Goal: Task Accomplishment & Management: Manage account settings

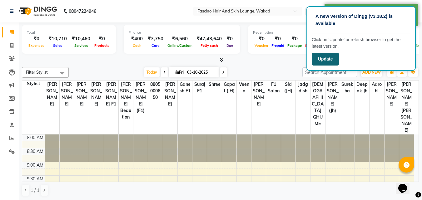
click at [326, 57] on button "Update" at bounding box center [325, 59] width 27 height 13
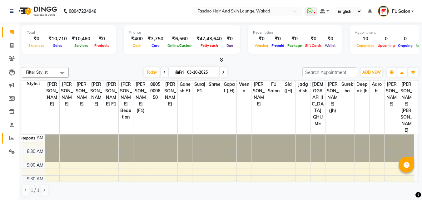
click at [13, 139] on icon at bounding box center [11, 138] width 5 height 5
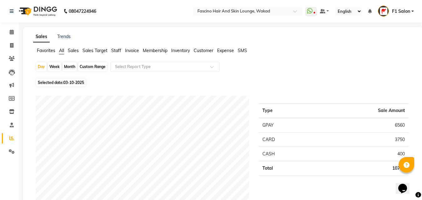
click at [67, 67] on div "Month" at bounding box center [69, 66] width 14 height 9
select select "10"
select select "2025"
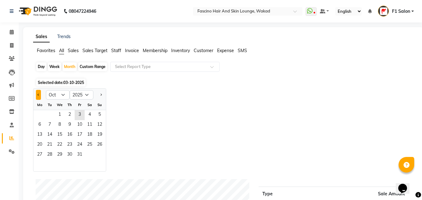
click at [37, 96] on button "Previous month" at bounding box center [38, 95] width 5 height 10
select select "9"
click at [39, 116] on span "1" at bounding box center [40, 115] width 10 height 10
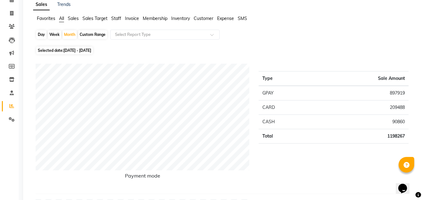
scroll to position [42, 0]
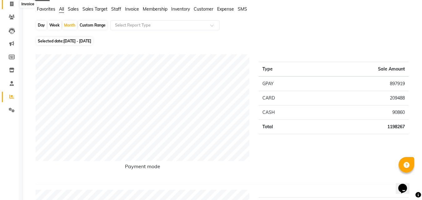
click at [9, 3] on span at bounding box center [11, 4] width 11 height 7
select select "service"
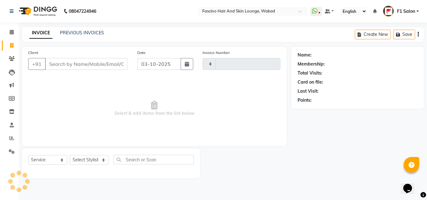
type input "8362"
select select "126"
click at [52, 62] on input "Client" at bounding box center [86, 64] width 83 height 12
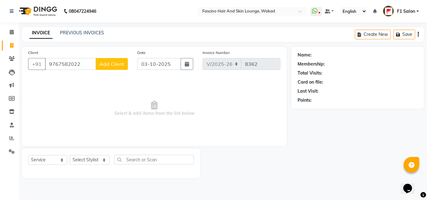
type input "9767582022"
click at [108, 63] on span "Add Client" at bounding box center [111, 64] width 25 height 6
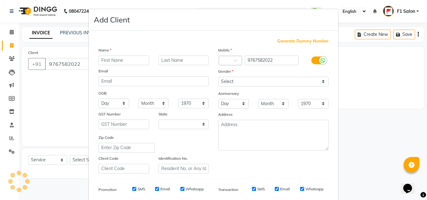
select select "22"
type input "Eureka"
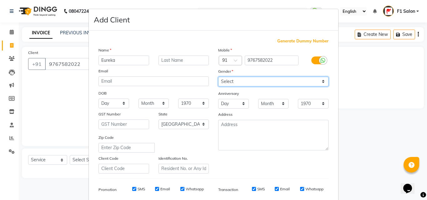
click at [239, 83] on select "Select Male Female Other Prefer Not To Say" at bounding box center [273, 82] width 110 height 10
select select "female"
click at [218, 77] on select "Select Male Female Other Prefer Not To Say" at bounding box center [273, 82] width 110 height 10
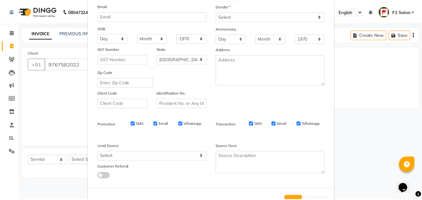
scroll to position [88, 0]
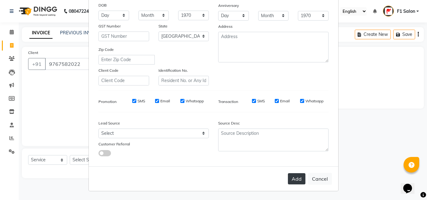
click at [298, 182] on button "Add" at bounding box center [296, 178] width 17 height 11
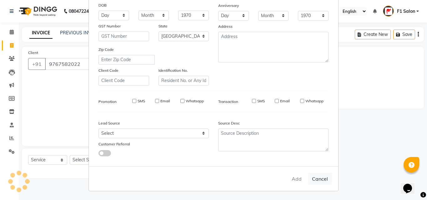
select select
select select "null"
select select
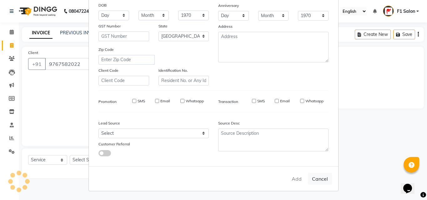
select select
checkbox input "false"
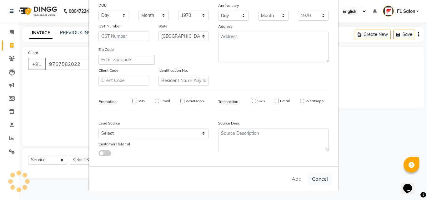
checkbox input "false"
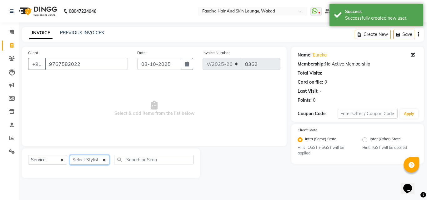
click at [84, 159] on select "Select Stylist 8805000650 Aarohi Chimu Ingale Deepak jh F1 Salon Ganesh F1 Gopa…" at bounding box center [90, 160] width 40 height 10
select select "15980"
click at [70, 155] on select "Select Stylist 8805000650 Aarohi Chimu Ingale Deepak jh F1 Salon Ganesh F1 Gopa…" at bounding box center [90, 160] width 40 height 10
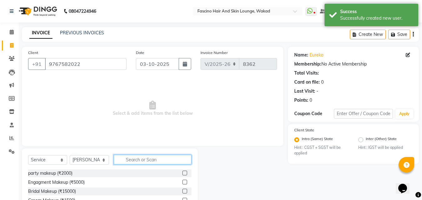
click at [151, 160] on input "text" at bounding box center [153, 160] width 78 height 10
type input "c"
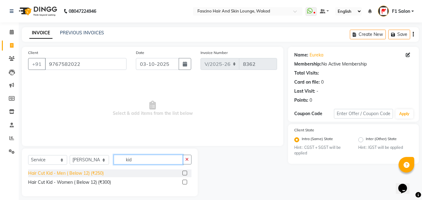
type input "kid"
click at [84, 175] on div "Hair Cut Kid - Men ( Below 12) (₹250)" at bounding box center [66, 173] width 76 height 7
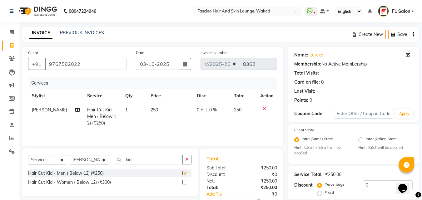
checkbox input "false"
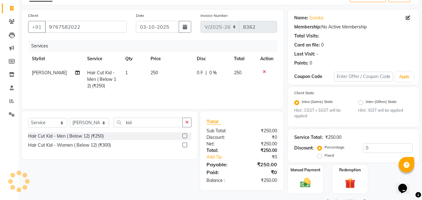
scroll to position [53, 0]
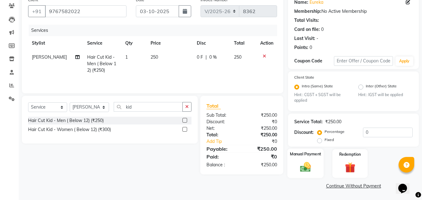
click at [309, 167] on img at bounding box center [305, 167] width 17 height 12
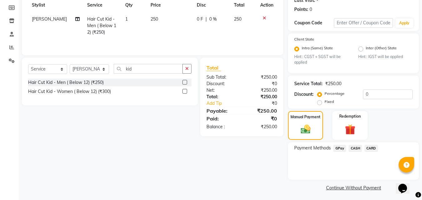
scroll to position [93, 0]
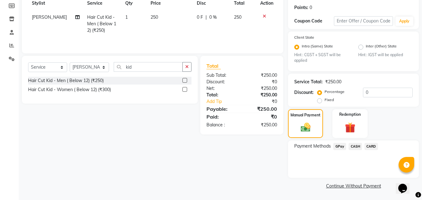
click at [339, 146] on span "GPay" at bounding box center [339, 146] width 13 height 7
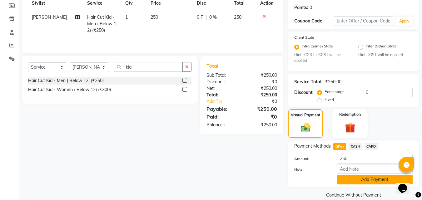
click at [354, 177] on button "Add Payment" at bounding box center [375, 180] width 76 height 10
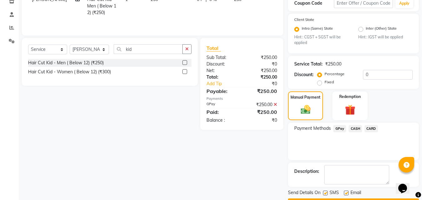
scroll to position [128, 0]
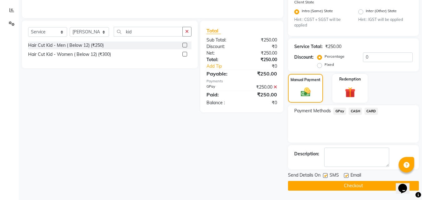
click at [326, 172] on div "SMS" at bounding box center [333, 176] width 21 height 8
click at [325, 175] on label at bounding box center [325, 175] width 5 height 5
click at [325, 175] on input "checkbox" at bounding box center [325, 176] width 4 height 4
checkbox input "false"
click at [332, 185] on button "Checkout" at bounding box center [353, 186] width 131 height 10
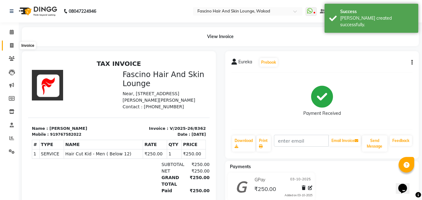
click at [14, 43] on span at bounding box center [11, 45] width 11 height 7
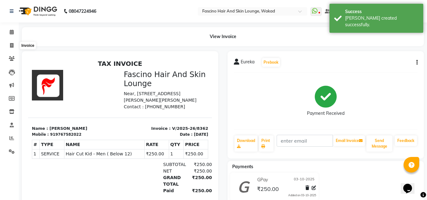
select select "126"
select select "service"
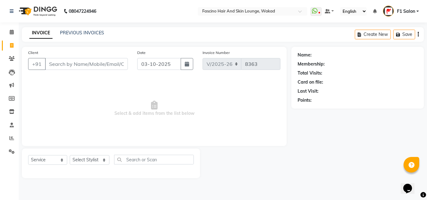
click at [62, 67] on input "Client" at bounding box center [86, 64] width 83 height 12
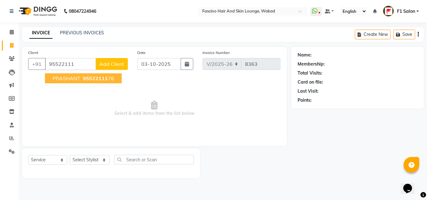
click at [67, 76] on span "PRASHANT" at bounding box center [66, 78] width 28 height 6
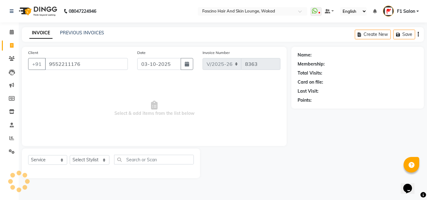
type input "9552211176"
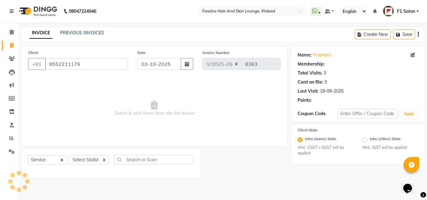
select select "1: Object"
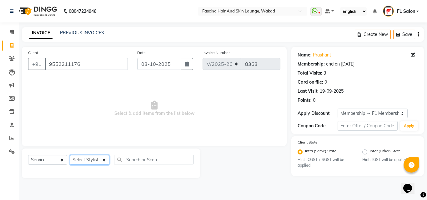
click at [77, 160] on select "Select Stylist 8805000650 Aarohi Chimu Ingale Deepak jh F1 Salon Ganesh F1 Gopa…" at bounding box center [90, 160] width 40 height 10
select select "4042"
click at [70, 155] on select "Select Stylist 8805000650 Aarohi Chimu Ingale Deepak jh F1 Salon Ganesh F1 Gopa…" at bounding box center [90, 160] width 40 height 10
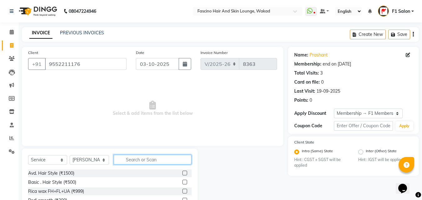
click at [122, 158] on input "text" at bounding box center [153, 160] width 78 height 10
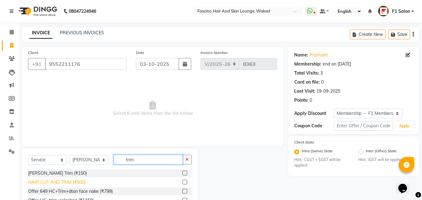
type input "trim"
click at [78, 182] on div "HAIR CUT AND TRIM (₹500)" at bounding box center [56, 182] width 57 height 7
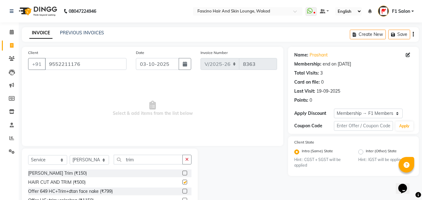
checkbox input "false"
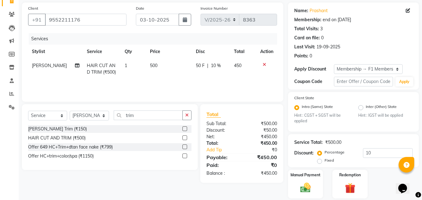
scroll to position [65, 0]
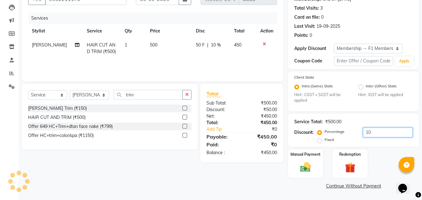
click at [370, 132] on input "10" at bounding box center [388, 133] width 50 height 10
type input "1"
type input "20"
click at [305, 175] on div "Manual Payment" at bounding box center [305, 164] width 37 height 30
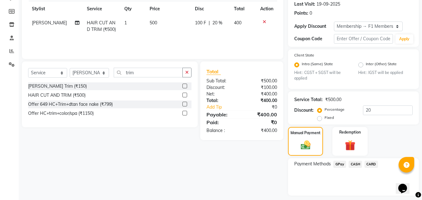
scroll to position [105, 0]
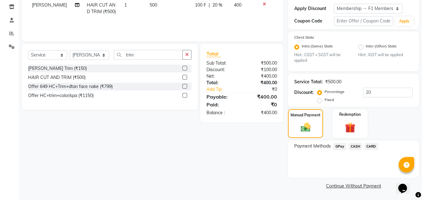
click at [340, 142] on div "Payment Methods GPay CASH CARD" at bounding box center [353, 159] width 131 height 37
click at [337, 146] on span "GPay" at bounding box center [339, 146] width 13 height 7
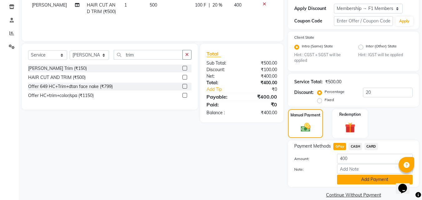
click at [350, 177] on button "Add Payment" at bounding box center [375, 180] width 76 height 10
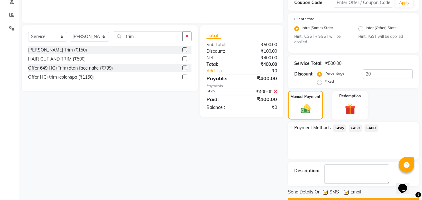
scroll to position [140, 0]
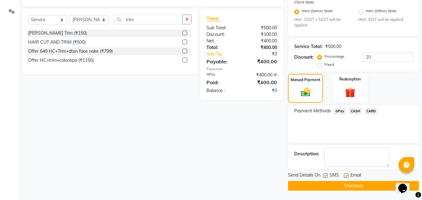
click at [324, 177] on label at bounding box center [325, 175] width 5 height 5
click at [324, 177] on input "checkbox" at bounding box center [325, 176] width 4 height 4
checkbox input "false"
click at [309, 186] on button "Checkout" at bounding box center [353, 186] width 131 height 10
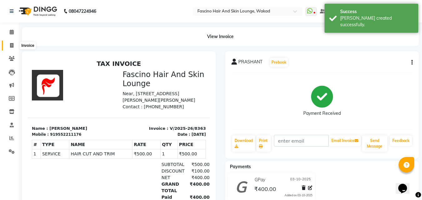
click at [11, 47] on icon at bounding box center [11, 45] width 3 height 5
select select "service"
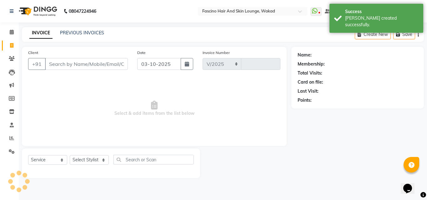
select select "126"
type input "8364"
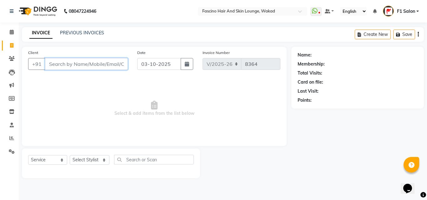
click at [59, 68] on input "Client" at bounding box center [86, 64] width 83 height 12
click at [57, 66] on input "Client" at bounding box center [86, 64] width 83 height 12
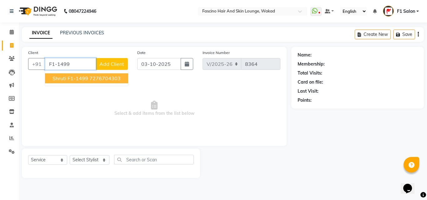
click at [56, 82] on button "Shruti F1-1499 7276704303" at bounding box center [86, 78] width 83 height 10
type input "7276704303"
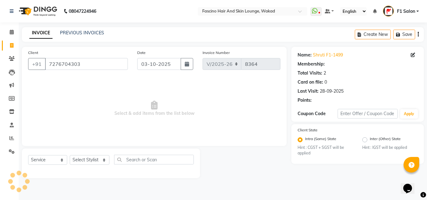
select select "1: Object"
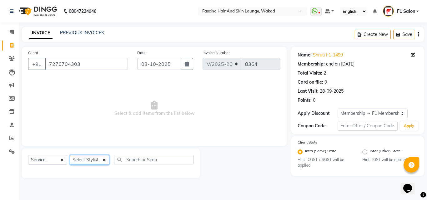
click at [98, 160] on select "Select Stylist 8805000650 Aarohi Chimu Ingale Deepak jh F1 Salon Ganesh F1 Gopa…" at bounding box center [90, 160] width 40 height 10
select select "32272"
click at [70, 155] on select "Select Stylist 8805000650 Aarohi Chimu Ingale Deepak jh F1 Salon Ganesh F1 Gopa…" at bounding box center [90, 160] width 40 height 10
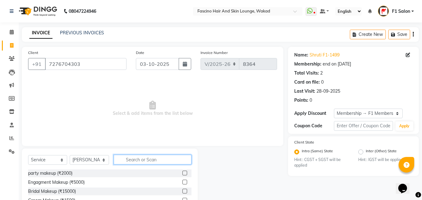
click at [140, 160] on input "text" at bounding box center [153, 160] width 78 height 10
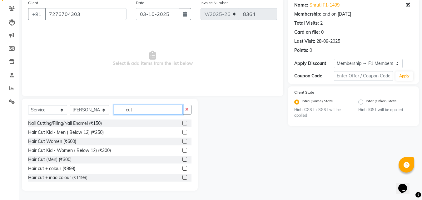
scroll to position [37, 0]
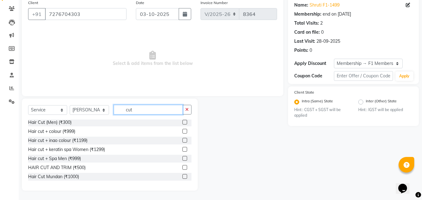
type input "cut"
click at [182, 166] on label at bounding box center [184, 167] width 5 height 5
click at [182, 166] on input "checkbox" at bounding box center [184, 168] width 4 height 4
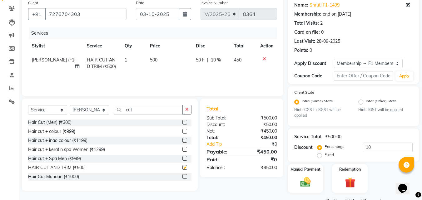
checkbox input "false"
click at [373, 146] on input "10" at bounding box center [388, 148] width 50 height 10
type input "1"
click at [165, 61] on td "500" at bounding box center [170, 63] width 46 height 21
select select "32272"
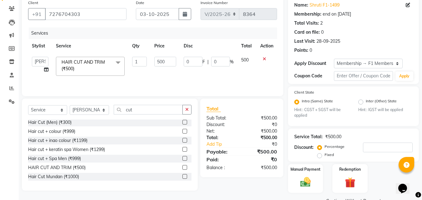
click at [165, 61] on input "500" at bounding box center [165, 62] width 22 height 10
type input "5"
type input "400"
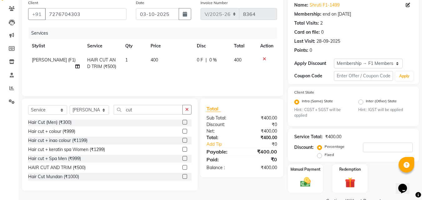
click at [163, 71] on td "400" at bounding box center [170, 63] width 46 height 21
select select "32272"
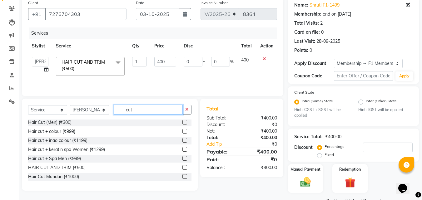
click at [141, 114] on input "cut" at bounding box center [148, 110] width 69 height 10
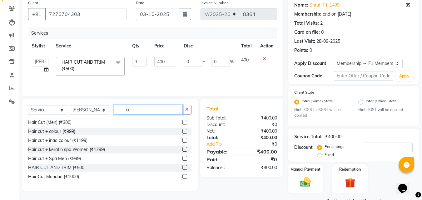
type input "c"
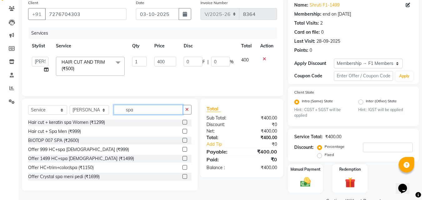
scroll to position [37, 0]
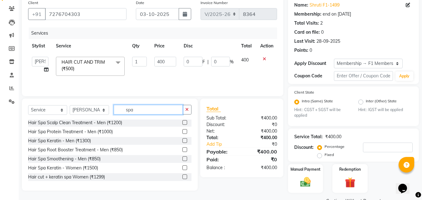
type input "spa"
click at [183, 139] on div at bounding box center [186, 141] width 9 height 8
click at [182, 140] on label at bounding box center [184, 140] width 5 height 5
click at [182, 140] on input "checkbox" at bounding box center [184, 141] width 4 height 4
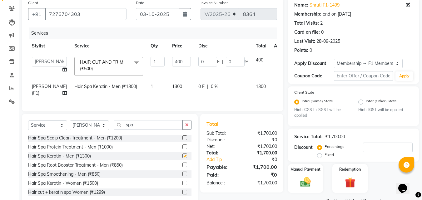
checkbox input "false"
click at [308, 183] on img at bounding box center [305, 182] width 17 height 12
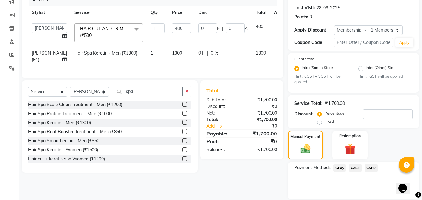
scroll to position [105, 0]
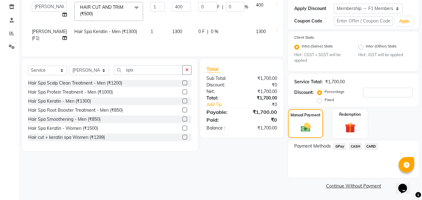
click at [370, 148] on span "CARD" at bounding box center [370, 146] width 13 height 7
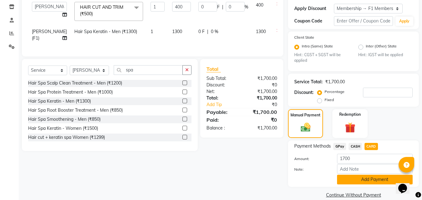
click at [366, 180] on button "Add Payment" at bounding box center [375, 180] width 76 height 10
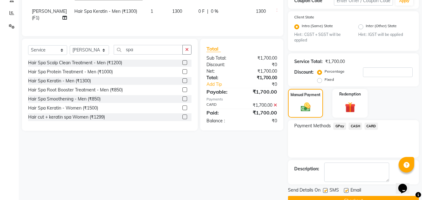
scroll to position [140, 0]
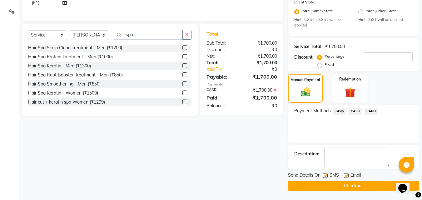
click at [323, 175] on label at bounding box center [325, 175] width 5 height 5
click at [323, 175] on input "checkbox" at bounding box center [325, 176] width 4 height 4
checkbox input "false"
click at [308, 187] on button "Checkout" at bounding box center [353, 186] width 131 height 10
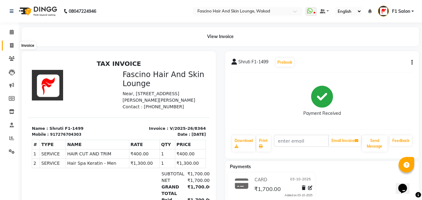
click at [10, 44] on icon at bounding box center [11, 45] width 3 height 5
select select "service"
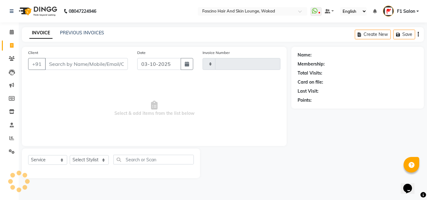
type input "8365"
select select "126"
click at [71, 35] on link "PREVIOUS INVOICES" at bounding box center [82, 33] width 44 height 6
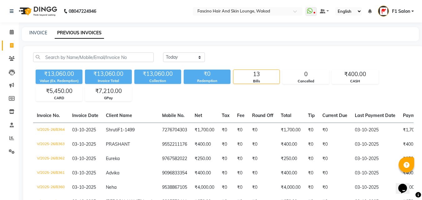
click at [43, 36] on div "INVOICE" at bounding box center [38, 33] width 18 height 7
click at [38, 31] on link "INVOICE" at bounding box center [38, 33] width 18 height 6
select select "service"
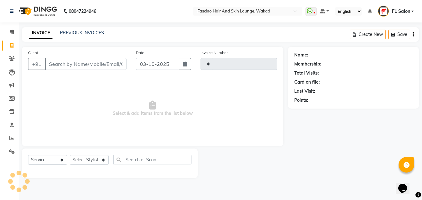
type input "8365"
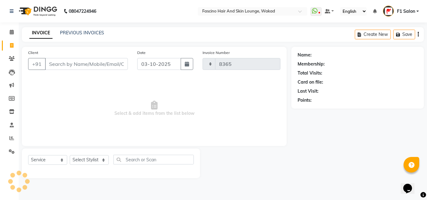
select select "126"
click at [75, 32] on link "PREVIOUS INVOICES" at bounding box center [82, 33] width 44 height 6
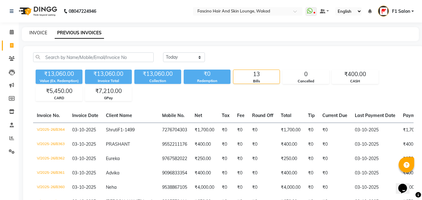
click at [34, 32] on link "INVOICE" at bounding box center [38, 33] width 18 height 6
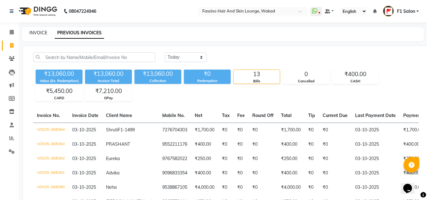
select select "126"
select select "service"
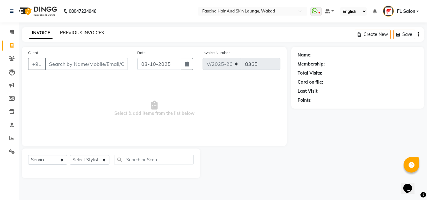
click at [76, 33] on link "PREVIOUS INVOICES" at bounding box center [82, 33] width 44 height 6
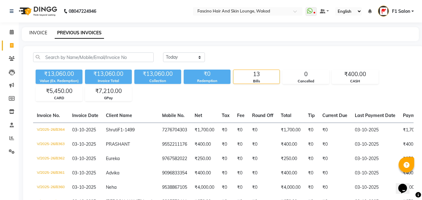
click at [40, 32] on link "INVOICE" at bounding box center [38, 33] width 18 height 6
select select "service"
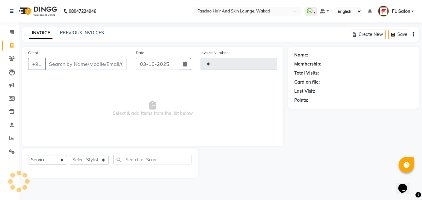
type input "8365"
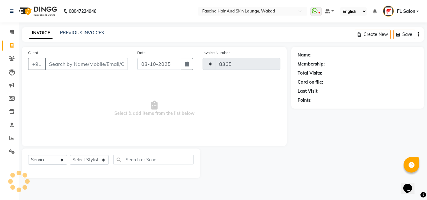
select select "126"
click at [62, 69] on input "Client" at bounding box center [86, 64] width 83 height 12
click at [181, 123] on span "Select & add items from the list below" at bounding box center [154, 108] width 252 height 62
click at [84, 67] on input "Client" at bounding box center [86, 64] width 83 height 12
click at [78, 31] on link "PREVIOUS INVOICES" at bounding box center [82, 33] width 44 height 6
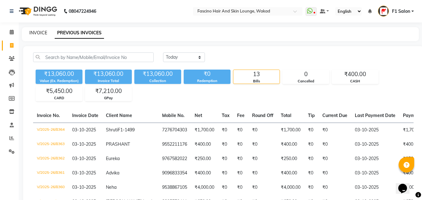
click at [40, 32] on link "INVOICE" at bounding box center [38, 33] width 18 height 6
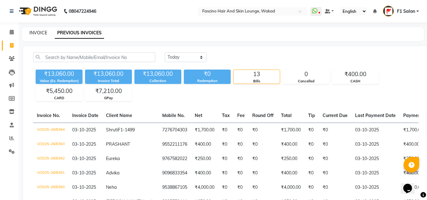
select select "126"
select select "service"
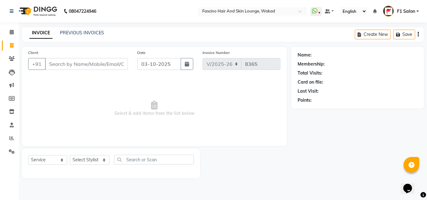
click at [49, 81] on span "Select & add items from the list below" at bounding box center [154, 108] width 252 height 62
click at [58, 62] on input "Client" at bounding box center [86, 64] width 83 height 12
click at [89, 32] on link "PREVIOUS INVOICES" at bounding box center [82, 33] width 44 height 6
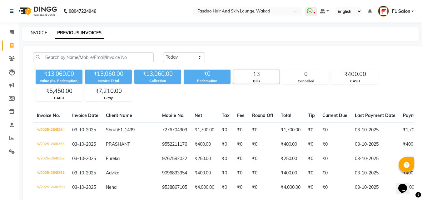
click at [34, 34] on link "INVOICE" at bounding box center [38, 33] width 18 height 6
select select "126"
select select "service"
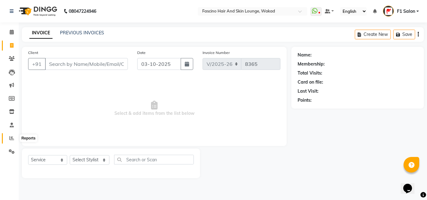
click at [12, 140] on icon at bounding box center [11, 138] width 5 height 5
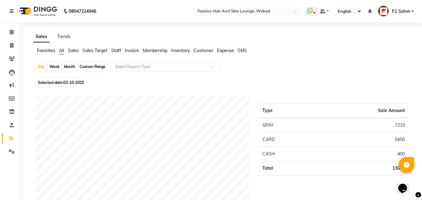
click at [67, 67] on div "Month" at bounding box center [69, 66] width 14 height 9
select select "10"
select select "2025"
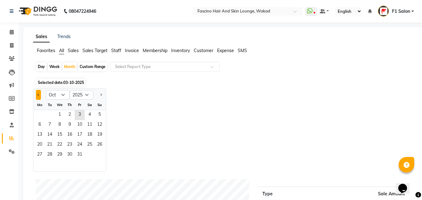
click at [38, 95] on span "Previous month" at bounding box center [38, 94] width 2 height 2
select select "9"
click at [41, 114] on span "1" at bounding box center [40, 115] width 10 height 10
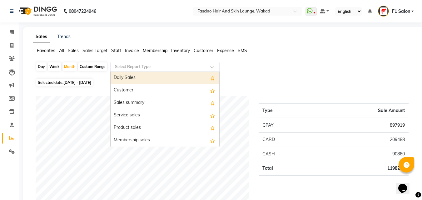
click at [145, 65] on input "text" at bounding box center [159, 67] width 90 height 6
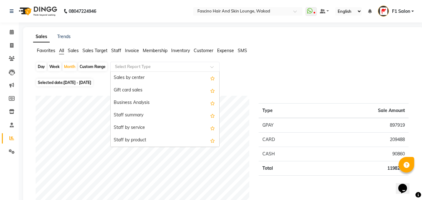
scroll to position [137, 0]
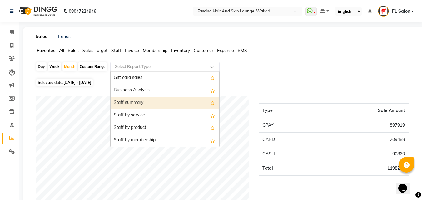
click at [125, 101] on div "Staff summary" at bounding box center [165, 103] width 109 height 12
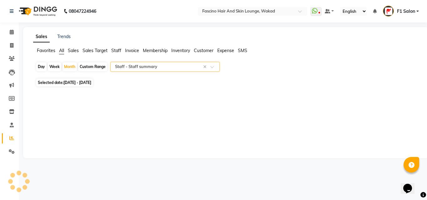
select select "csv"
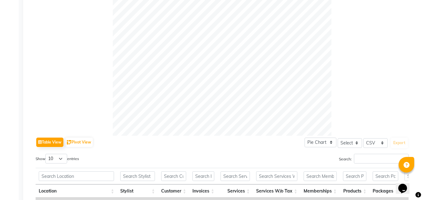
scroll to position [219, 0]
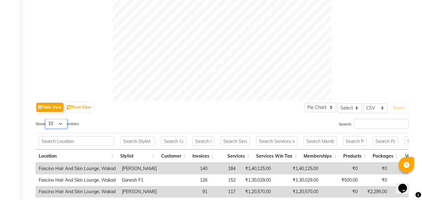
click at [59, 122] on select "10 25 50 100" at bounding box center [56, 124] width 22 height 10
select select "50"
click at [46, 119] on select "10 25 50 100" at bounding box center [56, 124] width 22 height 10
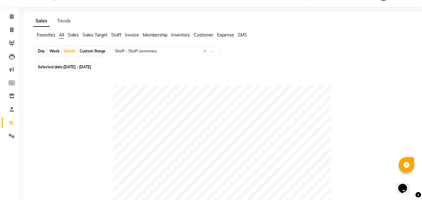
scroll to position [0, 0]
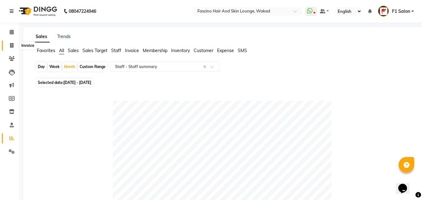
click at [11, 45] on icon at bounding box center [11, 45] width 3 height 5
select select "service"
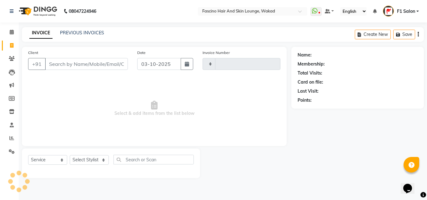
type input "8365"
select select "126"
click at [58, 65] on input "Client" at bounding box center [86, 64] width 83 height 12
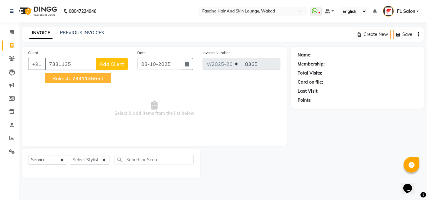
click at [69, 76] on span "Rakesh" at bounding box center [60, 78] width 17 height 6
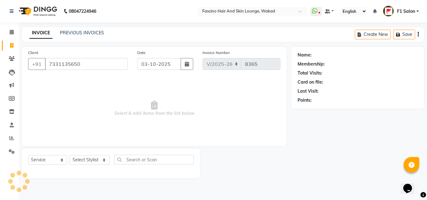
type input "7331135650"
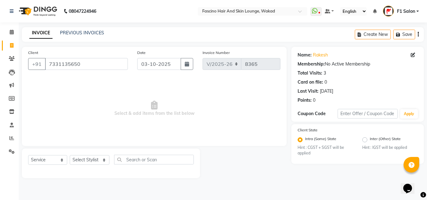
click at [69, 76] on div "Client +91 7331135650 Date 03-10-2025 Invoice Number V/2025 V/2025-26 8365 Sele…" at bounding box center [154, 96] width 264 height 99
drag, startPoint x: 47, startPoint y: 64, endPoint x: 79, endPoint y: 63, distance: 31.2
click at [79, 63] on input "7331135650" at bounding box center [86, 64] width 83 height 12
click at [12, 57] on icon at bounding box center [12, 58] width 6 height 5
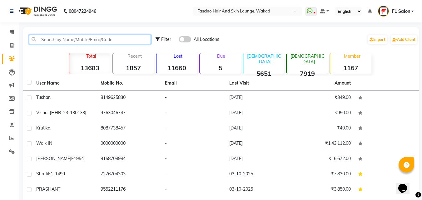
click at [143, 39] on input "text" at bounding box center [90, 40] width 122 height 10
paste input "7331135650"
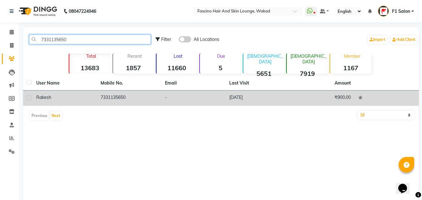
type input "7331135650"
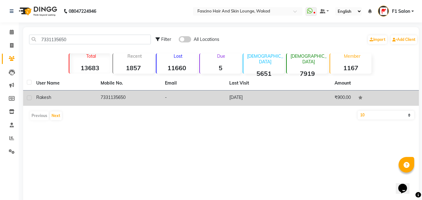
click at [81, 93] on td "Rakesh" at bounding box center [64, 98] width 64 height 15
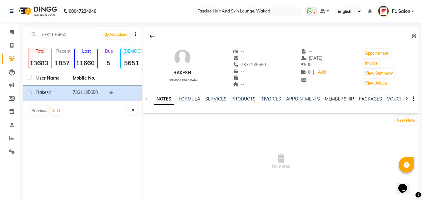
click at [340, 99] on link "MEMBERSHIP" at bounding box center [339, 99] width 29 height 6
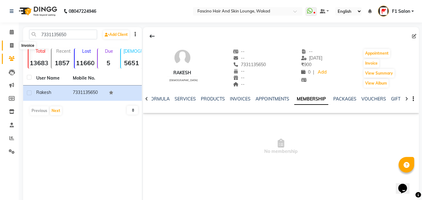
click at [9, 45] on span at bounding box center [11, 45] width 11 height 7
select select "126"
select select "service"
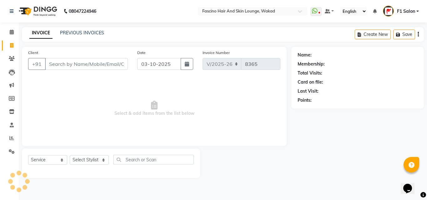
click at [80, 62] on input "Client" at bounding box center [86, 64] width 83 height 12
type input "7331135650"
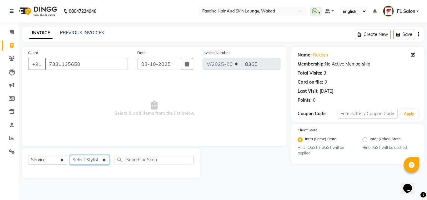
click at [91, 159] on select "Select Stylist 8805000650 Aarohi Chimu [PERSON_NAME] jh F1 Salon Ganesh F1 Gopa…" at bounding box center [90, 160] width 40 height 10
select select "48957"
click at [70, 155] on select "Select Stylist 8805000650 Aarohi Chimu [PERSON_NAME] jh F1 Salon Ganesh F1 Gopa…" at bounding box center [90, 160] width 40 height 10
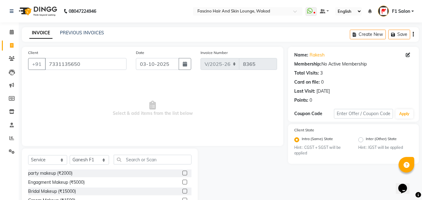
click at [131, 155] on div "Select Service Product Membership Package Voucher Prepaid Gift Card Select Styl…" at bounding box center [110, 195] width 176 height 92
click at [132, 160] on input "text" at bounding box center [153, 160] width 78 height 10
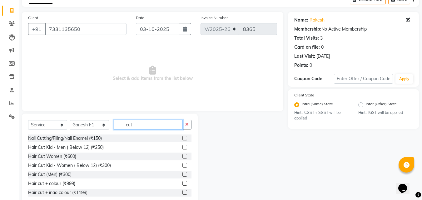
scroll to position [50, 0]
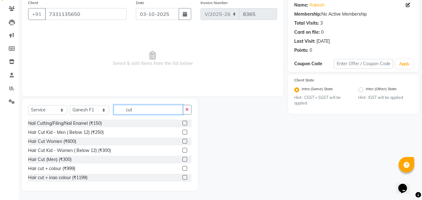
type input "cut"
click at [182, 158] on label at bounding box center [184, 159] width 5 height 5
click at [182, 158] on input "checkbox" at bounding box center [184, 160] width 4 height 4
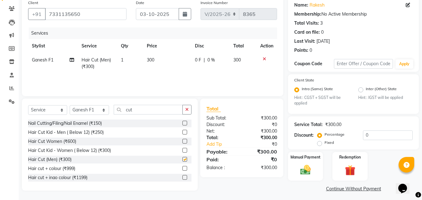
checkbox input "false"
click at [307, 173] on img at bounding box center [305, 170] width 17 height 12
click at [340, 188] on span "GPay" at bounding box center [339, 189] width 13 height 7
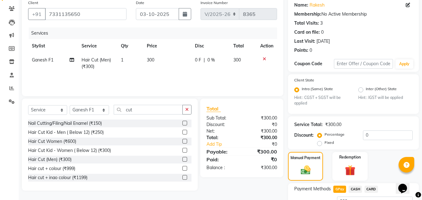
scroll to position [102, 0]
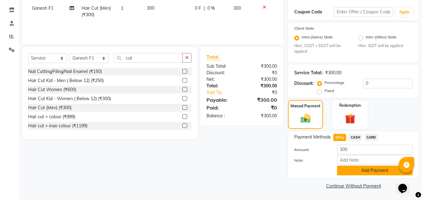
click at [378, 172] on button "Add Payment" at bounding box center [375, 171] width 76 height 10
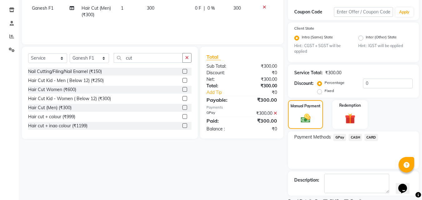
scroll to position [128, 0]
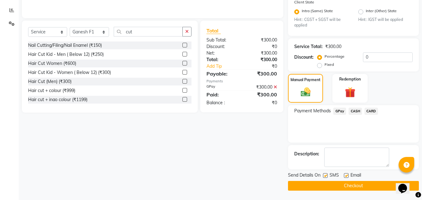
click at [328, 177] on div "SMS" at bounding box center [333, 176] width 21 height 8
click at [325, 175] on label at bounding box center [325, 175] width 5 height 5
click at [325, 175] on input "checkbox" at bounding box center [325, 176] width 4 height 4
checkbox input "false"
click at [307, 183] on button "Checkout" at bounding box center [353, 186] width 131 height 10
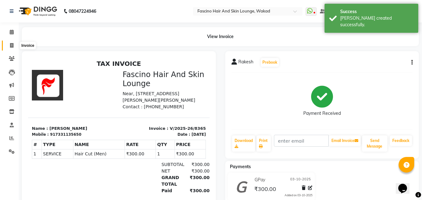
click at [7, 44] on span at bounding box center [11, 45] width 11 height 7
select select "service"
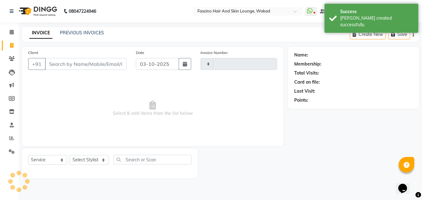
type input "8366"
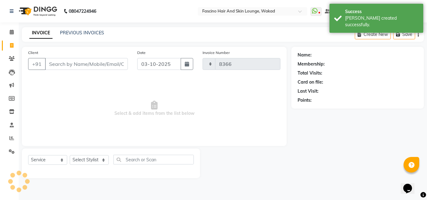
select select "126"
click at [60, 61] on input "Client" at bounding box center [86, 64] width 83 height 12
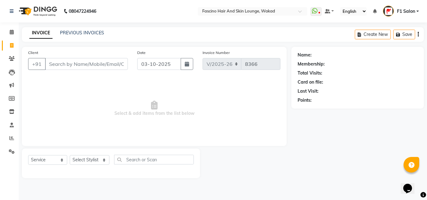
click at [55, 64] on input "Client" at bounding box center [86, 64] width 83 height 12
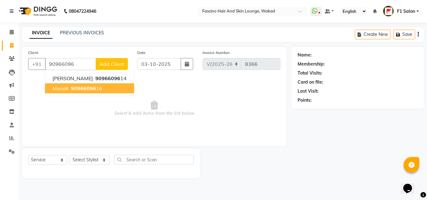
click at [61, 88] on span "Manali" at bounding box center [60, 88] width 16 height 6
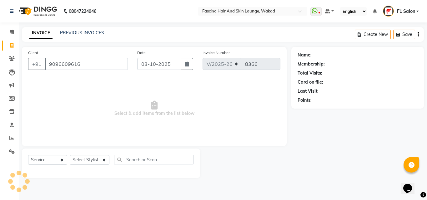
type input "9096609616"
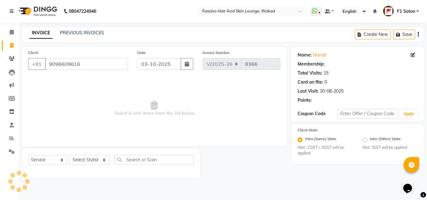
select select "1: Object"
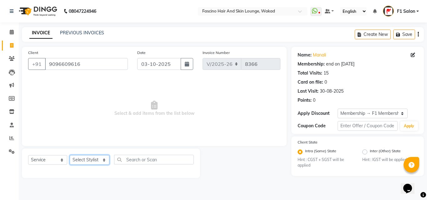
click at [91, 163] on select "Select Stylist 8805000650 Aarohi Chimu [PERSON_NAME] jh F1 Salon Ganesh F1 Gopa…" at bounding box center [90, 160] width 40 height 10
select select "15980"
click at [70, 155] on select "Select Stylist 8805000650 Aarohi Chimu [PERSON_NAME] jh F1 Salon Ganesh F1 Gopa…" at bounding box center [90, 160] width 40 height 10
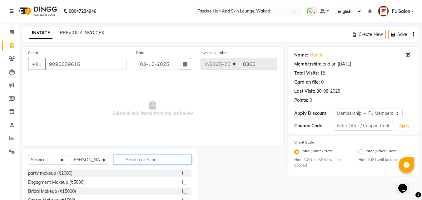
click at [129, 163] on input "text" at bounding box center [153, 160] width 78 height 10
type input "wash"
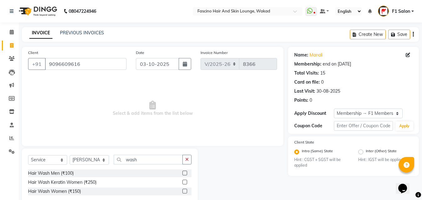
click at [184, 193] on label at bounding box center [184, 191] width 5 height 5
click at [184, 193] on input "checkbox" at bounding box center [184, 192] width 4 height 4
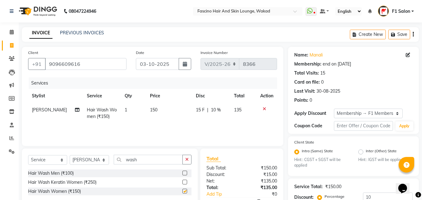
checkbox input "false"
drag, startPoint x: 374, startPoint y: 192, endPoint x: 374, endPoint y: 195, distance: 3.2
click at [374, 195] on input "10" at bounding box center [388, 198] width 50 height 10
type input "1"
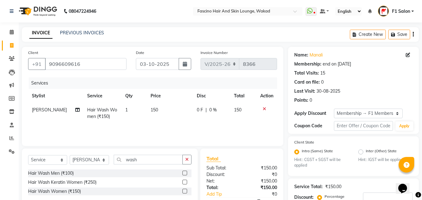
click at [166, 112] on td "150" at bounding box center [170, 113] width 46 height 21
select select "15980"
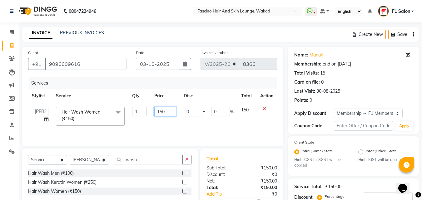
click at [166, 112] on input "150" at bounding box center [165, 112] width 22 height 10
type input "1"
type input "250"
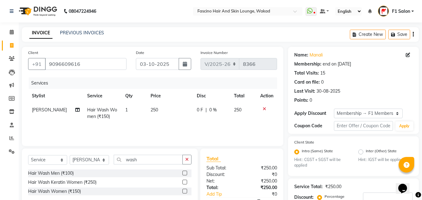
click at [170, 126] on div "Services Stylist Service Qty Price Disc Total Action Ram choudhry Hair Wash Wom…" at bounding box center [152, 108] width 249 height 62
click at [101, 157] on select "Select Stylist 8805000650 Aarohi Chimu [PERSON_NAME] jh F1 Salon Ganesh F1 Gopa…" at bounding box center [89, 160] width 39 height 10
select select "90910"
click at [70, 155] on select "Select Stylist 8805000650 Aarohi Chimu [PERSON_NAME] jh F1 Salon Ganesh F1 Gopa…" at bounding box center [89, 160] width 39 height 10
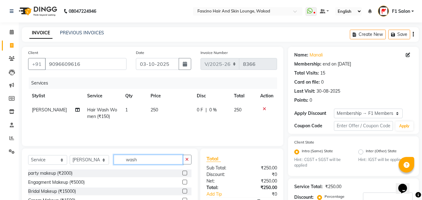
click at [144, 156] on input "wash" at bounding box center [148, 160] width 69 height 10
type input "w"
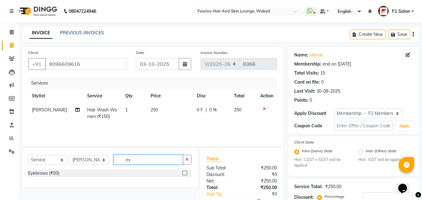
type input "ey"
click at [185, 172] on label at bounding box center [184, 173] width 5 height 5
click at [185, 172] on input "checkbox" at bounding box center [184, 173] width 4 height 4
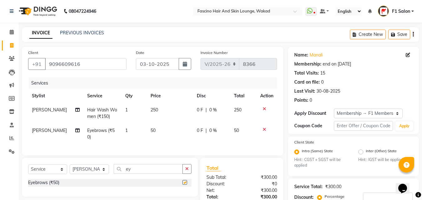
checkbox input "false"
click at [167, 134] on td "50" at bounding box center [170, 134] width 46 height 21
select select "90910"
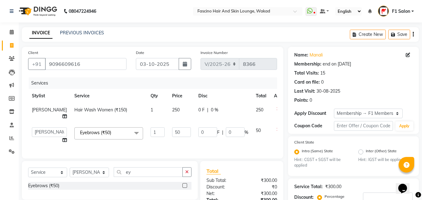
click at [172, 134] on input "50" at bounding box center [181, 132] width 19 height 10
type input "5"
type input "150"
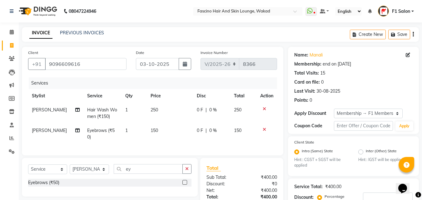
click at [180, 146] on div "Services Stylist Service Qty Price Disc Total Action Ram choudhry Hair Wash Wom…" at bounding box center [152, 113] width 249 height 72
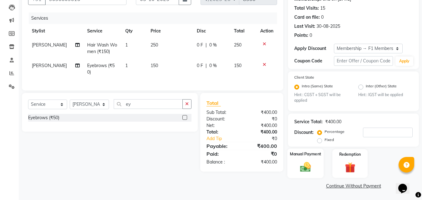
click at [311, 165] on img at bounding box center [305, 167] width 17 height 12
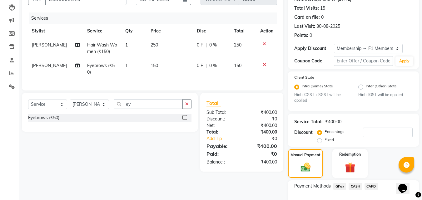
click at [339, 185] on span "GPay" at bounding box center [339, 186] width 13 height 7
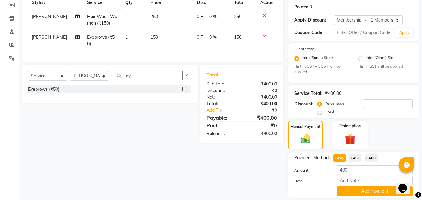
scroll to position [114, 0]
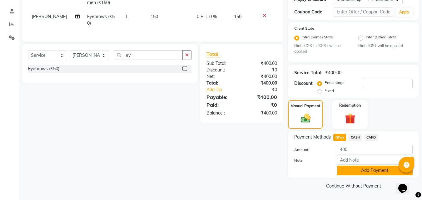
click at [372, 170] on button "Add Payment" at bounding box center [375, 171] width 76 height 10
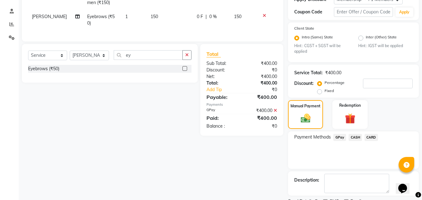
scroll to position [140, 0]
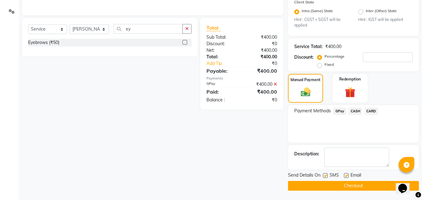
click at [323, 175] on label at bounding box center [325, 175] width 5 height 5
click at [323, 175] on input "checkbox" at bounding box center [325, 176] width 4 height 4
checkbox input "false"
click at [306, 185] on button "Checkout" at bounding box center [353, 186] width 131 height 10
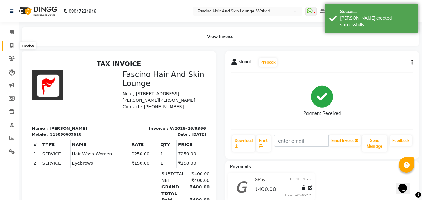
click at [12, 47] on icon at bounding box center [11, 45] width 3 height 5
select select "service"
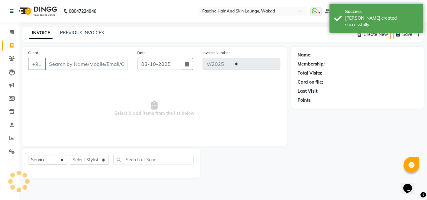
select select "126"
type input "8367"
click at [60, 68] on input "Client" at bounding box center [86, 64] width 83 height 12
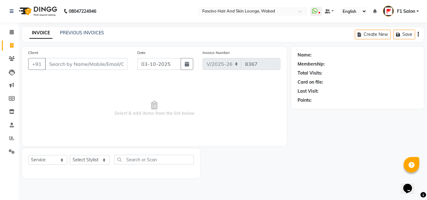
click at [60, 68] on input "Client" at bounding box center [86, 64] width 83 height 12
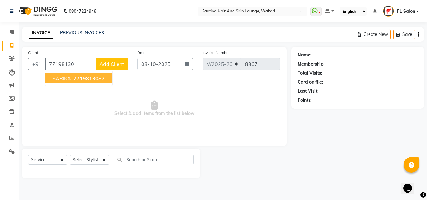
click at [64, 78] on span "SARIKA" at bounding box center [61, 78] width 18 height 6
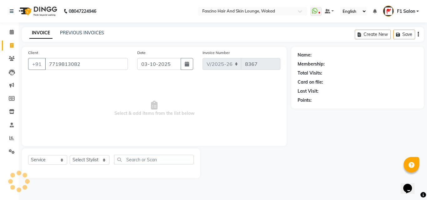
type input "7719813082"
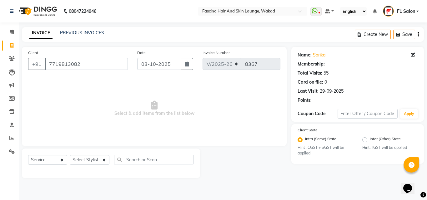
select select "1: Object"
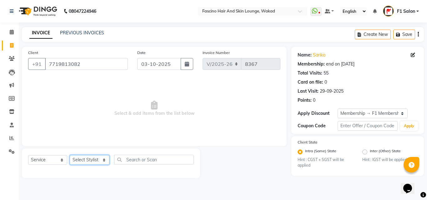
click at [90, 163] on select "Select Stylist 8805000650 Aarohi Chimu [PERSON_NAME] jh F1 Salon Ganesh F1 Gopa…" at bounding box center [90, 160] width 40 height 10
select select "3906"
click at [70, 155] on select "Select Stylist 8805000650 Aarohi Chimu [PERSON_NAME] jh F1 Salon Ganesh F1 Gopa…" at bounding box center [90, 160] width 40 height 10
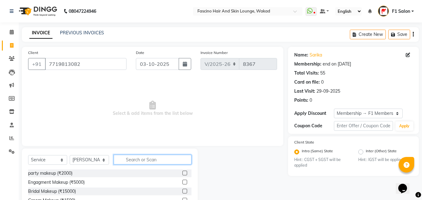
click at [136, 156] on input "text" at bounding box center [153, 160] width 78 height 10
type input "wash"
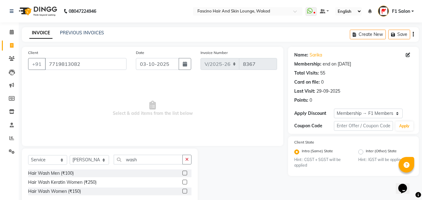
click at [184, 191] on label at bounding box center [184, 191] width 5 height 5
click at [184, 191] on input "checkbox" at bounding box center [184, 192] width 4 height 4
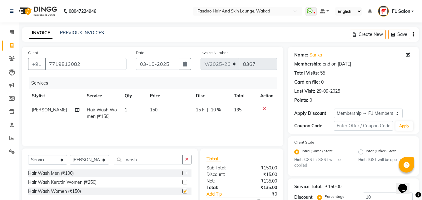
checkbox input "false"
click at [374, 196] on input "10" at bounding box center [388, 198] width 50 height 10
type input "1"
click at [146, 158] on input "wash" at bounding box center [148, 160] width 69 height 10
type input "w"
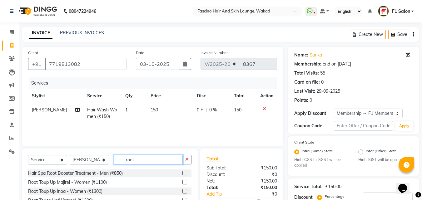
type input "root"
click at [182, 191] on label at bounding box center [184, 191] width 5 height 5
click at [182, 191] on input "checkbox" at bounding box center [184, 192] width 4 height 4
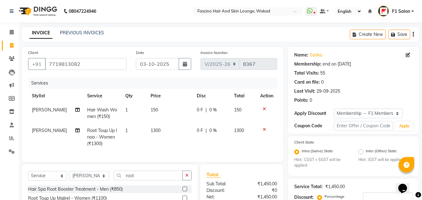
checkbox input "false"
click at [170, 140] on td "1300" at bounding box center [170, 137] width 46 height 27
select select "3906"
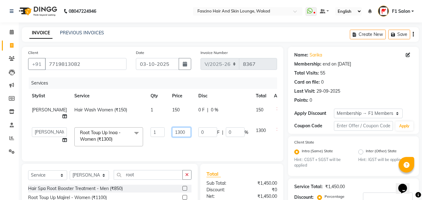
click at [172, 130] on input "1300" at bounding box center [181, 132] width 19 height 10
type input "1500"
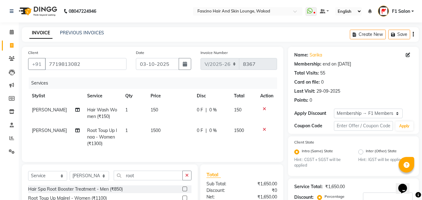
click at [171, 146] on td "1500" at bounding box center [170, 137] width 46 height 27
select select "3906"
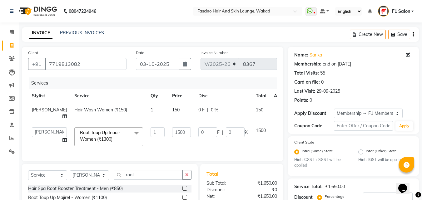
scroll to position [70, 0]
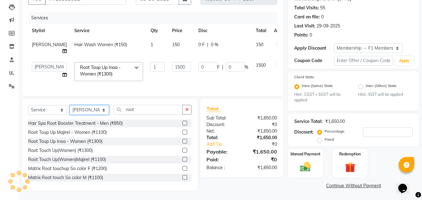
click at [95, 111] on select "Select Stylist 8805000650 Aarohi Chimu [PERSON_NAME] jh F1 Salon Ganesh F1 Gopa…" at bounding box center [89, 110] width 39 height 10
select select "30598"
click at [70, 105] on select "Select Stylist 8805000650 Aarohi Chimu [PERSON_NAME] jh F1 Salon Ganesh F1 Gopa…" at bounding box center [89, 110] width 39 height 10
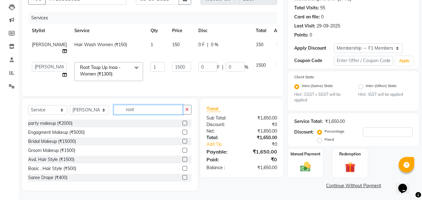
click at [139, 111] on input "root" at bounding box center [148, 110] width 69 height 10
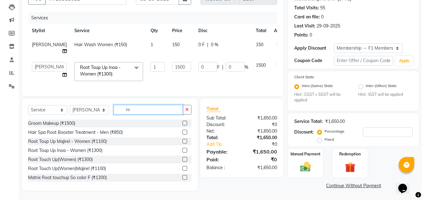
type input "r"
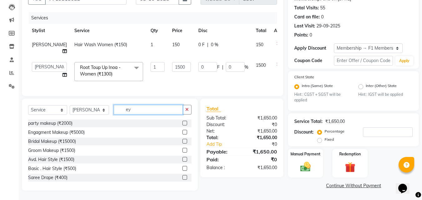
scroll to position [65, 0]
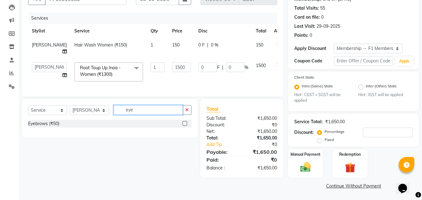
type input "eye"
click at [183, 126] on label at bounding box center [184, 123] width 5 height 5
click at [183, 126] on input "checkbox" at bounding box center [184, 124] width 4 height 4
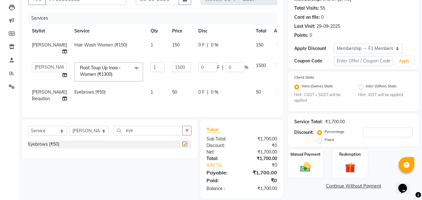
checkbox input "false"
click at [172, 97] on td "50" at bounding box center [181, 95] width 26 height 21
select select "30598"
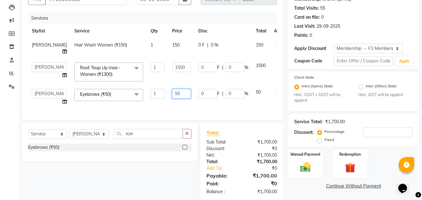
click at [172, 97] on input "50" at bounding box center [181, 94] width 19 height 10
type input "5"
type input "70"
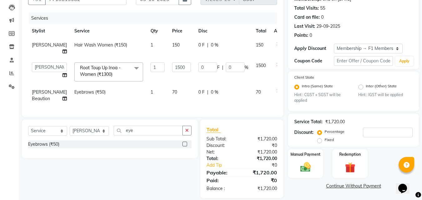
click at [169, 104] on td "70" at bounding box center [181, 95] width 26 height 21
select select "30598"
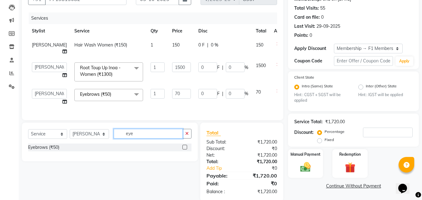
click at [141, 139] on input "eye" at bounding box center [148, 134] width 69 height 10
type input "e"
type input "Ice"
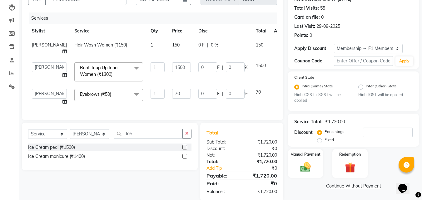
click at [184, 159] on label at bounding box center [184, 156] width 5 height 5
click at [184, 159] on input "checkbox" at bounding box center [184, 157] width 4 height 4
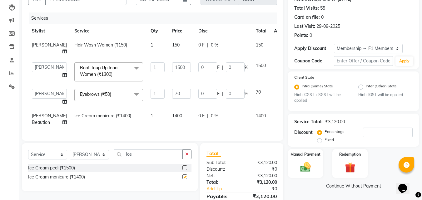
checkbox input "false"
click at [172, 119] on td "1400" at bounding box center [181, 119] width 26 height 21
select select "30598"
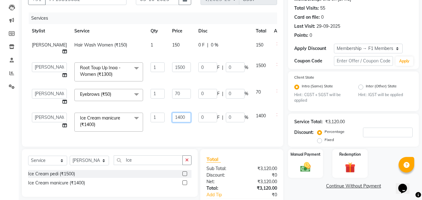
click at [172, 119] on input "1400" at bounding box center [181, 118] width 19 height 10
type input "1100"
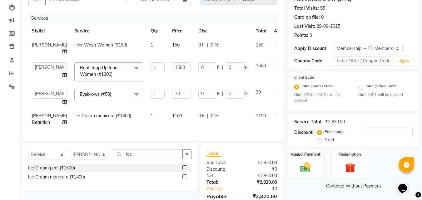
click at [179, 135] on div "Services Stylist Service Qty Price Disc Total Action Usha Bhise Hair Wash Women…" at bounding box center [152, 73] width 249 height 122
click at [307, 169] on img at bounding box center [305, 167] width 17 height 12
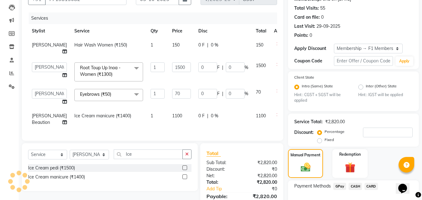
click at [340, 188] on span "GPay" at bounding box center [339, 186] width 13 height 7
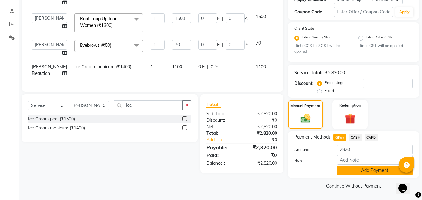
click at [361, 169] on button "Add Payment" at bounding box center [375, 171] width 76 height 10
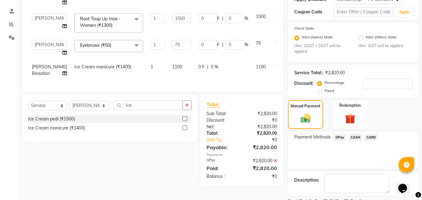
scroll to position [140, 0]
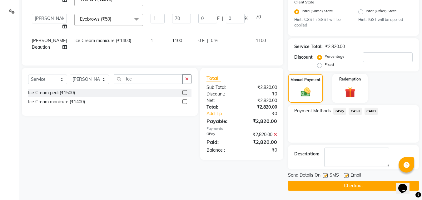
click at [328, 175] on div "SMS" at bounding box center [333, 176] width 21 height 8
click at [324, 175] on label at bounding box center [325, 175] width 5 height 5
click at [324, 175] on input "checkbox" at bounding box center [325, 176] width 4 height 4
checkbox input "false"
click at [305, 186] on button "Checkout" at bounding box center [353, 186] width 131 height 10
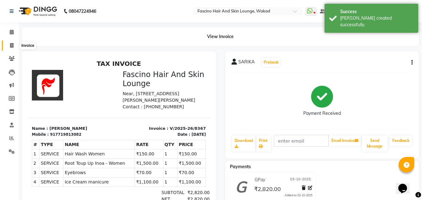
click at [11, 43] on icon at bounding box center [11, 45] width 3 height 5
select select "service"
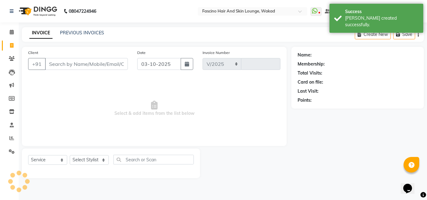
select select "126"
type input "8368"
click at [65, 31] on link "PREVIOUS INVOICES" at bounding box center [82, 33] width 44 height 6
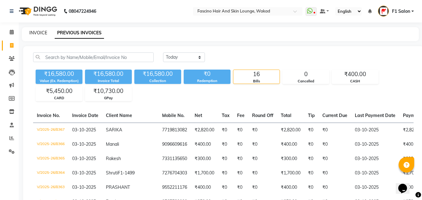
click at [39, 32] on link "INVOICE" at bounding box center [38, 33] width 18 height 6
select select "service"
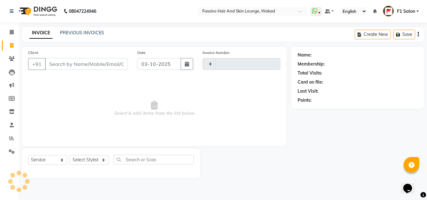
click at [67, 69] on input "Client" at bounding box center [86, 64] width 83 height 12
type input "8368"
select select "126"
click at [67, 69] on input "Client" at bounding box center [86, 64] width 83 height 12
click at [52, 65] on input "Client" at bounding box center [86, 64] width 83 height 12
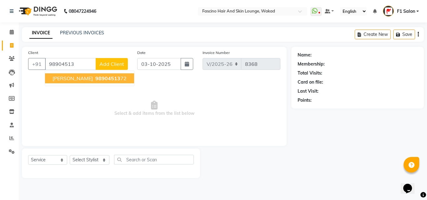
click at [62, 81] on span "Sushrut" at bounding box center [72, 78] width 40 height 6
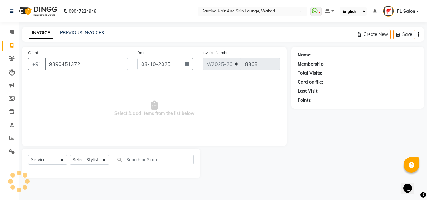
type input "9890451372"
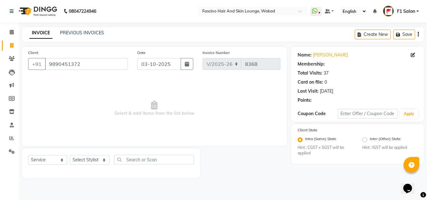
select select "1: Object"
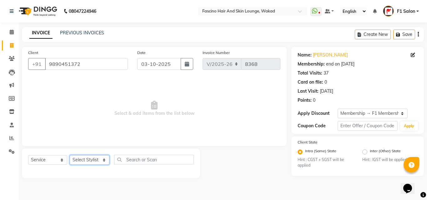
click at [87, 164] on select "Select Stylist 8805000650 Aarohi Chimu [PERSON_NAME] jh F1 Salon Ganesh F1 Gopa…" at bounding box center [90, 160] width 40 height 10
select select "4042"
click at [70, 155] on select "Select Stylist 8805000650 Aarohi Chimu [PERSON_NAME] jh F1 Salon Ganesh F1 Gopa…" at bounding box center [90, 160] width 40 height 10
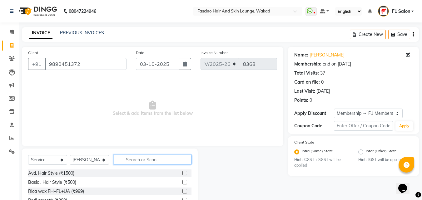
click at [141, 158] on input "text" at bounding box center [153, 160] width 78 height 10
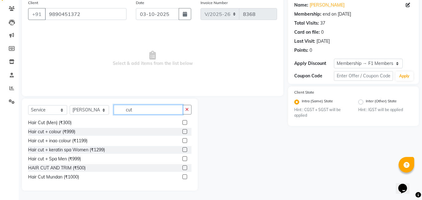
scroll to position [28, 0]
type input "cut"
click at [182, 168] on label at bounding box center [184, 167] width 5 height 5
click at [182, 168] on input "checkbox" at bounding box center [184, 168] width 4 height 4
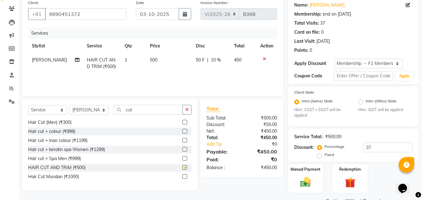
checkbox input "false"
click at [372, 147] on input "10" at bounding box center [388, 148] width 50 height 10
type input "1"
click at [171, 66] on td "500" at bounding box center [170, 63] width 46 height 21
select select "4042"
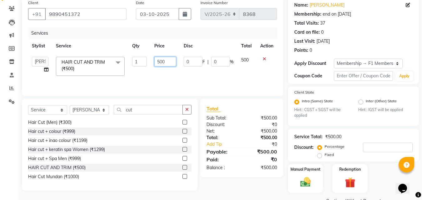
click at [171, 66] on input "500" at bounding box center [165, 62] width 22 height 10
type input "5"
type input "400"
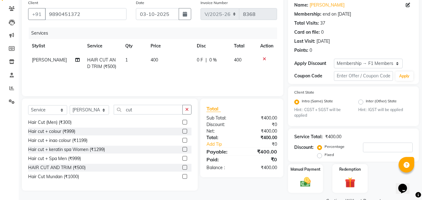
click at [172, 74] on div "Services Stylist Service Qty Price Disc Total Action Sanjay muley HAIR CUT AND …" at bounding box center [152, 58] width 249 height 62
click at [307, 188] on img at bounding box center [305, 182] width 17 height 12
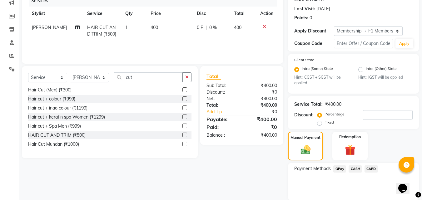
scroll to position [105, 0]
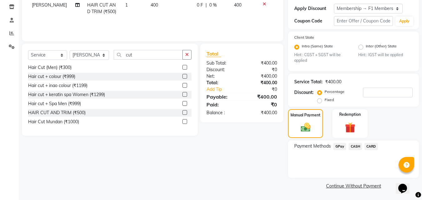
click at [338, 147] on span "GPay" at bounding box center [339, 146] width 13 height 7
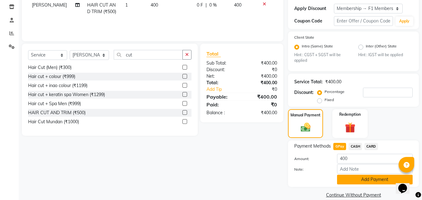
click at [356, 178] on button "Add Payment" at bounding box center [375, 180] width 76 height 10
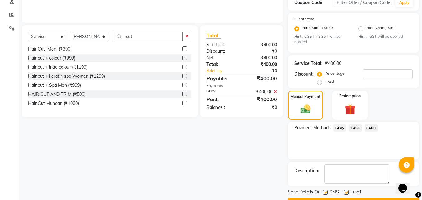
scroll to position [140, 0]
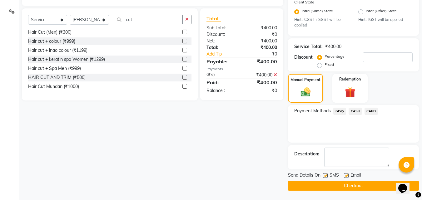
click at [327, 177] on label at bounding box center [325, 175] width 5 height 5
click at [327, 177] on input "checkbox" at bounding box center [325, 176] width 4 height 4
checkbox input "false"
click at [318, 183] on button "Checkout" at bounding box center [353, 186] width 131 height 10
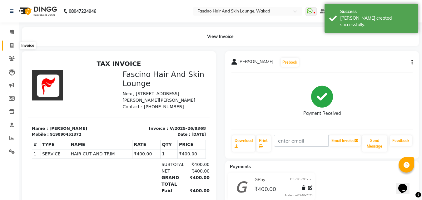
click at [12, 47] on icon at bounding box center [11, 45] width 3 height 5
select select "service"
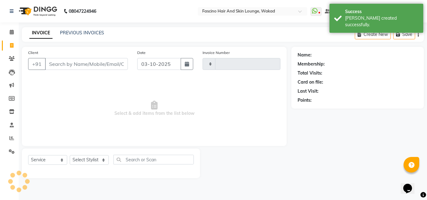
type input "8369"
select select "126"
click at [57, 65] on input "Client" at bounding box center [86, 64] width 83 height 12
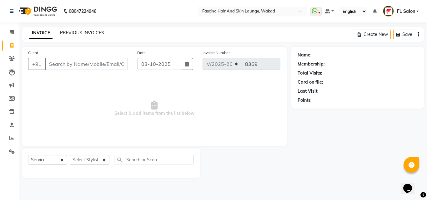
click at [70, 34] on link "PREVIOUS INVOICES" at bounding box center [82, 33] width 44 height 6
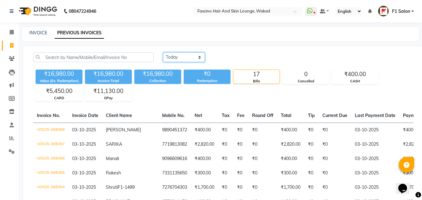
click at [176, 60] on select "Today Yesterday Custom Range" at bounding box center [184, 57] width 42 height 10
select select "yesterday"
click at [163, 52] on select "Today Yesterday Custom Range" at bounding box center [184, 57] width 42 height 10
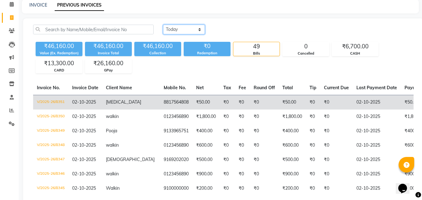
scroll to position [31, 0]
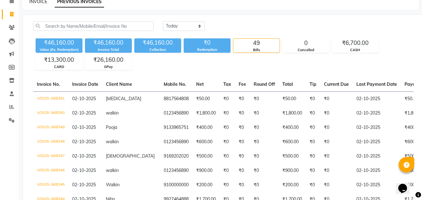
click at [38, 1] on link "INVOICE" at bounding box center [38, 2] width 18 height 6
select select "service"
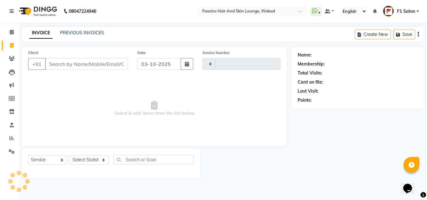
type input "8369"
select select "126"
click at [72, 32] on link "PREVIOUS INVOICES" at bounding box center [82, 33] width 44 height 6
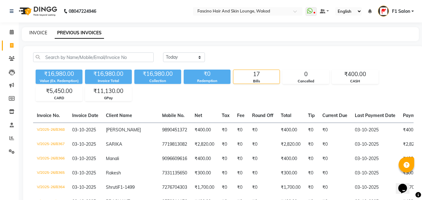
click at [38, 32] on link "INVOICE" at bounding box center [38, 33] width 18 height 6
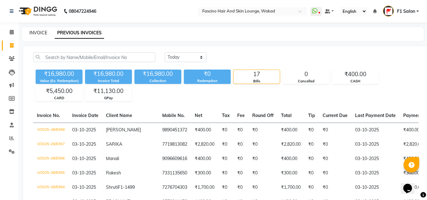
select select "service"
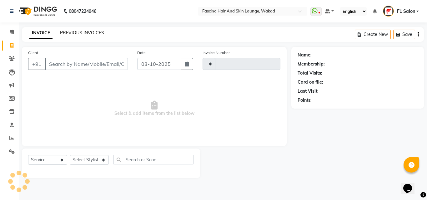
click at [75, 34] on link "PREVIOUS INVOICES" at bounding box center [82, 33] width 44 height 6
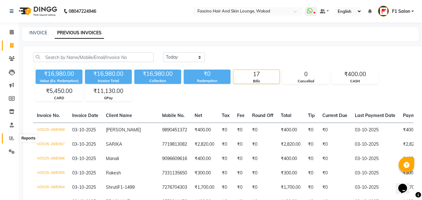
click at [12, 139] on icon at bounding box center [11, 138] width 5 height 5
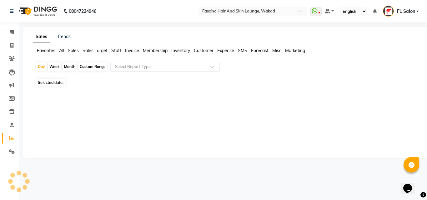
click at [70, 67] on div "Month" at bounding box center [69, 66] width 14 height 9
select select "10"
select select "2025"
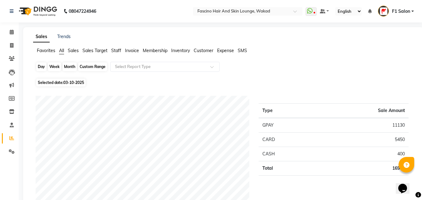
click at [72, 63] on div "Month" at bounding box center [69, 66] width 14 height 9
select select "10"
select select "2025"
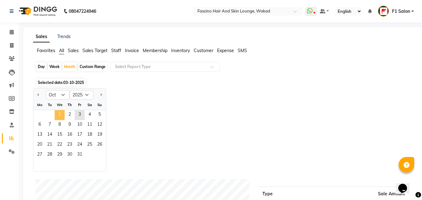
click at [58, 111] on span "1" at bounding box center [60, 115] width 10 height 10
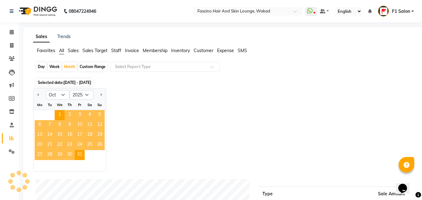
click at [35, 93] on div at bounding box center [39, 95] width 12 height 10
click at [39, 93] on button "Previous month" at bounding box center [38, 95] width 5 height 10
select select "9"
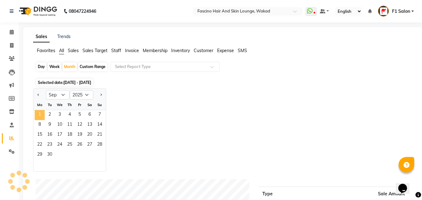
click at [39, 115] on span "1" at bounding box center [40, 115] width 10 height 10
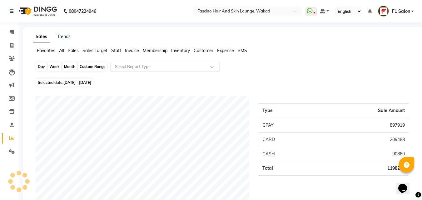
click at [69, 65] on div "Month" at bounding box center [69, 66] width 14 height 9
select select "9"
select select "2025"
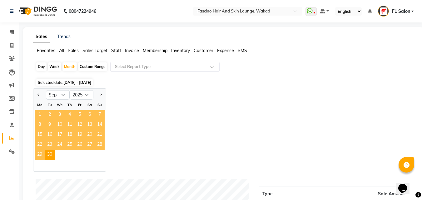
click at [39, 112] on span "1" at bounding box center [40, 115] width 10 height 10
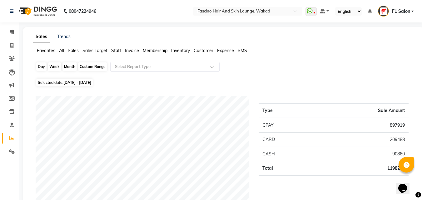
click at [70, 66] on div "Month" at bounding box center [69, 66] width 14 height 9
select select "9"
select select "2025"
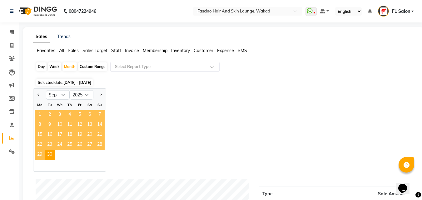
click at [42, 116] on span "1" at bounding box center [40, 115] width 10 height 10
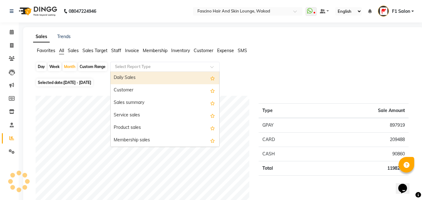
drag, startPoint x: 142, startPoint y: 69, endPoint x: 144, endPoint y: 75, distance: 6.4
click at [141, 69] on input "text" at bounding box center [159, 67] width 90 height 6
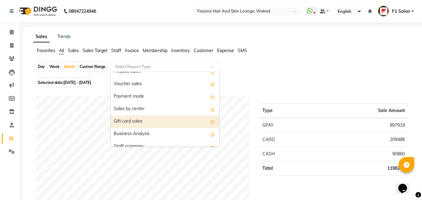
scroll to position [62, 0]
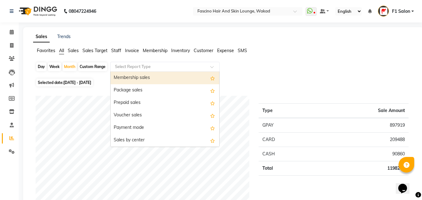
click at [398, 51] on ul "Favorites All Sales Sales Target Staff Invoice Membership Inventory Customer Ex…" at bounding box center [223, 50] width 380 height 7
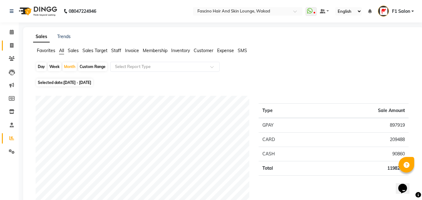
click at [7, 41] on link "Invoice" at bounding box center [9, 46] width 15 height 10
select select "service"
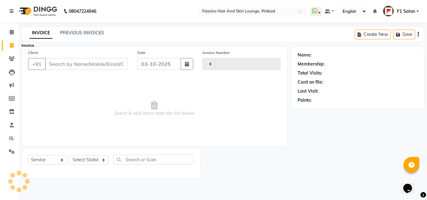
type input "8369"
select select "126"
click at [10, 136] on icon at bounding box center [11, 138] width 5 height 5
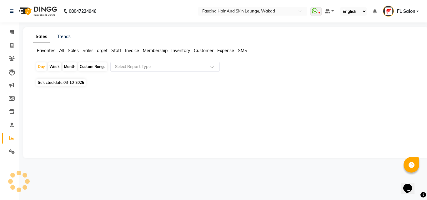
click at [69, 69] on div "Month" at bounding box center [69, 66] width 14 height 9
select select "10"
select select "2025"
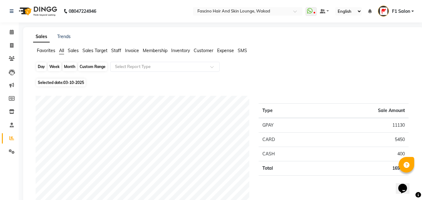
click at [70, 68] on div "Month" at bounding box center [69, 66] width 14 height 9
select select "10"
select select "2025"
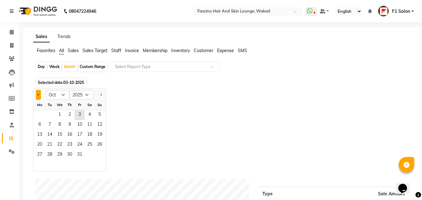
click at [37, 92] on button "Previous month" at bounding box center [38, 95] width 5 height 10
select select "9"
click at [43, 111] on span "1" at bounding box center [40, 115] width 10 height 10
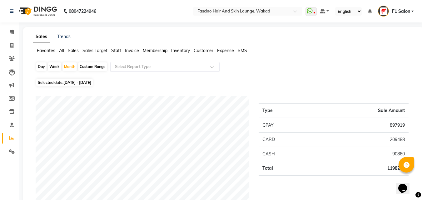
click at [168, 66] on input "text" at bounding box center [159, 67] width 90 height 6
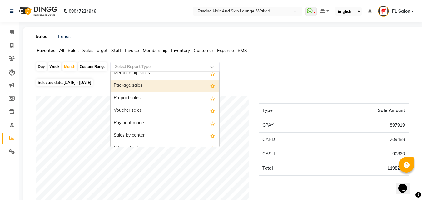
scroll to position [125, 0]
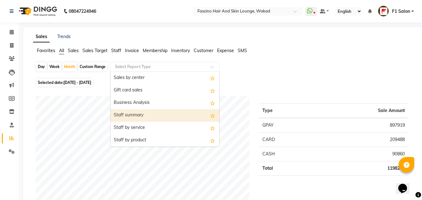
click at [140, 113] on div "Staff summary" at bounding box center [165, 115] width 109 height 12
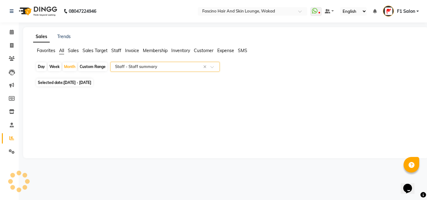
select select "csv"
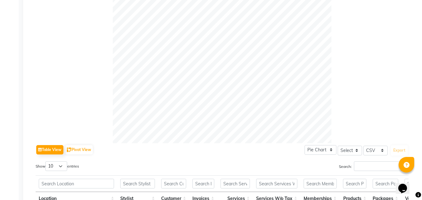
scroll to position [187, 0]
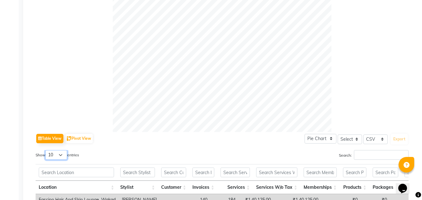
click at [51, 151] on select "10 25 50 100" at bounding box center [56, 155] width 22 height 10
select select "50"
click at [46, 150] on select "10 25 50 100" at bounding box center [56, 155] width 22 height 10
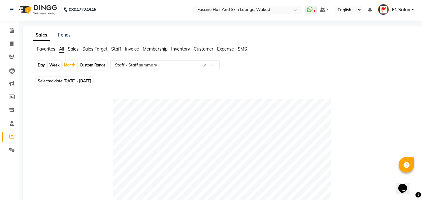
scroll to position [0, 0]
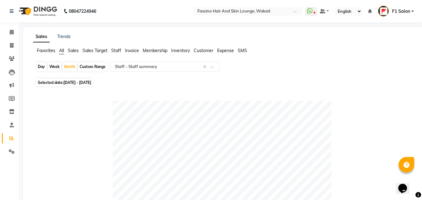
click at [404, 9] on span "F1 Salon" at bounding box center [401, 11] width 18 height 7
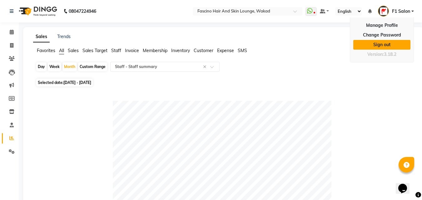
click at [383, 42] on link "Sign out" at bounding box center [381, 45] width 57 height 10
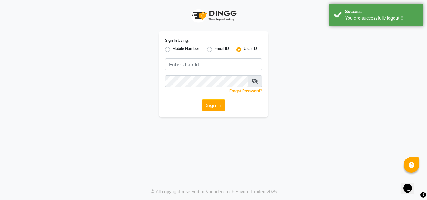
click at [172, 50] on label "Mobile Number" at bounding box center [185, 49] width 27 height 7
click at [172, 50] on input "Mobile Number" at bounding box center [174, 48] width 4 height 4
radio input "true"
radio input "false"
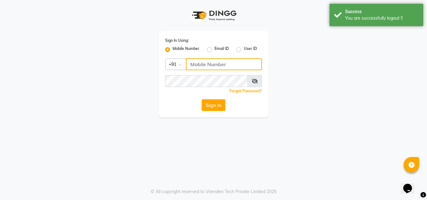
click at [193, 63] on input "Username" at bounding box center [224, 64] width 76 height 12
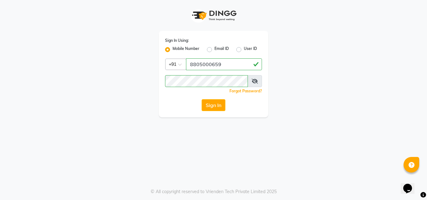
click at [255, 83] on icon at bounding box center [254, 81] width 6 height 5
click at [207, 107] on button "Sign In" at bounding box center [213, 105] width 24 height 12
click at [207, 107] on div "Sign In" at bounding box center [213, 105] width 97 height 12
click at [205, 105] on button "Sign In" at bounding box center [213, 105] width 24 height 12
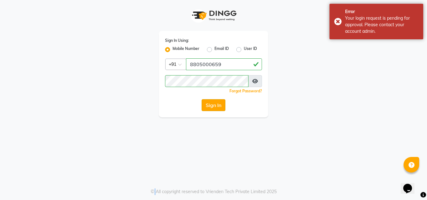
click at [205, 105] on button "Sign In" at bounding box center [213, 105] width 24 height 12
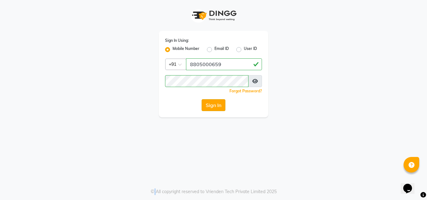
click at [205, 105] on button "Sign In" at bounding box center [213, 105] width 24 height 12
click at [221, 64] on input "8805000659" at bounding box center [224, 64] width 76 height 12
type input "8805000657"
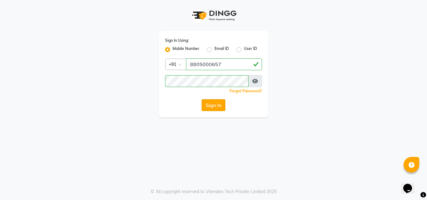
click at [210, 102] on button "Sign In" at bounding box center [213, 105] width 24 height 12
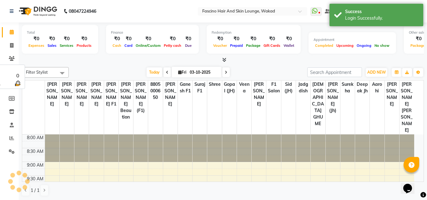
drag, startPoint x: 210, startPoint y: 102, endPoint x: 20, endPoint y: 74, distance: 191.6
click at [59, 107] on tr "Usha Bhise Sanjay muley Ram choudhry Chimu Ingale Varsha F1 Tejal Beaution Sidd…" at bounding box center [218, 108] width 392 height 54
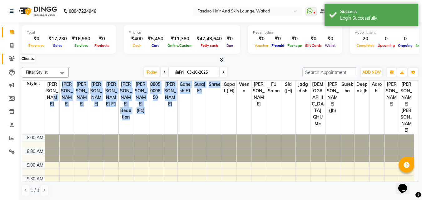
click at [11, 58] on icon at bounding box center [12, 58] width 6 height 5
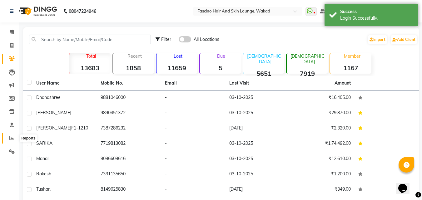
click at [12, 139] on icon at bounding box center [11, 138] width 5 height 5
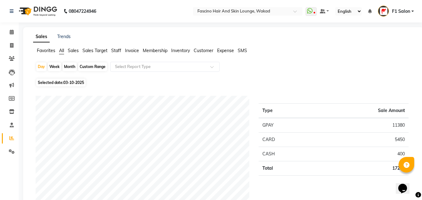
click at [68, 65] on div "Month" at bounding box center [69, 66] width 14 height 9
select select "10"
select select "2025"
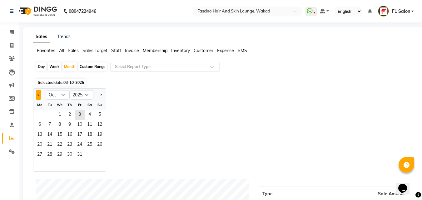
click at [37, 95] on span "Previous month" at bounding box center [38, 94] width 2 height 2
select select "9"
click at [39, 116] on span "1" at bounding box center [40, 115] width 10 height 10
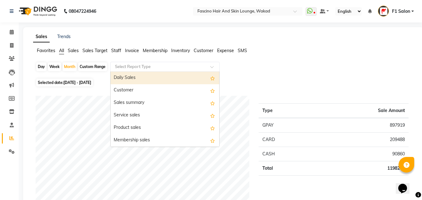
click at [139, 65] on input "text" at bounding box center [159, 67] width 90 height 6
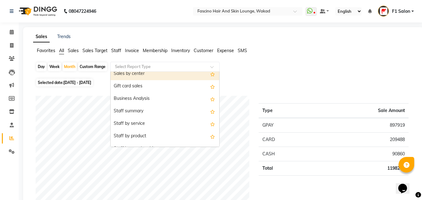
scroll to position [137, 0]
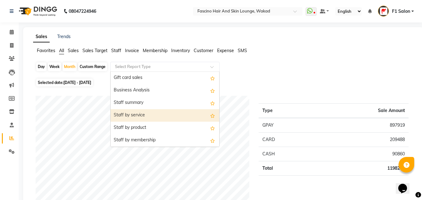
click at [138, 112] on div "Staff by service" at bounding box center [165, 115] width 109 height 12
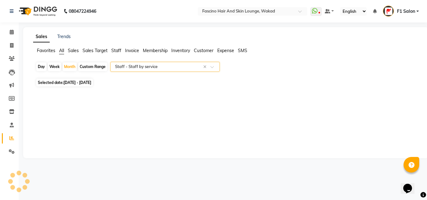
select select "csv"
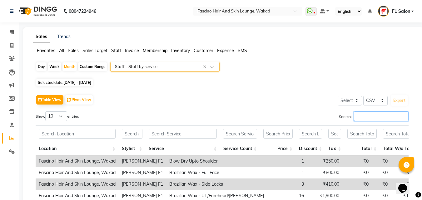
click at [387, 119] on input "Search:" at bounding box center [381, 116] width 55 height 10
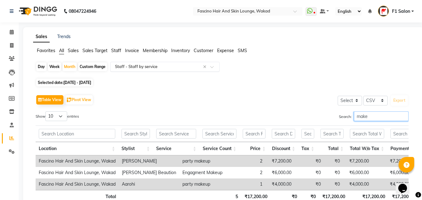
type input "make"
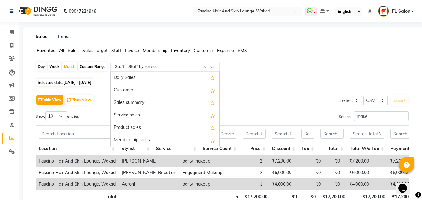
click at [152, 65] on input "text" at bounding box center [159, 67] width 90 height 6
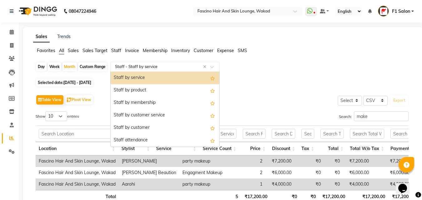
scroll to position [162, 0]
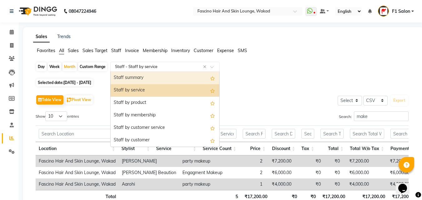
click at [137, 76] on div "Staff summary" at bounding box center [165, 78] width 109 height 12
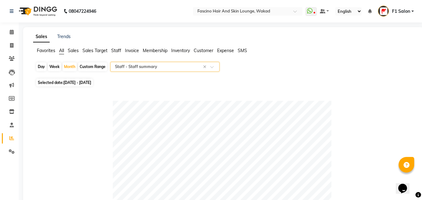
scroll to position [175, 0]
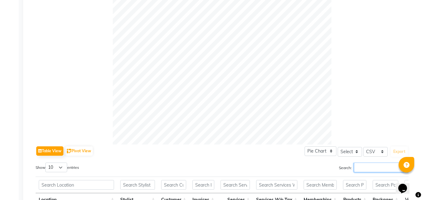
click at [364, 165] on input "Search:" at bounding box center [381, 168] width 55 height 10
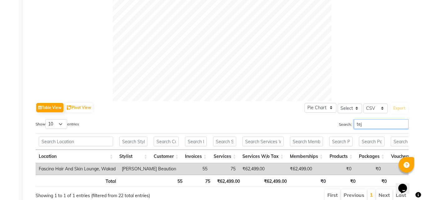
scroll to position [249, 0]
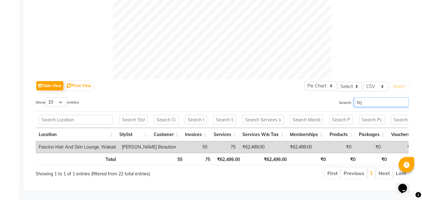
click at [362, 97] on input "tej" at bounding box center [381, 102] width 55 height 10
type input "t"
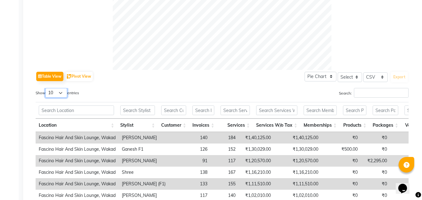
click at [61, 93] on select "10 25 50 100" at bounding box center [56, 93] width 22 height 10
select select "25"
click at [46, 88] on select "10 25 50 100" at bounding box center [56, 93] width 22 height 10
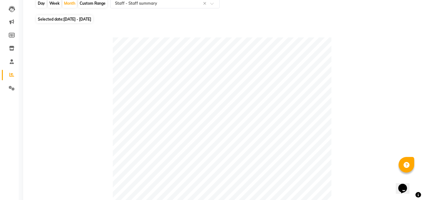
scroll to position [62, 0]
click at [71, 3] on div "Month" at bounding box center [69, 4] width 14 height 9
select select "9"
select select "2025"
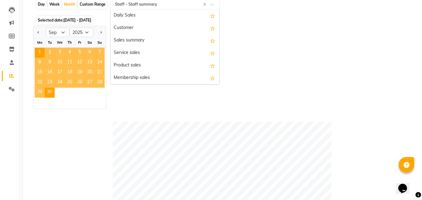
click at [156, 5] on input "text" at bounding box center [159, 4] width 90 height 6
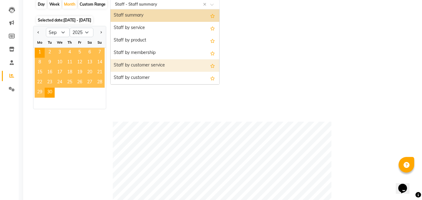
click at [160, 66] on div "Staff by customer service" at bounding box center [165, 65] width 109 height 12
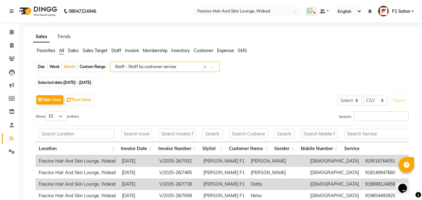
scroll to position [94, 0]
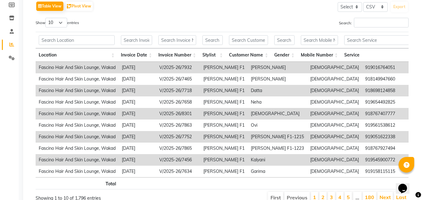
click at [359, 17] on div "Table View Pivot View Select Select CSV PDF Export Show 10 25 50 100 entries Se…" at bounding box center [222, 102] width 373 height 204
click at [355, 25] on input "Search:" at bounding box center [381, 23] width 55 height 10
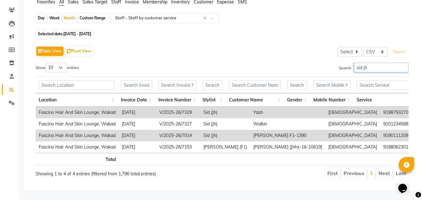
scroll to position [0, 55]
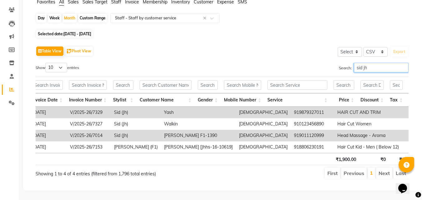
type input "sid jh"
drag, startPoint x: 231, startPoint y: 126, endPoint x: 262, endPoint y: 126, distance: 31.2
click at [291, 130] on td "919011120999" at bounding box center [312, 136] width 43 height 12
copy td "9011120999"
drag, startPoint x: 70, startPoint y: 126, endPoint x: 109, endPoint y: 128, distance: 38.8
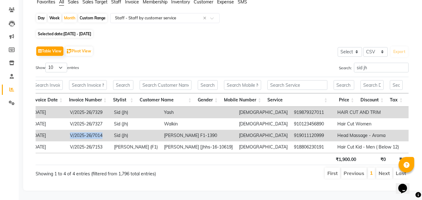
click at [109, 130] on td "V/2025-26/7014" at bounding box center [89, 136] width 44 height 12
copy td "V/2025-26/7014"
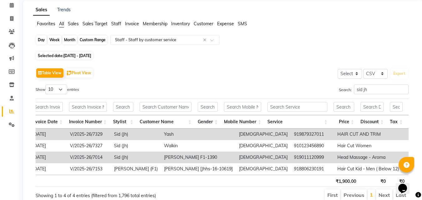
click at [74, 41] on div "Month" at bounding box center [69, 40] width 14 height 9
select select "9"
select select "2025"
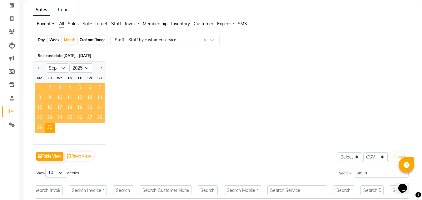
click at [41, 89] on span "1" at bounding box center [40, 88] width 10 height 10
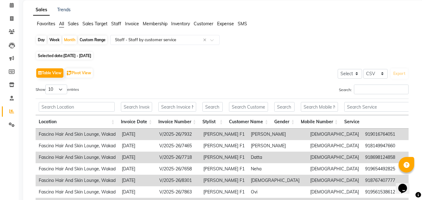
scroll to position [0, 0]
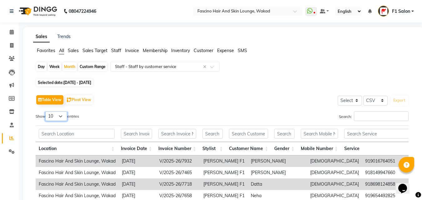
click at [51, 115] on select "10 25 50 100" at bounding box center [56, 116] width 22 height 10
click at [46, 111] on select "10 25 50 100" at bounding box center [56, 116] width 22 height 10
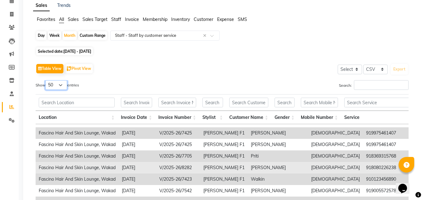
scroll to position [457, 0]
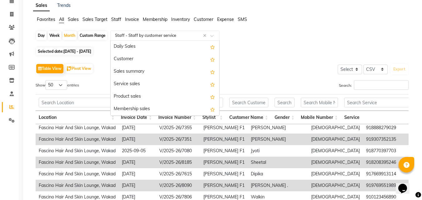
click at [140, 36] on input "text" at bounding box center [159, 35] width 90 height 6
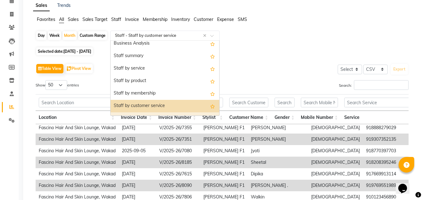
scroll to position [150, 0]
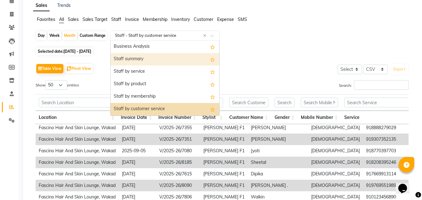
click at [141, 57] on div "Staff summary" at bounding box center [165, 59] width 109 height 12
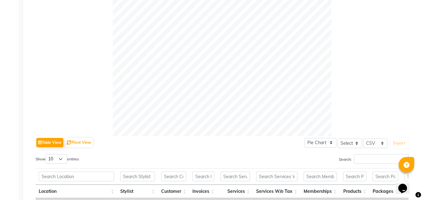
scroll to position [187, 0]
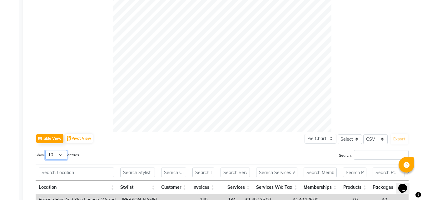
click at [55, 153] on select "10 25 50 100" at bounding box center [56, 155] width 22 height 10
click at [46, 150] on select "10 25 50 100" at bounding box center [56, 155] width 22 height 10
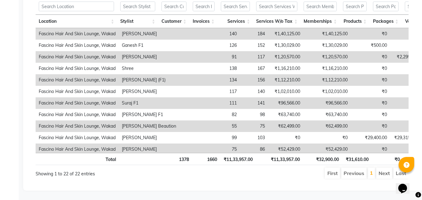
scroll to position [264, 0]
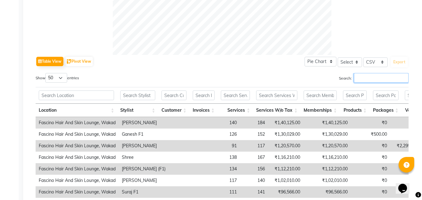
click at [360, 79] on input "Search:" at bounding box center [381, 78] width 55 height 10
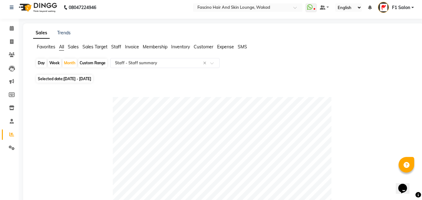
scroll to position [0, 0]
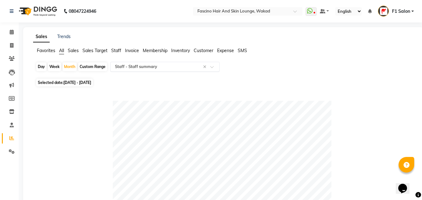
drag, startPoint x: 176, startPoint y: 58, endPoint x: 179, endPoint y: 63, distance: 5.2
click at [177, 58] on div "Favorites All Sales Sales Target Staff Invoice Membership Inventory Customer Ex…" at bounding box center [223, 53] width 390 height 12
click at [176, 66] on input "text" at bounding box center [159, 67] width 90 height 6
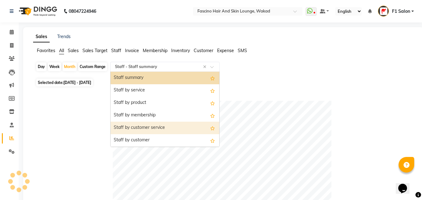
click at [136, 124] on div "Staff by customer service" at bounding box center [165, 128] width 109 height 12
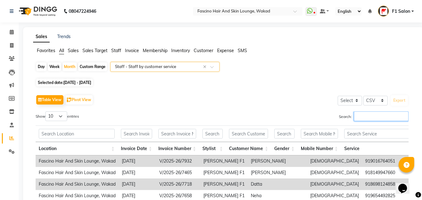
click at [370, 118] on input "Search:" at bounding box center [381, 116] width 55 height 10
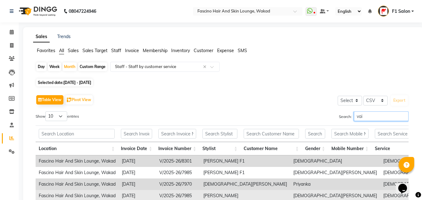
scroll to position [62, 0]
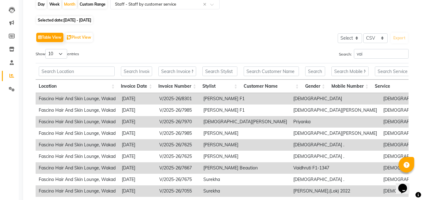
click at [159, 123] on td "V/2025-26/7970" at bounding box center [178, 122] width 44 height 12
drag, startPoint x: 158, startPoint y: 120, endPoint x: 201, endPoint y: 126, distance: 43.5
copy td "V/2025-26/7970"
click at [368, 52] on input "vai" at bounding box center [381, 54] width 55 height 10
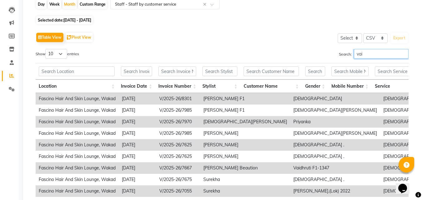
click at [367, 52] on input "vai" at bounding box center [381, 54] width 55 height 10
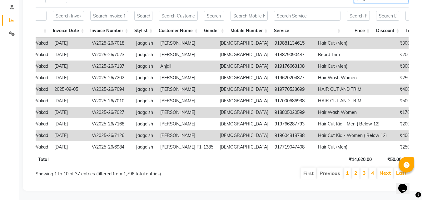
scroll to position [65, 0]
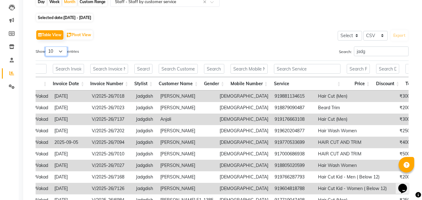
click at [52, 48] on select "10 25 50 100" at bounding box center [56, 52] width 22 height 10
click at [46, 47] on select "10 25 50 100" at bounding box center [56, 52] width 22 height 10
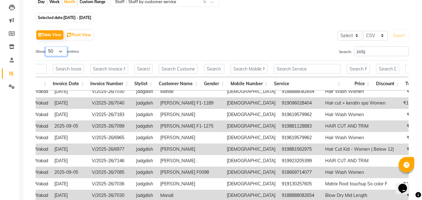
scroll to position [250, 67]
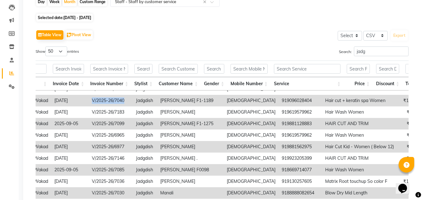
drag, startPoint x: 90, startPoint y: 97, endPoint x: 122, endPoint y: 100, distance: 32.6
click at [125, 103] on td "V/2025-26/7040" at bounding box center [111, 101] width 44 height 12
copy td "V/2025-26/7040"
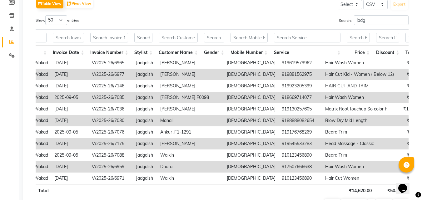
scroll to position [276, 67]
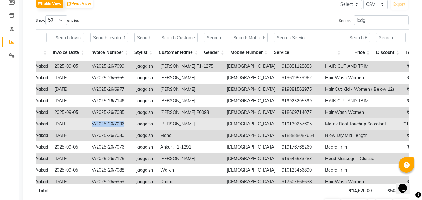
drag, startPoint x: 90, startPoint y: 123, endPoint x: 125, endPoint y: 124, distance: 34.7
click at [127, 124] on td "V/2025-26/7036" at bounding box center [111, 124] width 44 height 12
copy td "V/2025-26/7036"
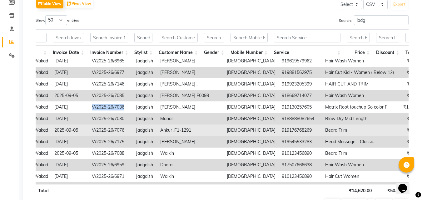
scroll to position [307, 67]
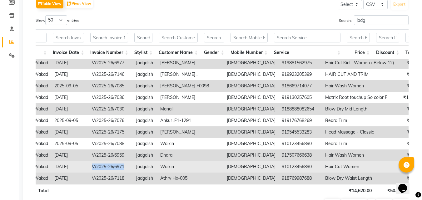
drag, startPoint x: 91, startPoint y: 161, endPoint x: 128, endPoint y: 165, distance: 37.1
click at [128, 165] on td "V/2025-26/6971" at bounding box center [111, 167] width 44 height 12
copy td "V/2025-26/6971"
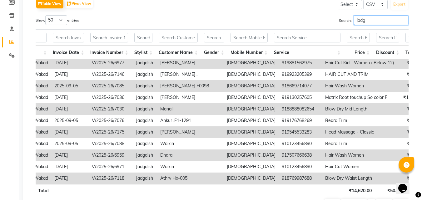
click at [360, 21] on input "jadg" at bounding box center [381, 20] width 55 height 10
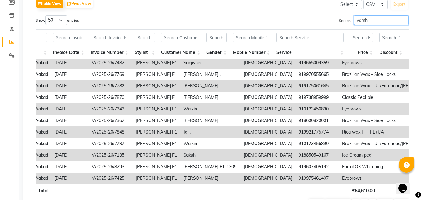
scroll to position [187, 67]
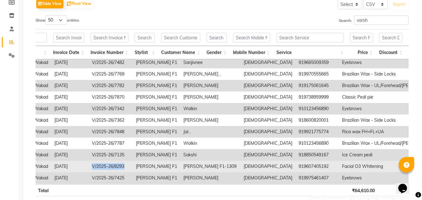
drag, startPoint x: 89, startPoint y: 166, endPoint x: 125, endPoint y: 169, distance: 35.7
click at [125, 169] on td "V/2025-26/8293" at bounding box center [111, 167] width 44 height 12
copy td "V/2025-26/8293"
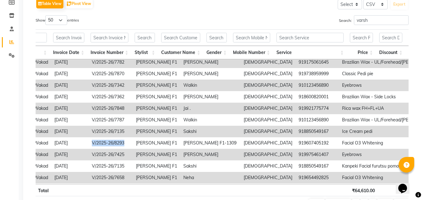
scroll to position [281, 67]
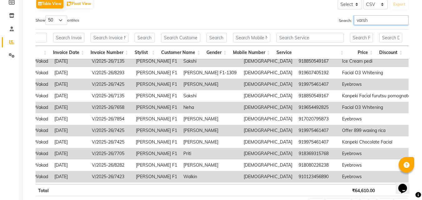
click at [377, 22] on input "varsh" at bounding box center [381, 20] width 55 height 10
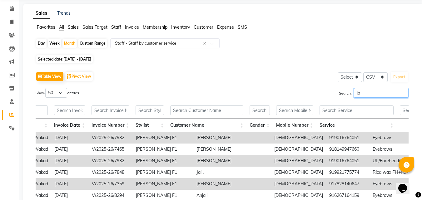
scroll to position [96, 0]
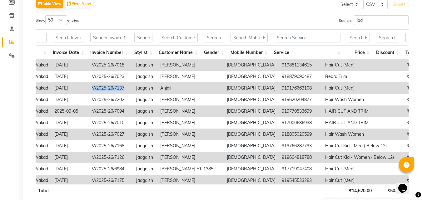
drag, startPoint x: 89, startPoint y: 88, endPoint x: 126, endPoint y: 90, distance: 36.3
click at [126, 90] on td "V/2025-26/7137" at bounding box center [111, 88] width 44 height 12
copy td "V/2025-26/7137"
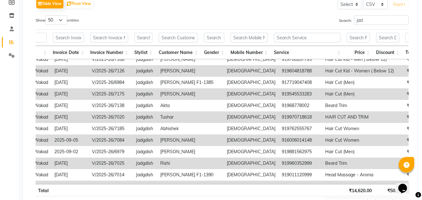
scroll to position [94, 67]
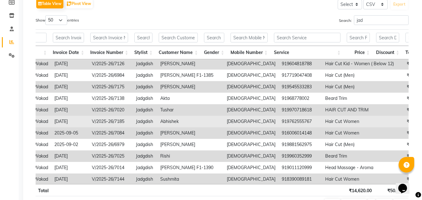
click at [93, 121] on td "V/2025-26/7185" at bounding box center [111, 122] width 44 height 12
drag, startPoint x: 91, startPoint y: 121, endPoint x: 125, endPoint y: 123, distance: 33.8
click at [125, 123] on td "V/2025-26/7185" at bounding box center [111, 122] width 44 height 12
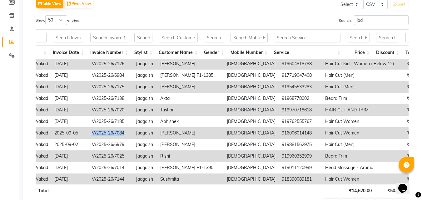
drag, startPoint x: 91, startPoint y: 133, endPoint x: 129, endPoint y: 136, distance: 38.2
click at [129, 136] on td "V/2025-26/7084" at bounding box center [111, 133] width 44 height 12
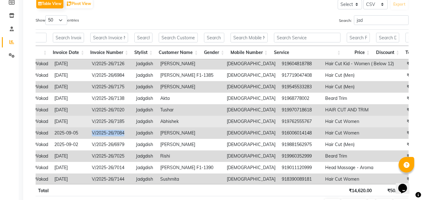
copy td "V/2025-26/7084"
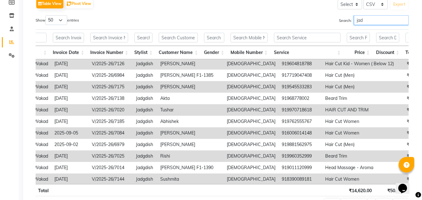
click at [378, 18] on input "jad" at bounding box center [381, 20] width 55 height 10
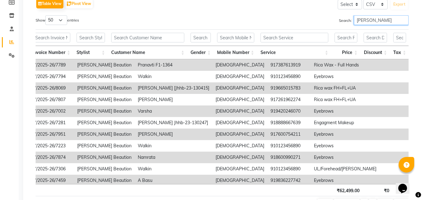
scroll to position [0, 104]
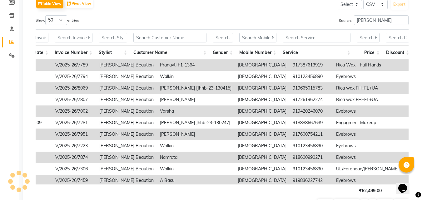
drag, startPoint x: 52, startPoint y: 64, endPoint x: 88, endPoint y: 65, distance: 36.2
click at [88, 65] on tr "Fascino Hair And Skin Lounge, Wakad 2025-09-20 V/2025-26/7789 Tejal Beaution Pr…" at bounding box center [334, 65] width 804 height 12
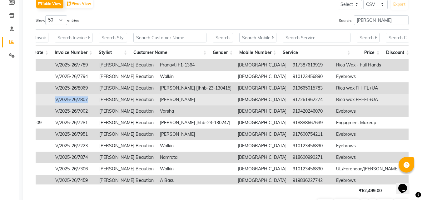
drag, startPoint x: 54, startPoint y: 99, endPoint x: 90, endPoint y: 103, distance: 36.4
click at [90, 103] on td "V/2025-26/7807" at bounding box center [74, 100] width 44 height 12
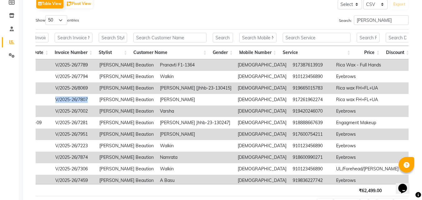
copy td "V/2025-26/7807"
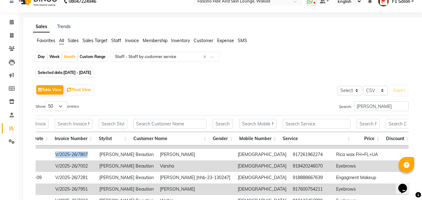
scroll to position [7, 0]
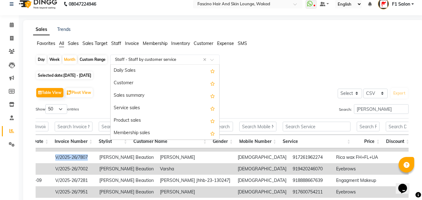
click at [129, 58] on input "text" at bounding box center [159, 60] width 90 height 6
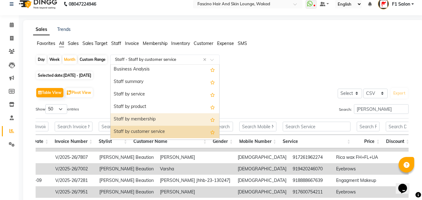
scroll to position [150, 0]
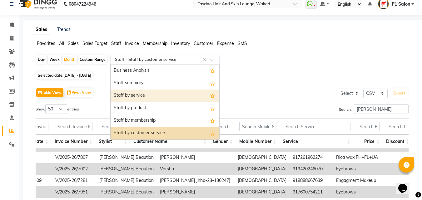
click at [145, 96] on div "Staff by service" at bounding box center [165, 96] width 109 height 12
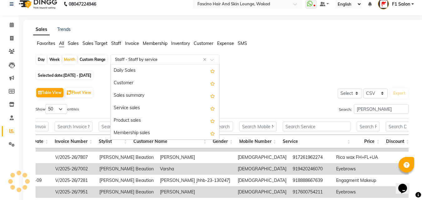
click at [154, 60] on input "text" at bounding box center [159, 60] width 90 height 6
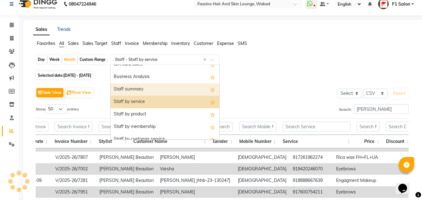
scroll to position [0, 0]
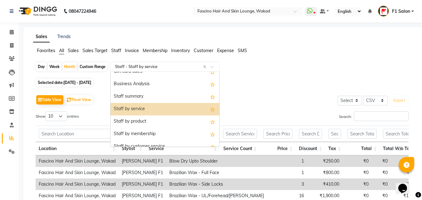
click at [144, 108] on div "Staff by service" at bounding box center [165, 109] width 109 height 12
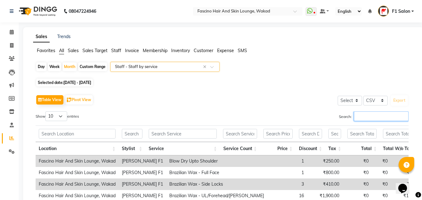
click at [383, 118] on input "Search:" at bounding box center [381, 116] width 55 height 10
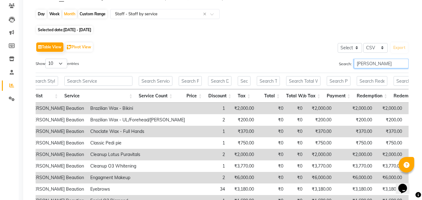
scroll to position [65, 0]
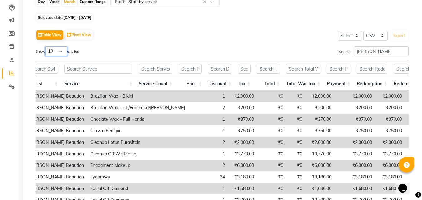
click at [61, 51] on select "10 25 50 100" at bounding box center [56, 52] width 22 height 10
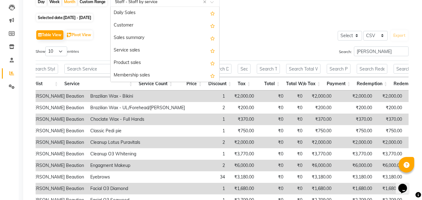
scroll to position [64, 0]
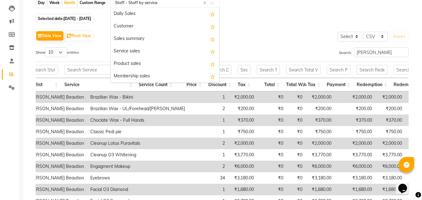
click at [157, 4] on input "text" at bounding box center [159, 3] width 90 height 6
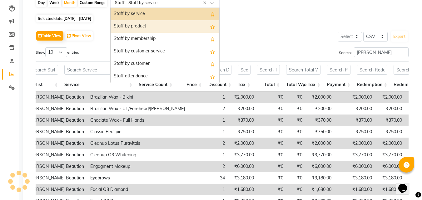
scroll to position [144, 0]
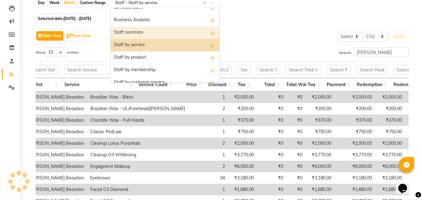
click at [151, 27] on div "Staff summary" at bounding box center [165, 33] width 109 height 12
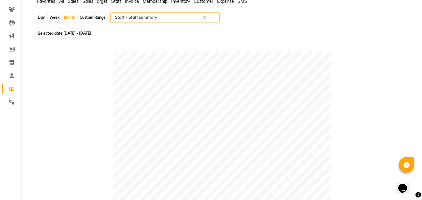
scroll to position [41, 0]
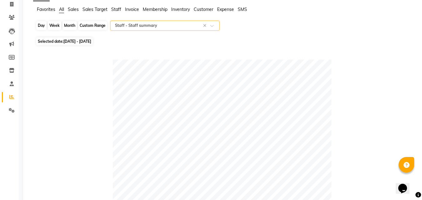
click at [70, 24] on div "Month" at bounding box center [69, 25] width 14 height 9
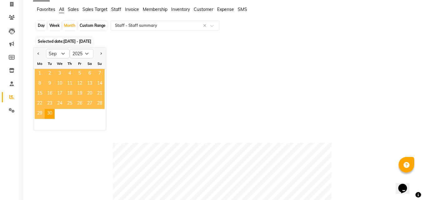
click at [41, 72] on span "1" at bounding box center [40, 74] width 10 height 10
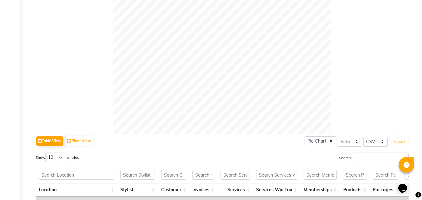
scroll to position [197, 0]
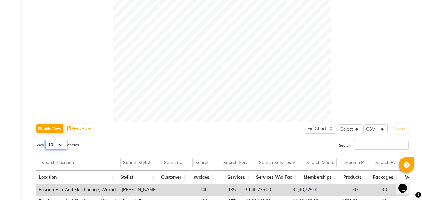
click at [56, 145] on select "10 25 50 100" at bounding box center [56, 145] width 22 height 10
click at [46, 140] on select "10 25 50 100" at bounding box center [56, 145] width 22 height 10
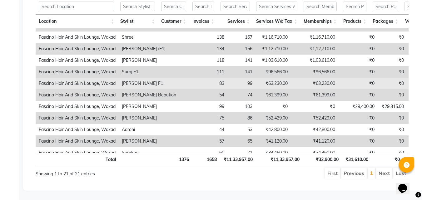
scroll to position [0, 0]
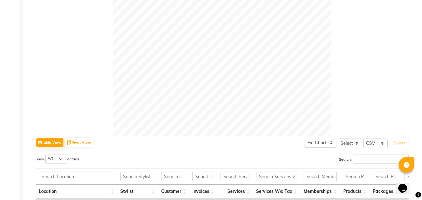
scroll to position [8, 0]
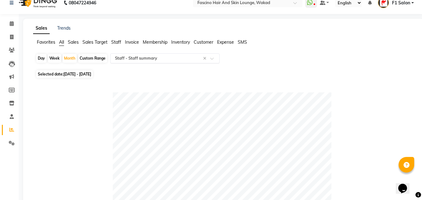
click at [180, 57] on input "text" at bounding box center [159, 58] width 90 height 6
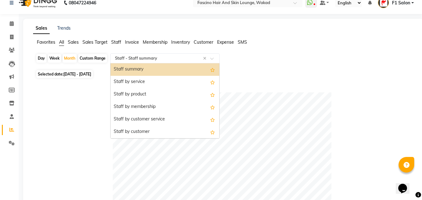
click at [144, 67] on div "Staff summary" at bounding box center [165, 69] width 109 height 12
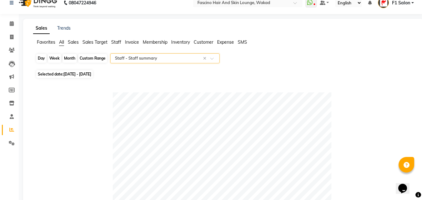
click at [67, 54] on div "Month" at bounding box center [69, 58] width 14 height 9
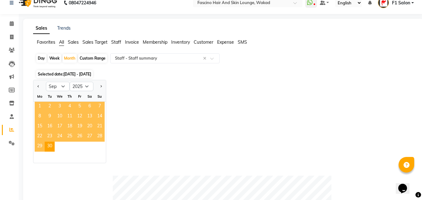
click at [41, 106] on span "1" at bounding box center [40, 107] width 10 height 10
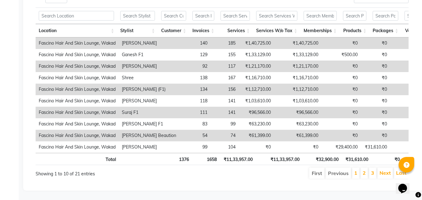
scroll to position [291, 0]
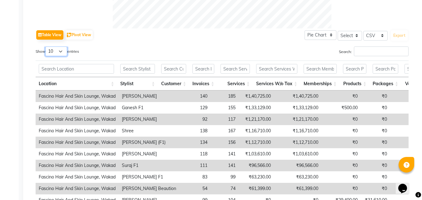
click at [50, 51] on select "10 25 50 100" at bounding box center [56, 52] width 22 height 10
click at [46, 47] on select "10 25 50 100" at bounding box center [56, 52] width 22 height 10
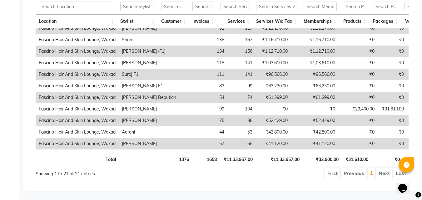
scroll to position [0, 0]
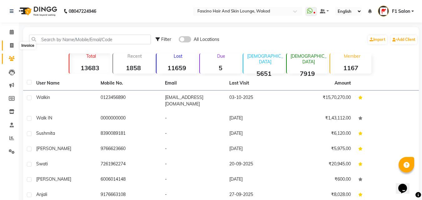
click at [12, 45] on icon at bounding box center [11, 45] width 3 height 5
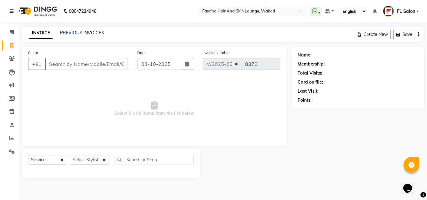
click at [72, 63] on input "Client" at bounding box center [86, 64] width 83 height 12
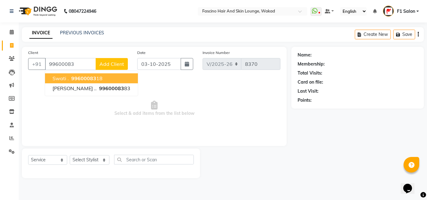
click at [65, 81] on span "Swati ." at bounding box center [60, 78] width 16 height 6
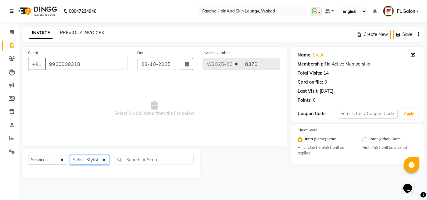
click at [98, 160] on select "Select Stylist 8805000650 Aarohi Chimu [PERSON_NAME] jh F1 Salon Ganesh F1 Gopa…" at bounding box center [90, 160] width 40 height 10
click at [70, 155] on select "Select Stylist 8805000650 Aarohi Chimu [PERSON_NAME] jh F1 Salon Ganesh F1 Gopa…" at bounding box center [90, 160] width 40 height 10
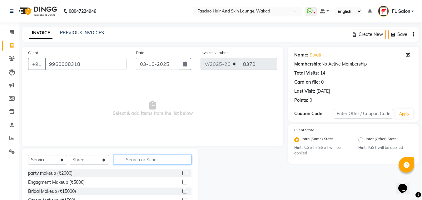
click at [139, 156] on input "text" at bounding box center [153, 160] width 78 height 10
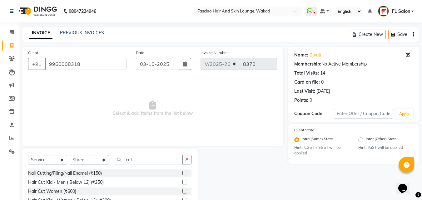
click at [182, 190] on label at bounding box center [184, 191] width 5 height 5
click at [182, 190] on input "checkbox" at bounding box center [184, 192] width 4 height 4
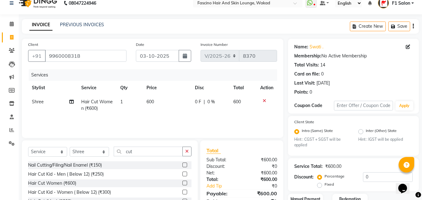
scroll to position [53, 0]
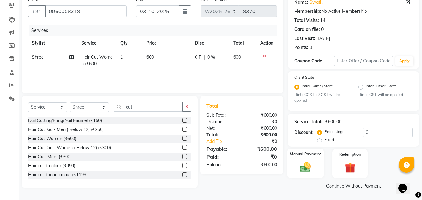
click at [306, 172] on img at bounding box center [305, 167] width 17 height 12
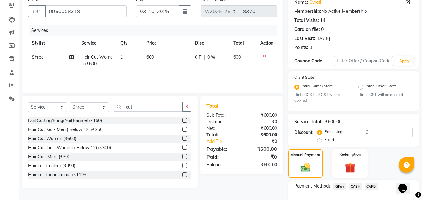
click at [338, 185] on span "GPay" at bounding box center [339, 186] width 13 height 7
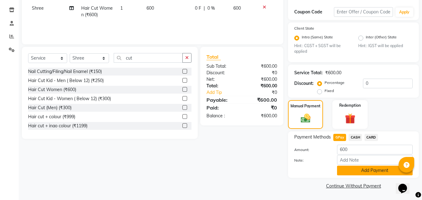
click at [382, 166] on button "Add Payment" at bounding box center [375, 171] width 76 height 10
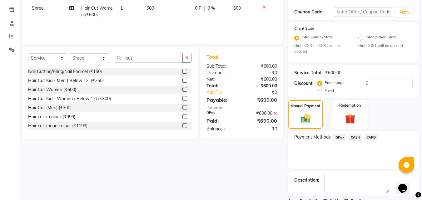
scroll to position [128, 0]
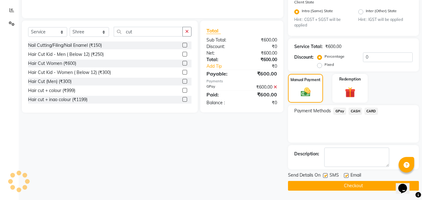
click at [326, 176] on label at bounding box center [325, 175] width 5 height 5
click at [326, 176] on input "checkbox" at bounding box center [325, 176] width 4 height 4
click at [317, 184] on button "Checkout" at bounding box center [353, 186] width 131 height 10
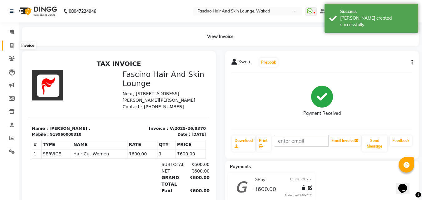
click at [11, 46] on icon at bounding box center [11, 45] width 3 height 5
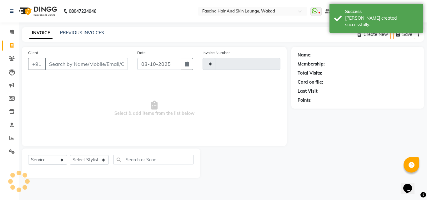
click at [66, 67] on input "Client" at bounding box center [86, 64] width 83 height 12
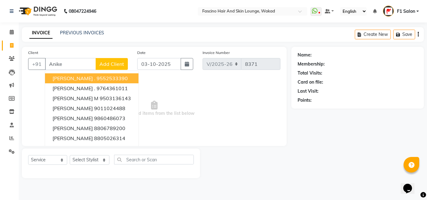
click at [96, 79] on ngb-highlight "9552533390" at bounding box center [111, 78] width 31 height 6
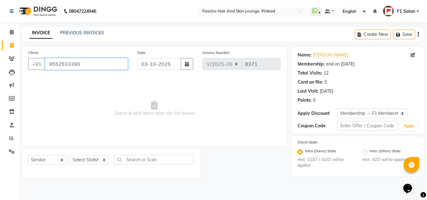
click at [90, 64] on input "9552533390" at bounding box center [86, 64] width 83 height 12
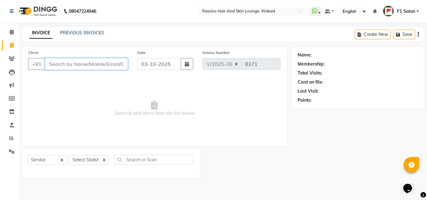
click at [78, 65] on input "Client" at bounding box center [86, 64] width 83 height 12
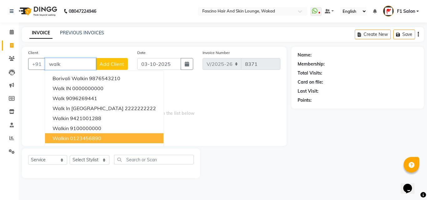
click at [70, 138] on ngb-highlight "0123456890" at bounding box center [85, 138] width 31 height 6
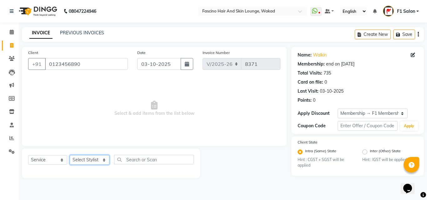
click at [87, 159] on select "Select Stylist 8805000650 Aarohi Chimu [PERSON_NAME] jh F1 Salon Ganesh F1 Gopa…" at bounding box center [90, 160] width 40 height 10
click at [70, 155] on select "Select Stylist 8805000650 Aarohi Chimu [PERSON_NAME] jh F1 Salon Ganesh F1 Gopa…" at bounding box center [90, 160] width 40 height 10
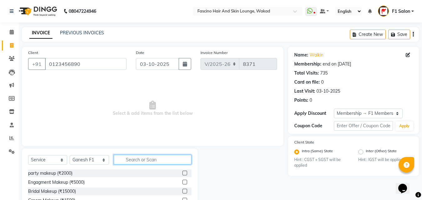
click at [132, 161] on input "text" at bounding box center [153, 160] width 78 height 10
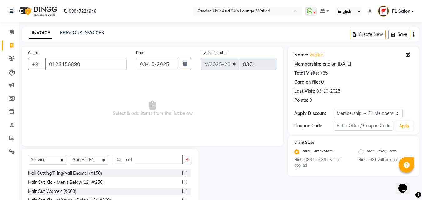
click at [182, 190] on label at bounding box center [184, 191] width 5 height 5
click at [182, 190] on input "checkbox" at bounding box center [184, 192] width 4 height 4
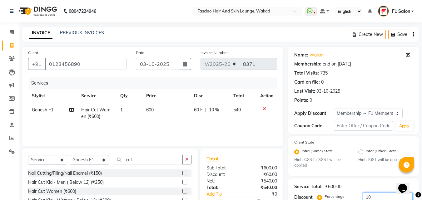
click at [383, 194] on input "10" at bounding box center [388, 198] width 50 height 10
click at [160, 109] on td "600" at bounding box center [167, 113] width 48 height 21
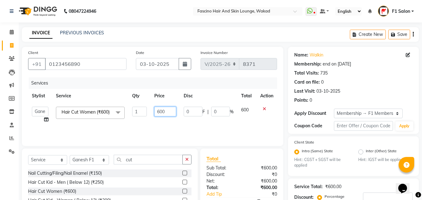
click at [168, 110] on input "600" at bounding box center [165, 112] width 22 height 10
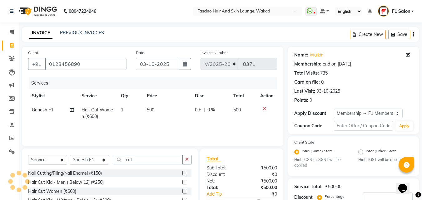
click at [162, 129] on div "Services Stylist Service Qty Price Disc Total Action Ganesh F1 Hair Cut Women (…" at bounding box center [152, 108] width 249 height 62
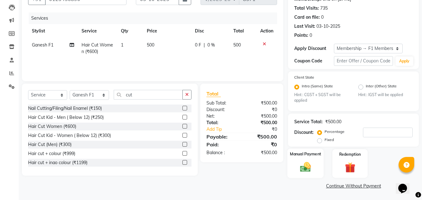
click at [305, 168] on img at bounding box center [305, 167] width 17 height 12
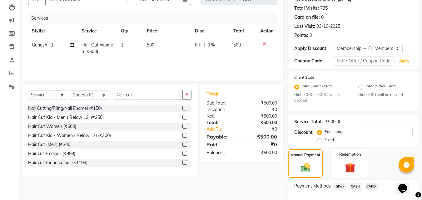
click at [337, 188] on span "GPay" at bounding box center [339, 186] width 13 height 7
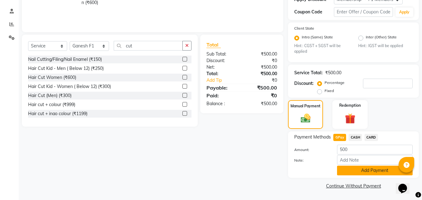
click at [390, 174] on button "Add Payment" at bounding box center [375, 171] width 76 height 10
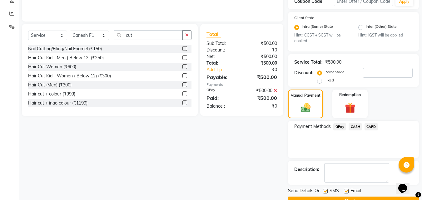
scroll to position [140, 0]
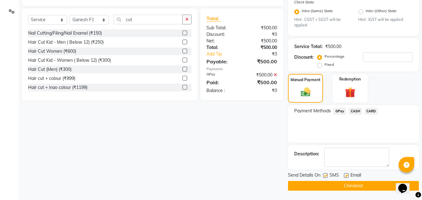
click at [326, 175] on label at bounding box center [325, 175] width 5 height 5
click at [326, 175] on input "checkbox" at bounding box center [325, 176] width 4 height 4
click at [316, 185] on button "Checkout" at bounding box center [353, 186] width 131 height 10
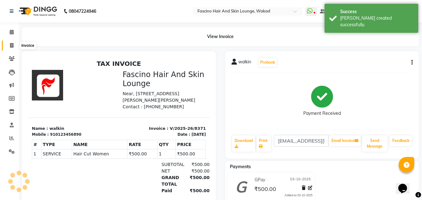
click at [11, 44] on icon at bounding box center [11, 45] width 3 height 5
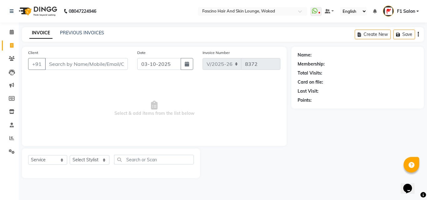
click at [71, 70] on div "Client +91" at bounding box center [77, 62] width 109 height 26
click at [70, 64] on input "Client" at bounding box center [86, 64] width 83 height 12
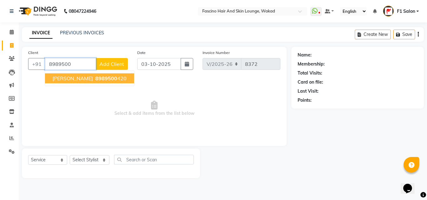
click at [65, 82] on button "Aishwerya 8989500 420" at bounding box center [89, 78] width 89 height 10
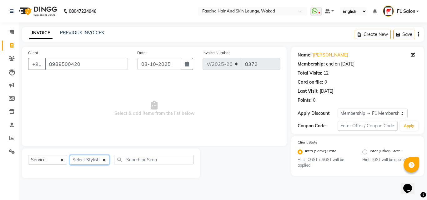
click at [94, 159] on select "Select Stylist 8805000650 Aarohi Chimu [PERSON_NAME] jh F1 Salon Ganesh F1 Gopa…" at bounding box center [90, 160] width 40 height 10
click at [70, 155] on select "Select Stylist 8805000650 Aarohi Chimu [PERSON_NAME] jh F1 Salon Ganesh F1 Gopa…" at bounding box center [90, 160] width 40 height 10
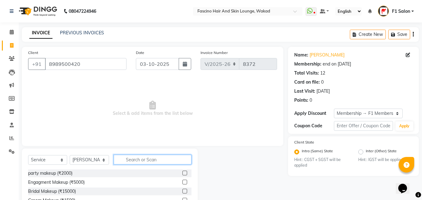
click at [134, 157] on input "text" at bounding box center [153, 160] width 78 height 10
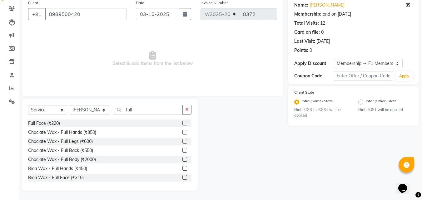
click at [182, 167] on label at bounding box center [184, 168] width 5 height 5
click at [182, 167] on input "checkbox" at bounding box center [184, 169] width 4 height 4
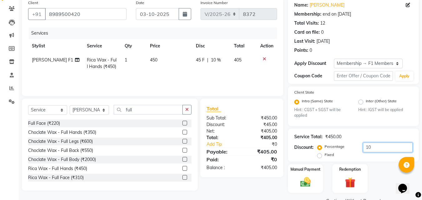
click at [376, 146] on input "10" at bounding box center [388, 148] width 50 height 10
click at [167, 62] on td "450" at bounding box center [170, 63] width 46 height 21
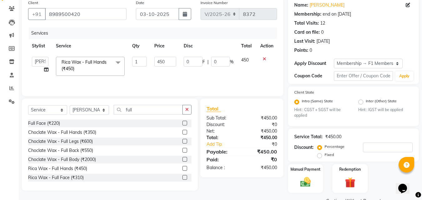
click at [167, 62] on input "450" at bounding box center [165, 62] width 22 height 10
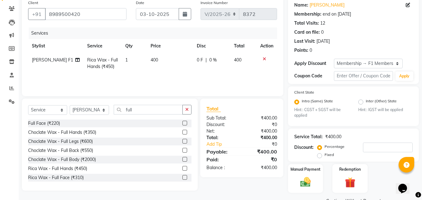
click at [167, 69] on td "400" at bounding box center [170, 63] width 46 height 21
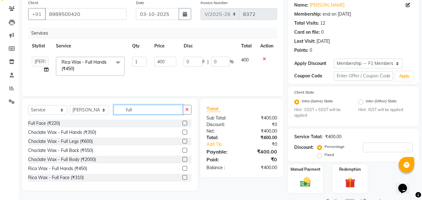
click at [141, 109] on input "full" at bounding box center [148, 110] width 69 height 10
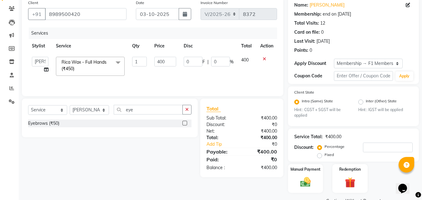
click at [185, 122] on label at bounding box center [184, 123] width 5 height 5
click at [185, 122] on input "checkbox" at bounding box center [184, 123] width 4 height 4
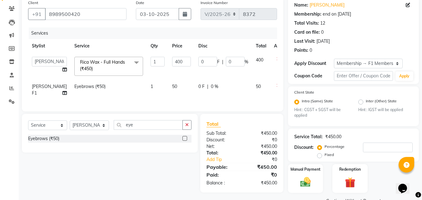
click at [168, 87] on td "50" at bounding box center [181, 90] width 26 height 21
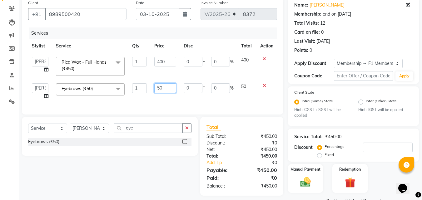
click at [168, 87] on input "50" at bounding box center [165, 88] width 22 height 10
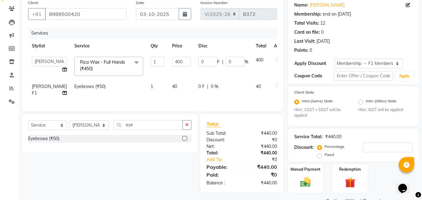
click at [168, 95] on td "40" at bounding box center [181, 90] width 26 height 21
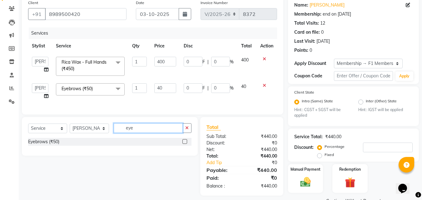
click at [141, 133] on input "eye" at bounding box center [148, 128] width 69 height 10
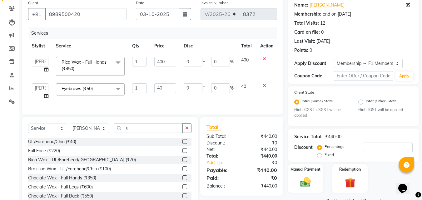
click at [182, 171] on label at bounding box center [184, 168] width 5 height 5
click at [182, 171] on input "checkbox" at bounding box center [184, 169] width 4 height 4
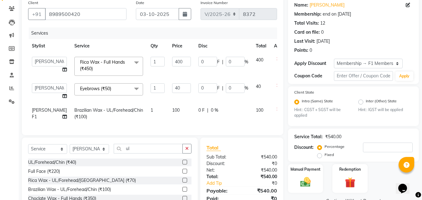
click at [168, 113] on td "100" at bounding box center [181, 113] width 26 height 21
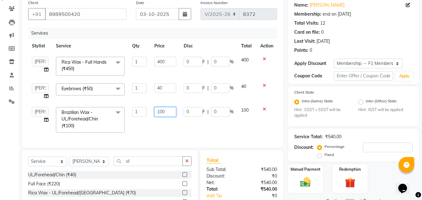
click at [169, 112] on input "100" at bounding box center [165, 112] width 22 height 10
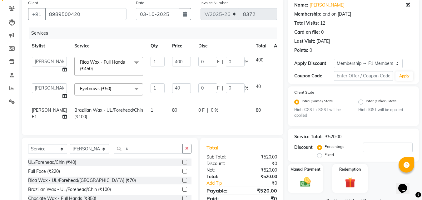
click at [172, 127] on div "Services Stylist Service Qty Price Disc Total Action 8805000650 Aarohi Chimu In…" at bounding box center [152, 77] width 249 height 101
click at [307, 182] on img at bounding box center [305, 182] width 17 height 12
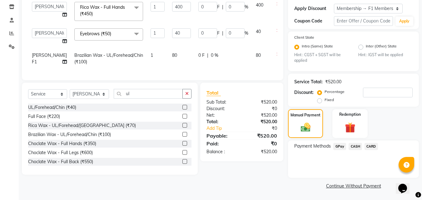
click at [340, 143] on span "GPay" at bounding box center [339, 146] width 13 height 7
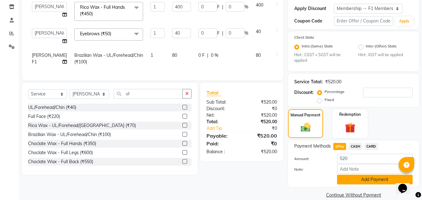
click at [356, 178] on button "Add Payment" at bounding box center [375, 180] width 76 height 10
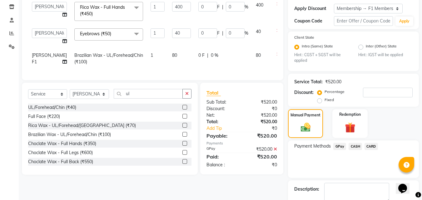
scroll to position [140, 0]
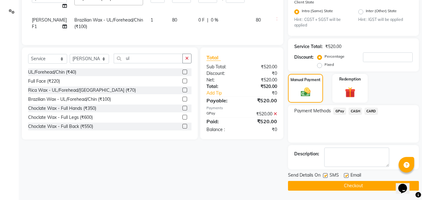
click at [326, 177] on label at bounding box center [325, 175] width 5 height 5
click at [326, 177] on input "checkbox" at bounding box center [325, 176] width 4 height 4
click at [315, 184] on button "Checkout" at bounding box center [353, 186] width 131 height 10
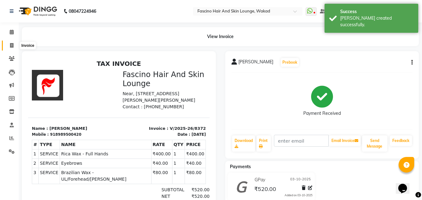
click at [12, 45] on icon at bounding box center [11, 45] width 3 height 5
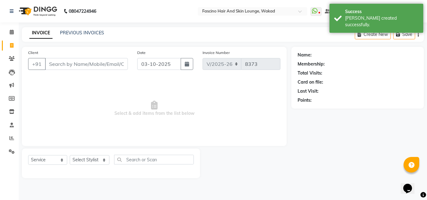
click at [95, 66] on input "Client" at bounding box center [86, 64] width 83 height 12
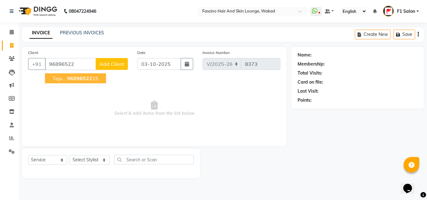
click at [83, 78] on span "96896522" at bounding box center [79, 78] width 25 height 6
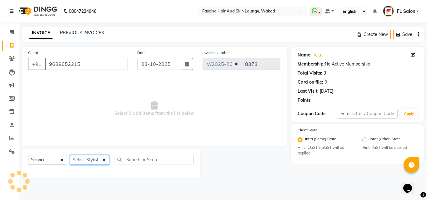
click at [96, 163] on select "Select Stylist 8805000650 Aarohi Chimu [PERSON_NAME] jh F1 Salon Ganesh F1 Gopa…" at bounding box center [90, 160] width 40 height 10
click at [70, 155] on select "Select Stylist 8805000650 Aarohi Chimu [PERSON_NAME] jh F1 Salon Ganesh F1 Gopa…" at bounding box center [90, 160] width 40 height 10
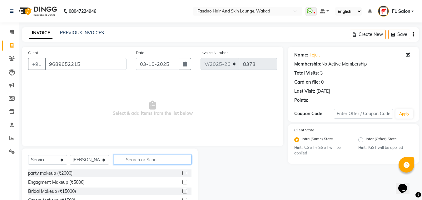
click at [129, 159] on input "text" at bounding box center [153, 160] width 78 height 10
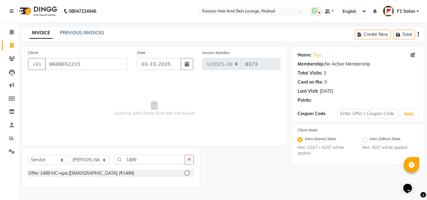
click at [186, 172] on label at bounding box center [187, 173] width 5 height 5
click at [186, 172] on input "checkbox" at bounding box center [187, 173] width 4 height 4
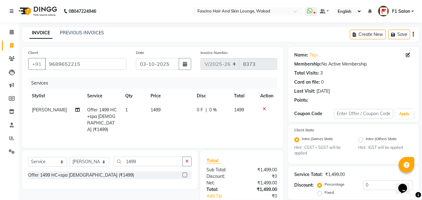
click at [172, 111] on td "1499" at bounding box center [170, 120] width 46 height 34
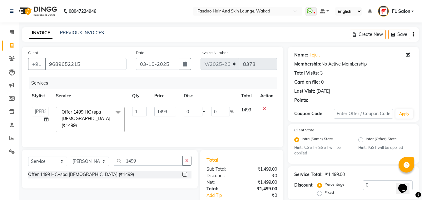
click at [172, 111] on input "1499" at bounding box center [165, 112] width 22 height 10
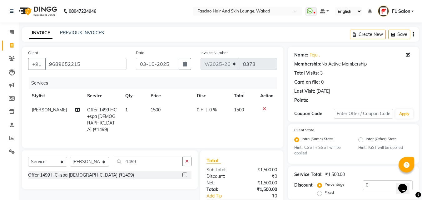
click at [171, 123] on td "1500" at bounding box center [170, 120] width 46 height 34
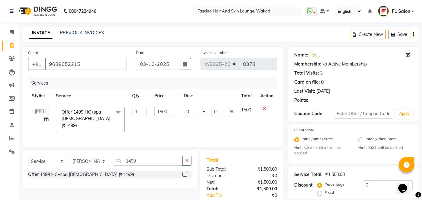
scroll to position [53, 0]
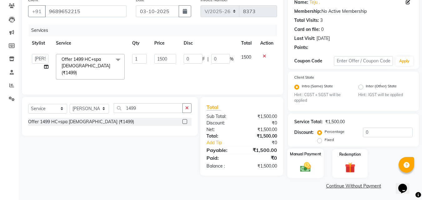
click at [309, 172] on img at bounding box center [305, 167] width 17 height 12
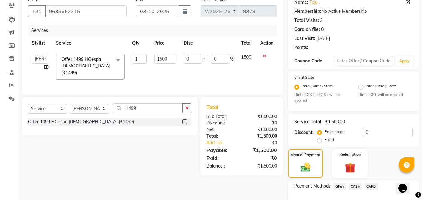
click at [336, 186] on span "GPay" at bounding box center [339, 186] width 13 height 7
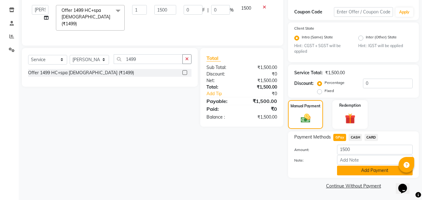
click at [384, 172] on button "Add Payment" at bounding box center [375, 171] width 76 height 10
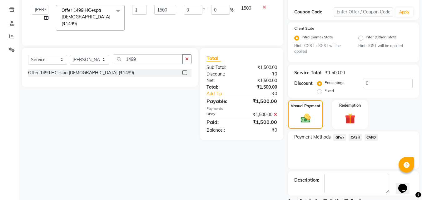
drag, startPoint x: 426, startPoint y: 187, endPoint x: 14, endPoint y: 9, distance: 449.0
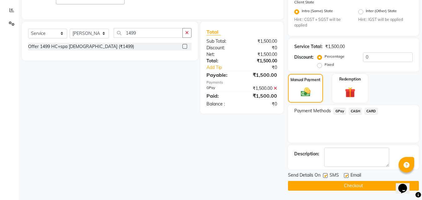
click at [326, 176] on label at bounding box center [325, 175] width 5 height 5
click at [326, 176] on input "checkbox" at bounding box center [325, 176] width 4 height 4
click at [313, 186] on button "Checkout" at bounding box center [353, 186] width 131 height 10
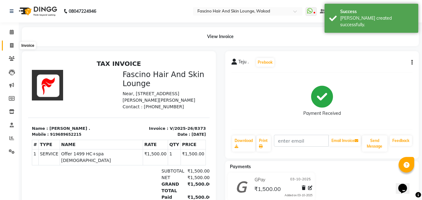
click at [8, 47] on span at bounding box center [11, 45] width 11 height 7
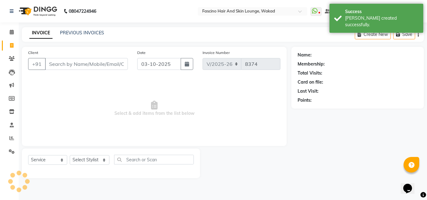
click at [64, 63] on input "Client" at bounding box center [86, 64] width 83 height 12
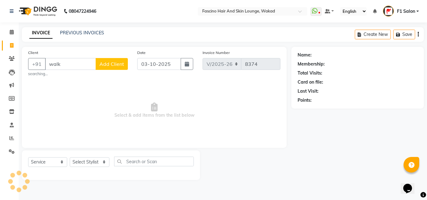
click at [75, 62] on input "walk" at bounding box center [70, 64] width 51 height 12
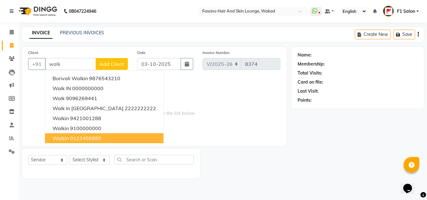
click at [67, 137] on span "walkin" at bounding box center [60, 138] width 16 height 6
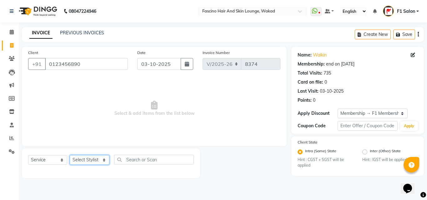
click at [93, 160] on select "Select Stylist 8805000650 Aarohi Chimu [PERSON_NAME] jh F1 Salon Ganesh F1 Gopa…" at bounding box center [90, 160] width 40 height 10
click at [70, 155] on select "Select Stylist 8805000650 Aarohi Chimu [PERSON_NAME] jh F1 Salon Ganesh F1 Gopa…" at bounding box center [90, 160] width 40 height 10
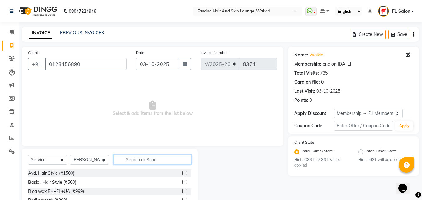
click at [147, 161] on input "text" at bounding box center [153, 160] width 78 height 10
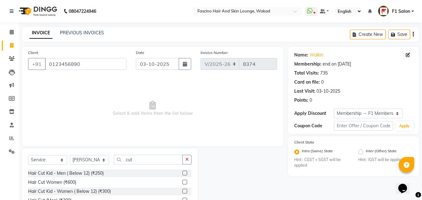
click at [182, 173] on label at bounding box center [184, 173] width 5 height 5
click at [182, 173] on input "checkbox" at bounding box center [184, 173] width 4 height 4
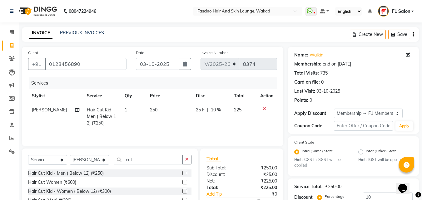
scroll to position [65, 0]
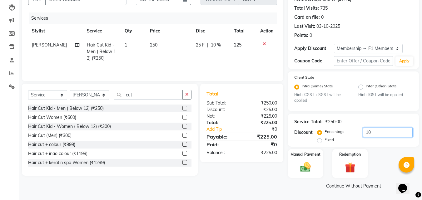
click at [371, 132] on input "10" at bounding box center [388, 133] width 50 height 10
click at [307, 166] on img at bounding box center [305, 167] width 17 height 12
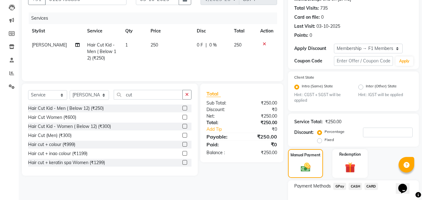
click at [337, 188] on span "GPay" at bounding box center [339, 186] width 13 height 7
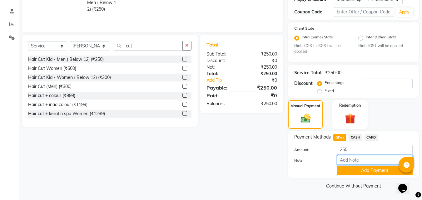
click at [375, 165] on input "Note:" at bounding box center [375, 160] width 76 height 10
click at [375, 171] on button "Add Payment" at bounding box center [375, 171] width 76 height 10
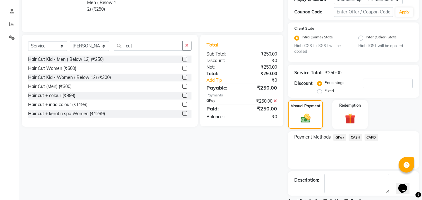
scroll to position [140, 0]
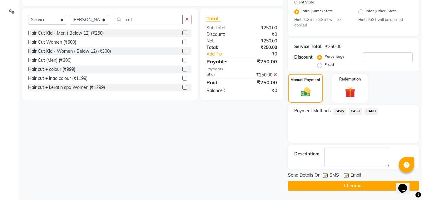
click at [327, 177] on label at bounding box center [325, 175] width 5 height 5
click at [327, 177] on input "checkbox" at bounding box center [325, 176] width 4 height 4
click at [317, 184] on button "Checkout" at bounding box center [353, 186] width 131 height 10
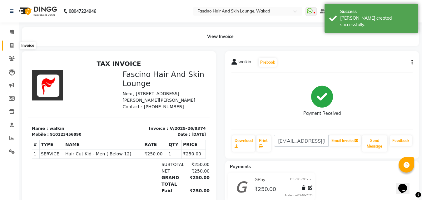
click at [11, 44] on icon at bounding box center [11, 45] width 3 height 5
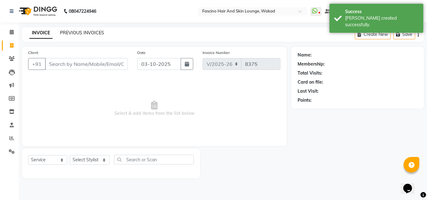
click at [75, 35] on link "PREVIOUS INVOICES" at bounding box center [82, 33] width 44 height 6
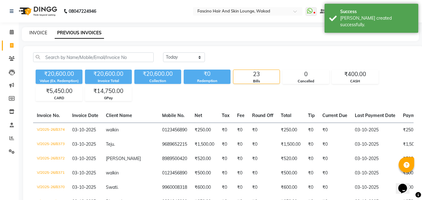
click at [35, 35] on link "INVOICE" at bounding box center [38, 33] width 18 height 6
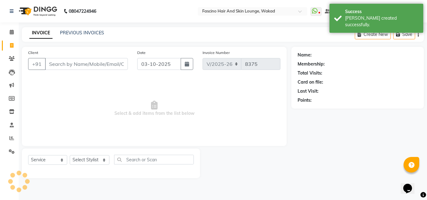
click at [58, 64] on input "Client" at bounding box center [86, 64] width 83 height 12
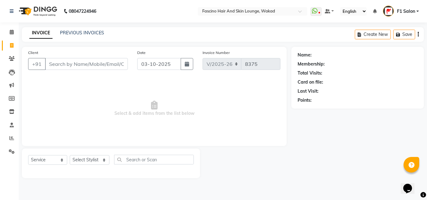
click at [58, 64] on input "Client" at bounding box center [86, 64] width 83 height 12
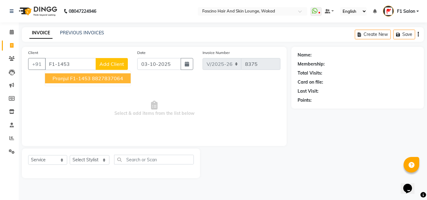
click at [69, 79] on span "Pranjul F1-1453" at bounding box center [71, 78] width 38 height 6
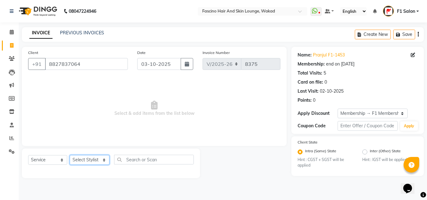
click at [93, 156] on select "Select Stylist 8805000650 Aarohi Chimu [PERSON_NAME] jh F1 Salon Ganesh F1 Gopa…" at bounding box center [90, 160] width 40 height 10
click at [70, 155] on select "Select Stylist 8805000650 Aarohi Chimu [PERSON_NAME] jh F1 Salon Ganesh F1 Gopa…" at bounding box center [90, 160] width 40 height 10
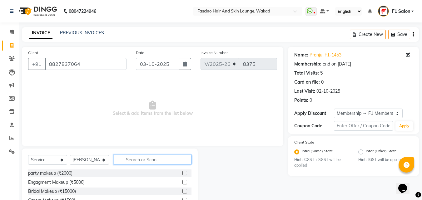
click at [143, 162] on input "text" at bounding box center [153, 160] width 78 height 10
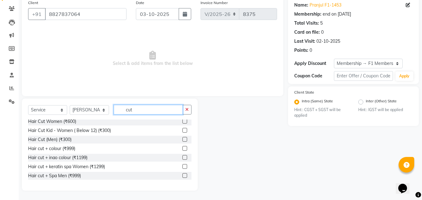
scroll to position [37, 0]
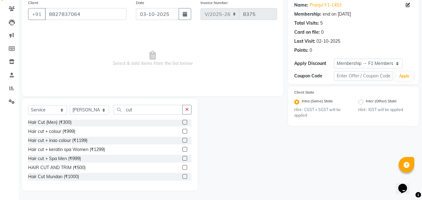
click at [182, 168] on label at bounding box center [184, 167] width 5 height 5
click at [182, 168] on input "checkbox" at bounding box center [184, 168] width 4 height 4
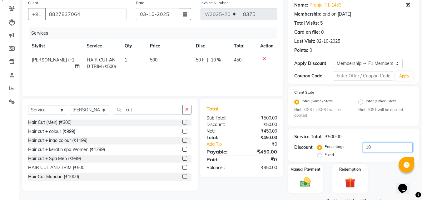
click at [372, 148] on input "10" at bounding box center [388, 148] width 50 height 10
click at [167, 59] on td "500" at bounding box center [170, 63] width 46 height 21
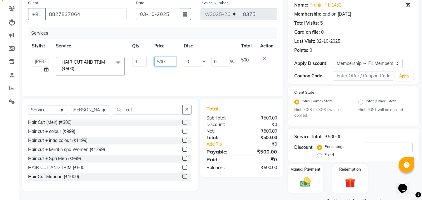
click at [167, 59] on input "500" at bounding box center [165, 62] width 22 height 10
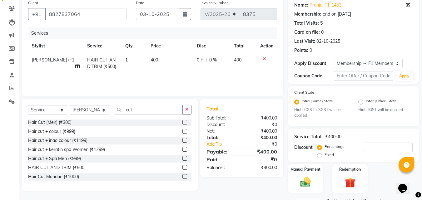
click at [165, 69] on td "400" at bounding box center [170, 63] width 46 height 21
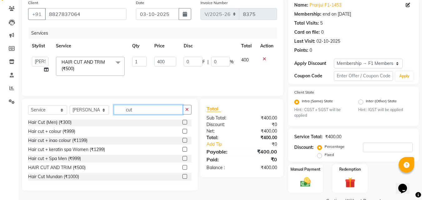
click at [139, 109] on input "cut" at bounding box center [148, 110] width 69 height 10
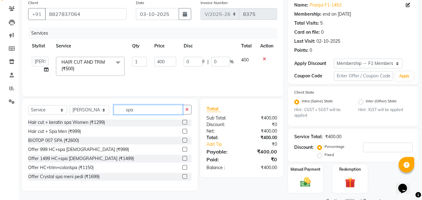
scroll to position [37, 0]
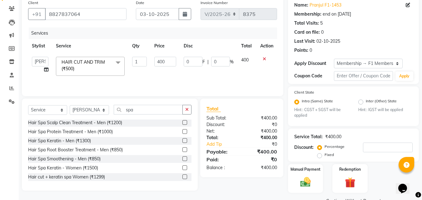
click at [182, 139] on label at bounding box center [184, 140] width 5 height 5
click at [182, 139] on input "checkbox" at bounding box center [184, 141] width 4 height 4
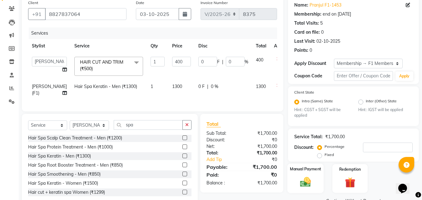
click at [303, 177] on img at bounding box center [305, 182] width 17 height 12
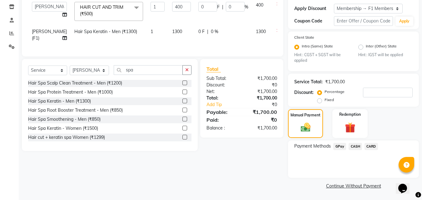
click at [340, 147] on span "GPay" at bounding box center [339, 146] width 13 height 7
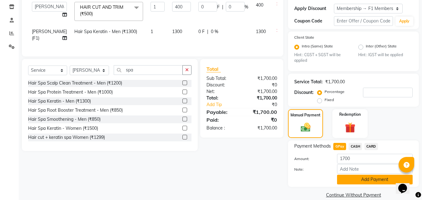
click at [354, 177] on button "Add Payment" at bounding box center [375, 180] width 76 height 10
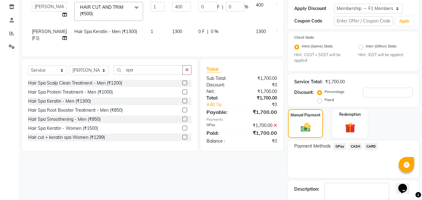
scroll to position [140, 0]
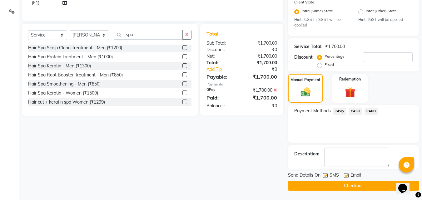
click at [326, 175] on label at bounding box center [325, 175] width 5 height 5
click at [326, 175] on input "checkbox" at bounding box center [325, 176] width 4 height 4
click at [309, 185] on button "Checkout" at bounding box center [353, 186] width 131 height 10
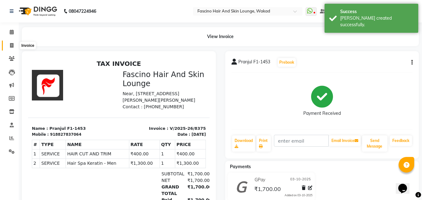
click at [11, 43] on icon at bounding box center [11, 45] width 3 height 5
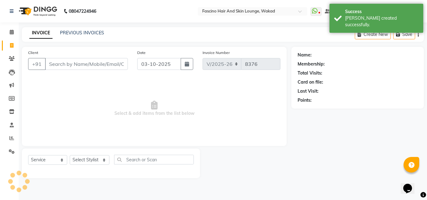
click at [55, 63] on input "Client" at bounding box center [86, 64] width 83 height 12
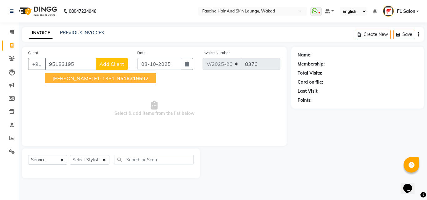
click at [61, 79] on span "Shitel F1-1381" at bounding box center [83, 78] width 62 height 6
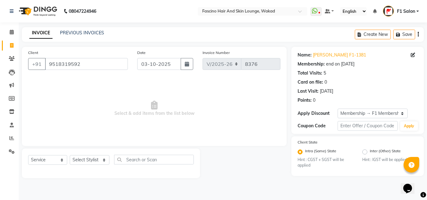
click at [61, 79] on span "Select & add items from the list below" at bounding box center [154, 108] width 252 height 62
click at [117, 89] on span "Select & add items from the list below" at bounding box center [154, 108] width 252 height 62
click at [249, 114] on span "Select & add items from the list below" at bounding box center [154, 108] width 252 height 62
click at [84, 160] on select "Select Stylist 8805000650 Aarohi Chimu [PERSON_NAME] jh F1 Salon Ganesh F1 Gopa…" at bounding box center [90, 160] width 40 height 10
click at [70, 155] on select "Select Stylist 8805000650 Aarohi Chimu [PERSON_NAME] jh F1 Salon Ganesh F1 Gopa…" at bounding box center [90, 160] width 40 height 10
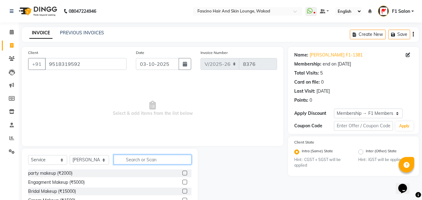
click at [138, 159] on input "text" at bounding box center [153, 160] width 78 height 10
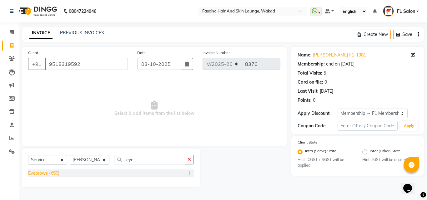
click at [46, 173] on div "Eyebrows (₹50)" at bounding box center [43, 173] width 31 height 7
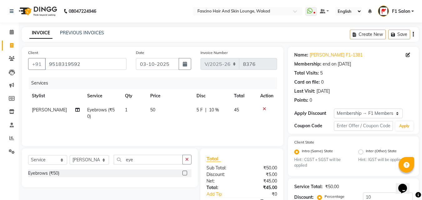
click at [158, 113] on td "50" at bounding box center [169, 113] width 46 height 21
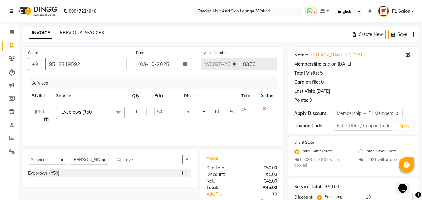
click at [158, 113] on input "50" at bounding box center [165, 112] width 22 height 10
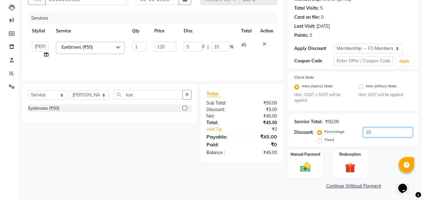
click at [371, 134] on input "10" at bounding box center [388, 133] width 50 height 10
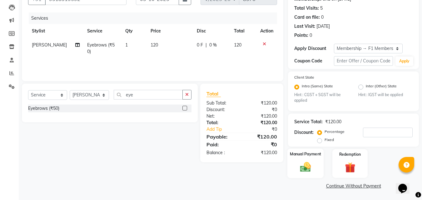
click at [317, 159] on div "Manual Payment" at bounding box center [305, 164] width 37 height 30
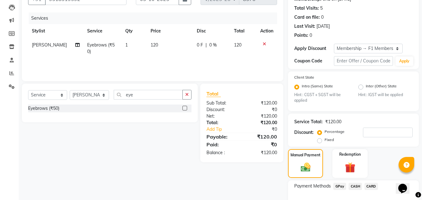
scroll to position [105, 0]
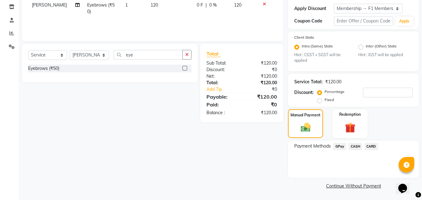
click at [338, 147] on span "GPay" at bounding box center [339, 146] width 13 height 7
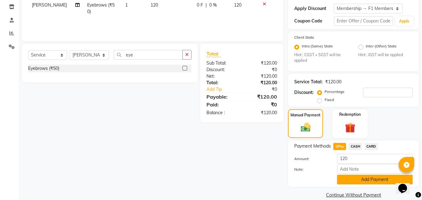
click at [374, 180] on button "Add Payment" at bounding box center [375, 180] width 76 height 10
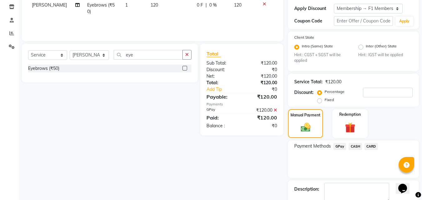
scroll to position [136, 0]
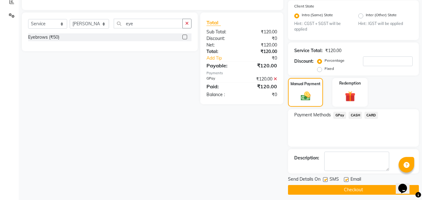
click at [326, 180] on label at bounding box center [325, 179] width 5 height 5
click at [326, 180] on input "checkbox" at bounding box center [325, 180] width 4 height 4
click at [333, 190] on button "Checkout" at bounding box center [353, 190] width 131 height 10
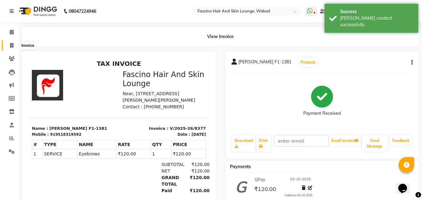
click at [11, 43] on icon at bounding box center [11, 45] width 3 height 5
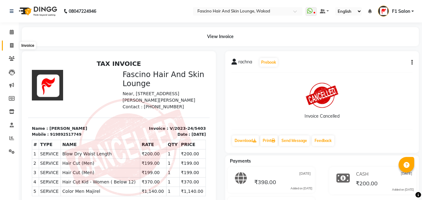
click at [12, 48] on span at bounding box center [11, 45] width 11 height 7
select select "126"
select select "service"
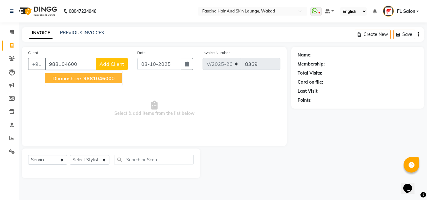
click at [88, 77] on span "988104600" at bounding box center [97, 78] width 28 height 6
type input "9881046000"
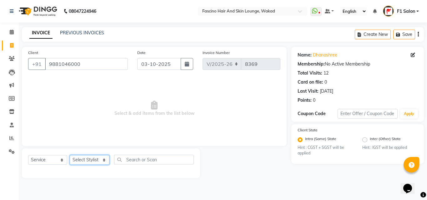
click at [89, 158] on select "Select Stylist 8805000650 Aarohi Chimu [PERSON_NAME] jh F1 Salon Ganesh F1 Gopa…" at bounding box center [90, 160] width 40 height 10
select select "57172"
click at [70, 155] on select "Select Stylist 8805000650 Aarohi Chimu [PERSON_NAME] jh F1 Salon Ganesh F1 Gopa…" at bounding box center [90, 160] width 40 height 10
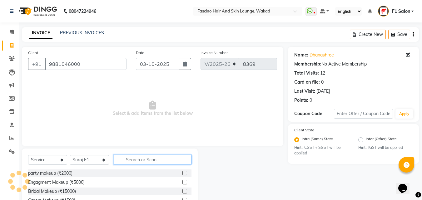
click at [128, 159] on input "text" at bounding box center [153, 160] width 78 height 10
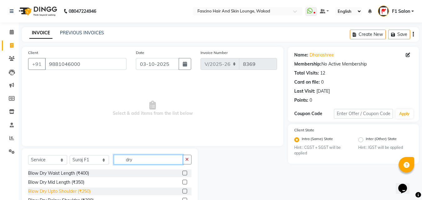
type input "dry"
click at [88, 191] on div "Blow Dry Upto Shoulder (₹250)" at bounding box center [59, 191] width 62 height 7
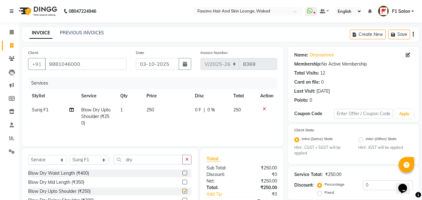
checkbox input "false"
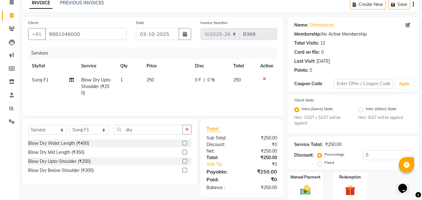
scroll to position [53, 0]
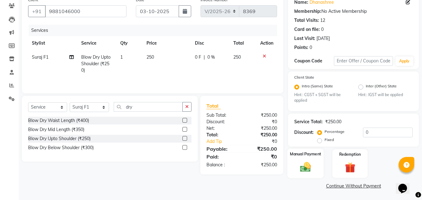
click at [319, 163] on div "Manual Payment" at bounding box center [305, 164] width 37 height 30
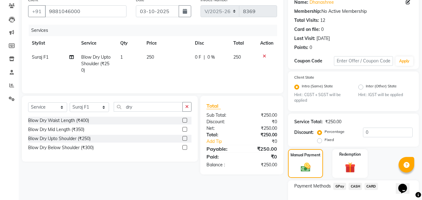
click at [343, 187] on span "GPay" at bounding box center [339, 186] width 13 height 7
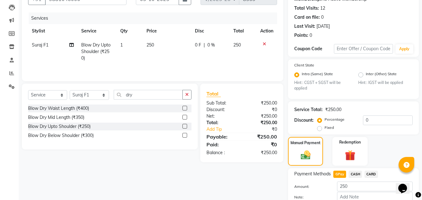
scroll to position [71, 0]
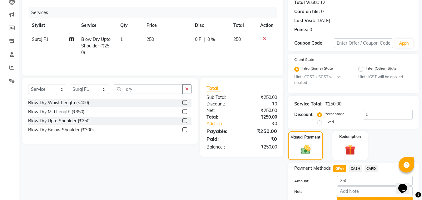
click at [345, 199] on button "Add Payment" at bounding box center [375, 202] width 76 height 10
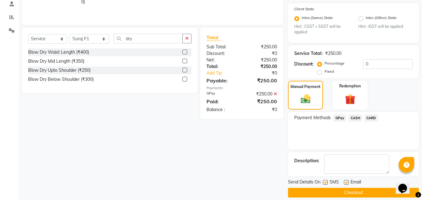
scroll to position [128, 0]
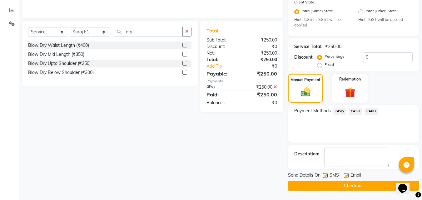
click at [324, 174] on label at bounding box center [325, 175] width 5 height 5
click at [324, 174] on input "checkbox" at bounding box center [325, 176] width 4 height 4
checkbox input "false"
click at [326, 183] on div "Name: Dhanashree Membership: No Active Membership Total Visits: 12 Card on file…" at bounding box center [356, 55] width 136 height 272
click at [335, 186] on button "Checkout" at bounding box center [353, 186] width 131 height 10
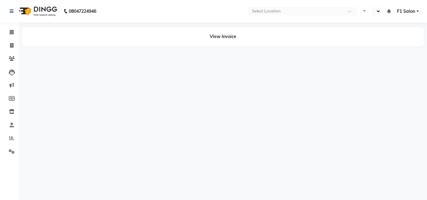
select select "en"
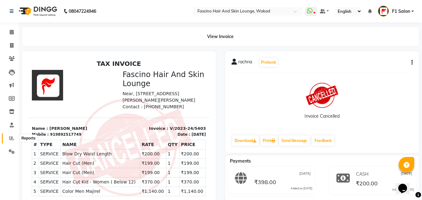
click at [8, 136] on span at bounding box center [11, 138] width 11 height 7
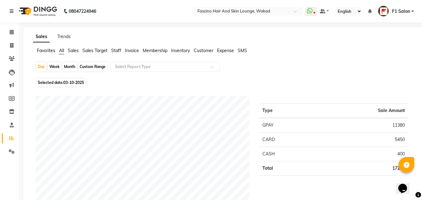
click at [68, 66] on div "Month" at bounding box center [69, 66] width 14 height 9
select select "10"
select select "2025"
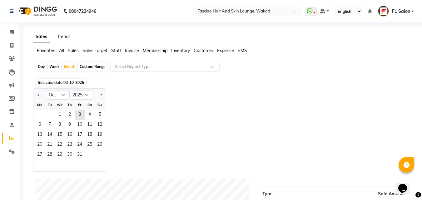
click at [41, 93] on div at bounding box center [39, 95] width 12 height 10
click at [39, 94] on span "Previous month" at bounding box center [38, 94] width 2 height 2
select select "9"
click at [40, 117] on span "1" at bounding box center [40, 115] width 10 height 10
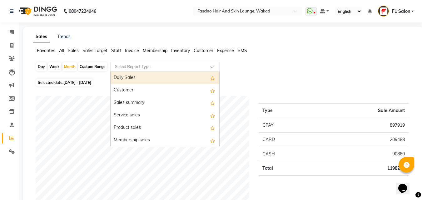
click at [146, 68] on input "text" at bounding box center [159, 67] width 90 height 6
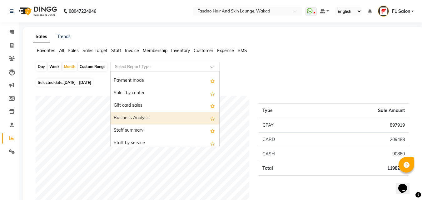
scroll to position [125, 0]
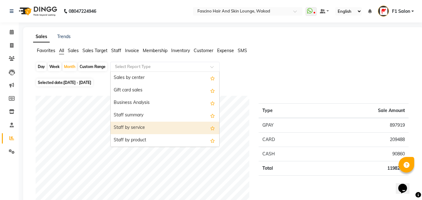
click at [137, 129] on div "Staff by service" at bounding box center [165, 128] width 109 height 12
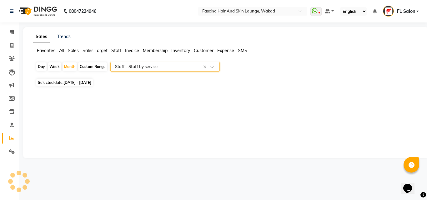
select select "csv"
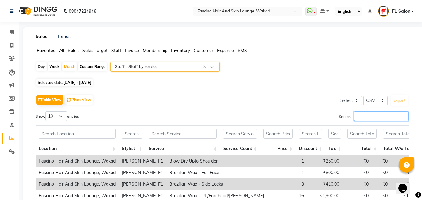
click at [357, 117] on input "Search:" at bounding box center [381, 116] width 55 height 10
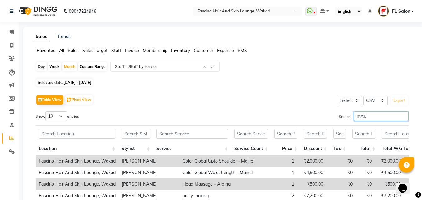
type input "mAKE"
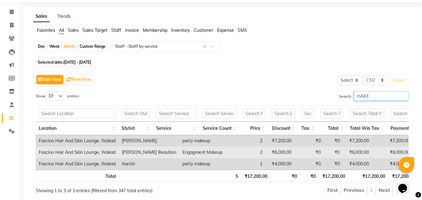
scroll to position [31, 0]
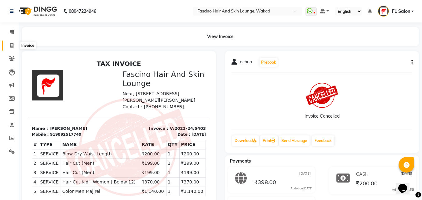
click at [12, 47] on icon at bounding box center [11, 45] width 3 height 5
select select "126"
select select "service"
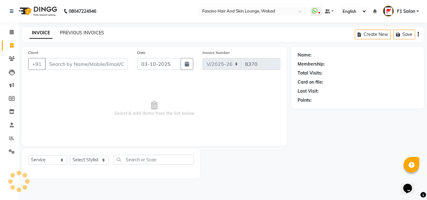
click at [95, 34] on link "PREVIOUS INVOICES" at bounding box center [82, 33] width 44 height 6
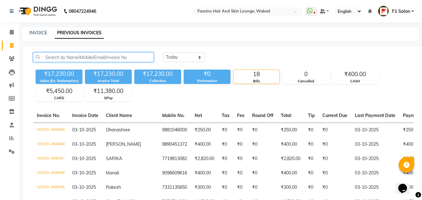
click at [82, 55] on input "text" at bounding box center [93, 57] width 121 height 10
paste input "V/2025-26/7014"
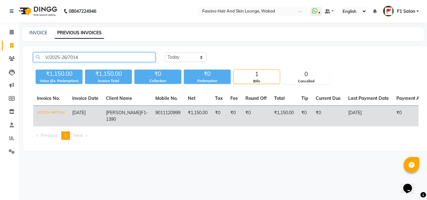
type input "V/2025-26/7014"
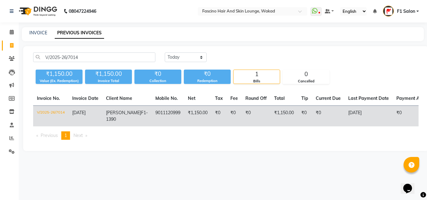
click at [53, 111] on td "V/2025-26/7014" at bounding box center [50, 116] width 35 height 21
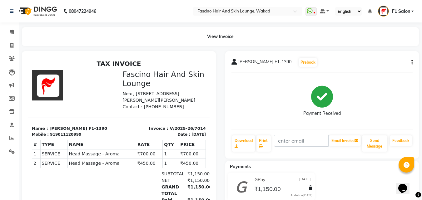
click at [412, 63] on icon "button" at bounding box center [411, 62] width 1 height 0
click at [378, 64] on div "Edit Invoice" at bounding box center [380, 66] width 43 height 8
select select "service"
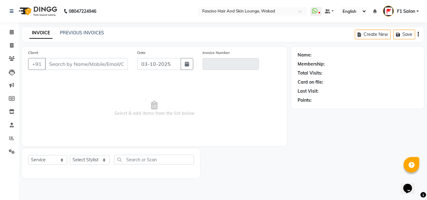
type input "9011120999"
type input "V/2025-26/7014"
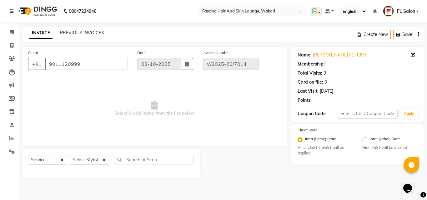
type input "03-09-2025"
select select "select"
select select "1: Object"
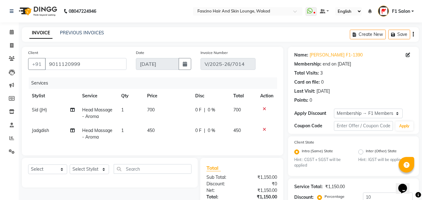
click at [42, 109] on span "Sid (JH)" at bounding box center [39, 110] width 15 height 6
select select "83364"
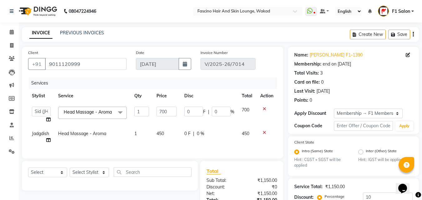
click at [42, 109] on select "8805000650 Aarohi Chimu Ingale Deepak jh F1 Salon Ganesh F1 Gopal {JH} Jadgdish…" at bounding box center [41, 112] width 19 height 10
select select "32272"
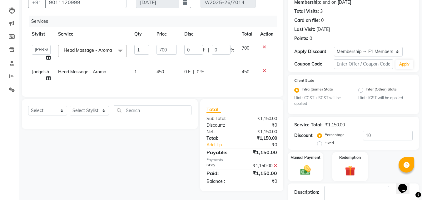
scroll to position [62, 0]
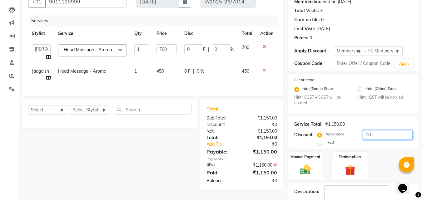
click at [379, 130] on input "10" at bounding box center [388, 135] width 50 height 10
type input "1"
type input "7"
type input "1"
type input "0"
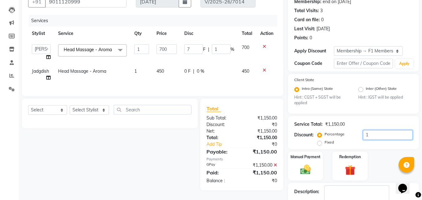
type input "0"
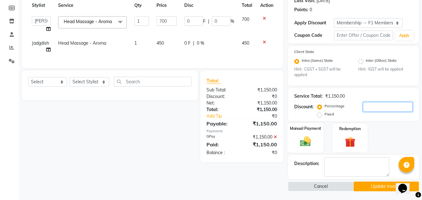
scroll to position [91, 0]
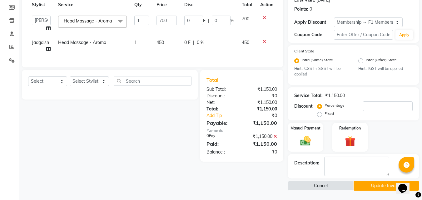
click at [386, 188] on button "Update Invoice" at bounding box center [385, 186] width 65 height 10
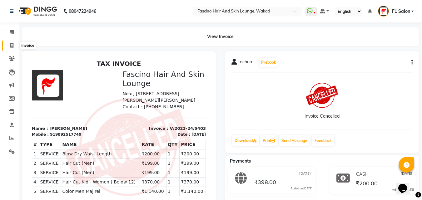
click at [9, 44] on span at bounding box center [11, 45] width 11 height 7
select select "126"
select select "service"
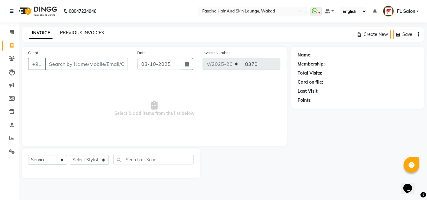
click at [90, 30] on link "PREVIOUS INVOICES" at bounding box center [82, 33] width 44 height 6
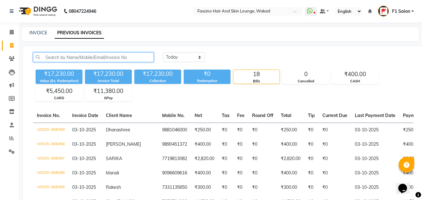
click at [86, 58] on input "text" at bounding box center [93, 57] width 121 height 10
paste input "V/2025-26/7970"
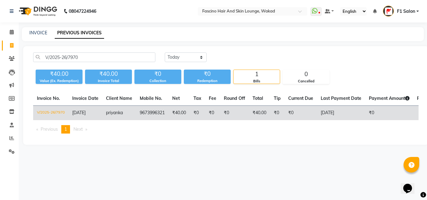
click at [45, 110] on td "V/2025-26/7970" at bounding box center [50, 113] width 35 height 15
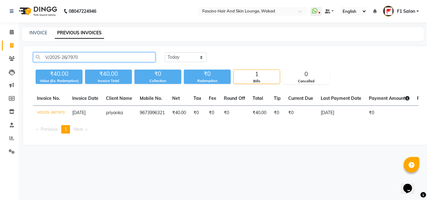
click at [135, 58] on input "V/2025-26/7970" at bounding box center [94, 57] width 122 height 10
click at [134, 57] on input "V/2025-26/7970" at bounding box center [94, 57] width 122 height 10
type input "V"
paste input "V/2025-26/7040"
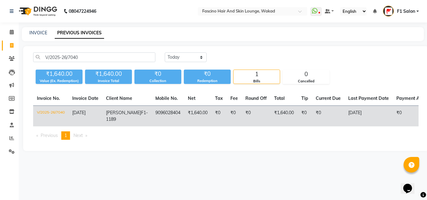
click at [59, 109] on td "V/2025-26/7040" at bounding box center [50, 116] width 35 height 21
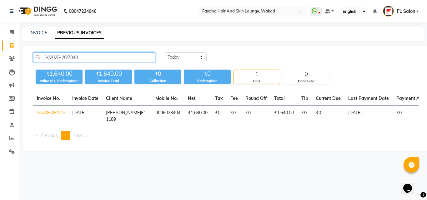
click at [84, 59] on input "V/2025-26/7040" at bounding box center [94, 57] width 122 height 10
type input "V"
paste input "V/2025-26/7036"
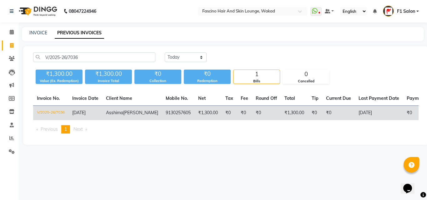
click at [49, 111] on td "V/2025-26/7036" at bounding box center [50, 113] width 35 height 15
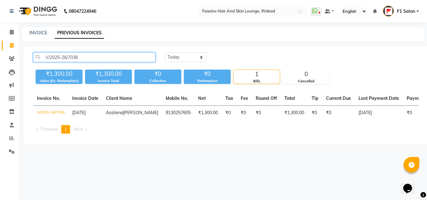
click at [105, 61] on input "V/2025-26/7036" at bounding box center [94, 57] width 122 height 10
type input "V"
paste input "V/2025-26/6971"
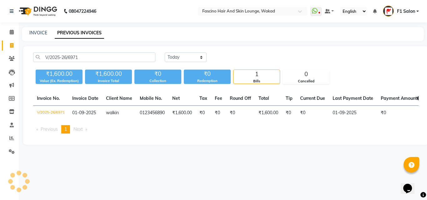
click at [52, 112] on td "V/2025-26/6971" at bounding box center [50, 113] width 35 height 15
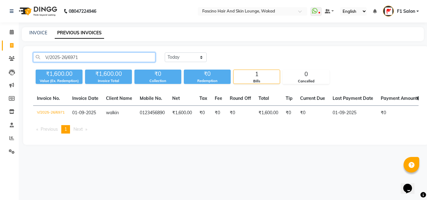
click at [86, 59] on input "V/2025-26/6971" at bounding box center [94, 57] width 122 height 10
type input "V"
paste input "V/2025-26/8293"
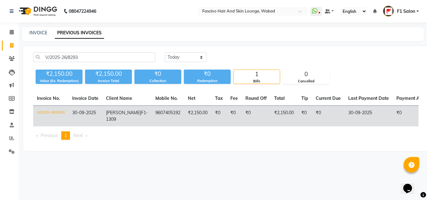
click at [42, 111] on td "V/2025-26/8293" at bounding box center [50, 116] width 35 height 21
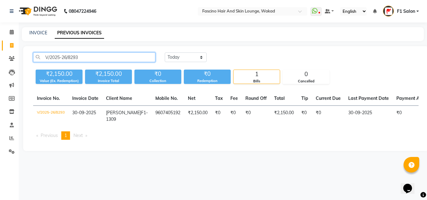
click at [100, 57] on input "V/2025-26/8293" at bounding box center [94, 57] width 122 height 10
type input "V"
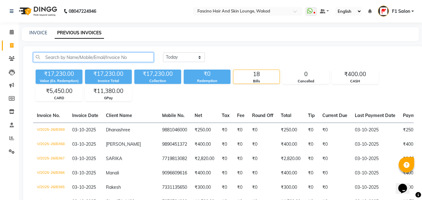
paste input "V/2025-26/7137"
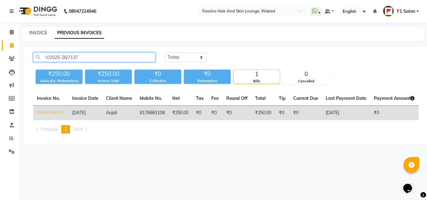
type input "V/2025-26/7137"
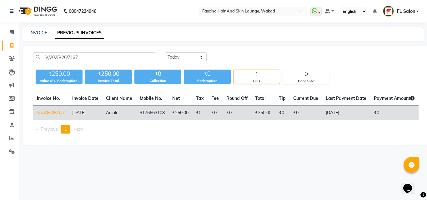
click at [58, 110] on td "V/2025-26/7137" at bounding box center [50, 113] width 35 height 15
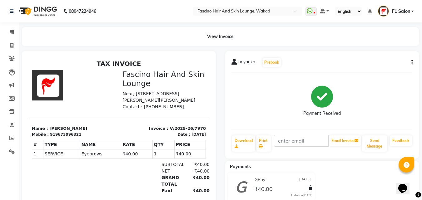
click at [413, 63] on div "priyanka Prebook Payment Received Download Print Email Invoice Send Message Fee…" at bounding box center [322, 104] width 194 height 107
click at [412, 63] on icon "button" at bounding box center [411, 62] width 1 height 0
click at [378, 67] on div "Edit Invoice" at bounding box center [380, 66] width 43 height 8
select select "service"
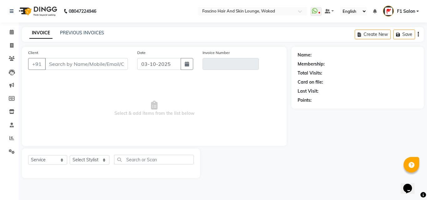
type input "9673996321"
type input "V/2025-26/7970"
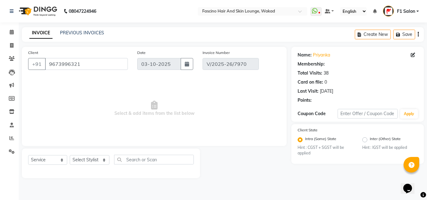
type input "[DATE]"
select select "select"
select select "1: Object"
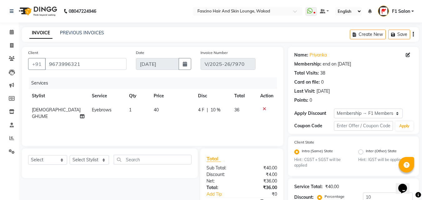
click at [51, 110] on span "[DEMOGRAPHIC_DATA] GHUME" at bounding box center [56, 113] width 49 height 12
select select "86127"
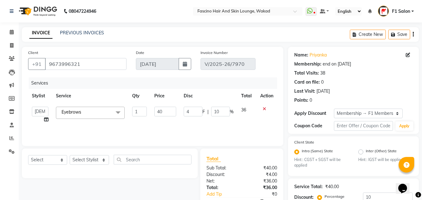
click at [51, 110] on td "8805000650 Aarohi Chimu Ingale Deepak jh F1 Salon Ganesh F1 Gopal {JH} Jadgdish…" at bounding box center [40, 115] width 24 height 24
click at [43, 110] on select "8805000650 Aarohi Chimu Ingale Deepak jh F1 Salon Ganesh F1 Gopal {JH} Jadgdish…" at bounding box center [40, 112] width 17 height 10
select select "23131"
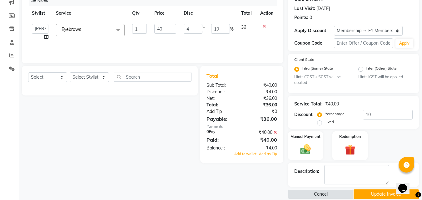
scroll to position [91, 0]
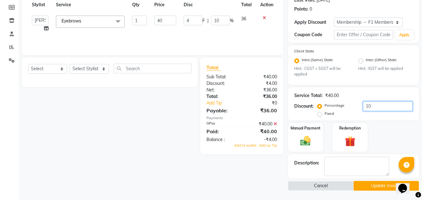
click at [370, 105] on input "10" at bounding box center [388, 106] width 50 height 10
type input "1"
type input "0.4"
type input "1"
type input "0"
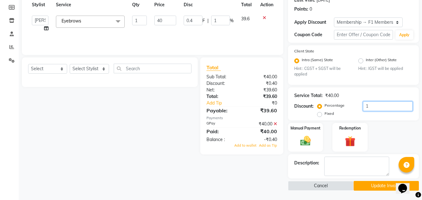
type input "0"
click at [372, 189] on button "Update Invoice" at bounding box center [385, 186] width 65 height 10
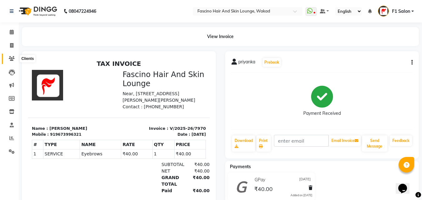
click at [11, 59] on icon at bounding box center [12, 58] width 6 height 5
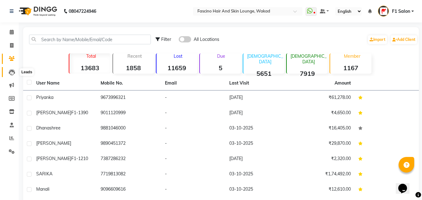
click at [11, 70] on icon at bounding box center [12, 72] width 6 height 6
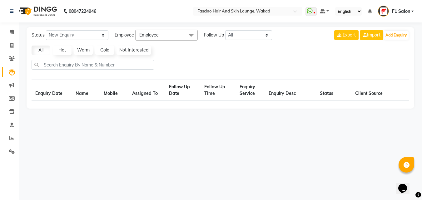
select select "10"
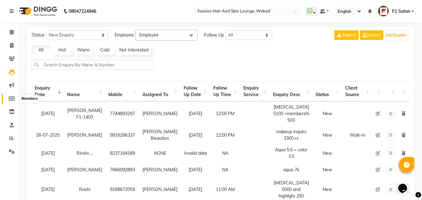
click at [13, 95] on span at bounding box center [11, 98] width 11 height 7
select select
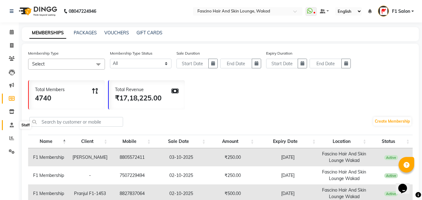
click at [11, 123] on icon at bounding box center [12, 125] width 4 height 5
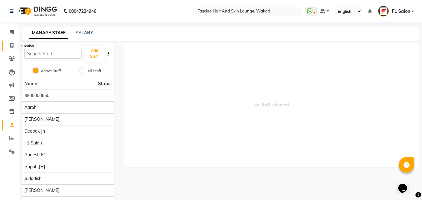
click at [11, 45] on icon at bounding box center [11, 45] width 3 height 5
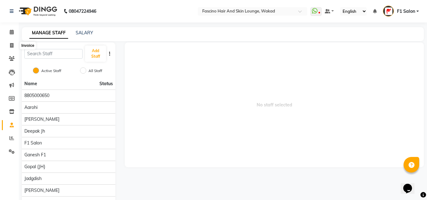
select select "126"
select select "service"
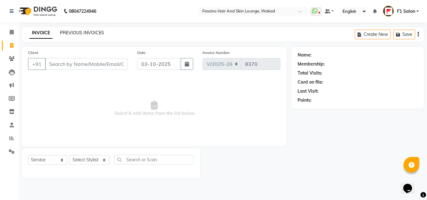
click at [66, 31] on link "PREVIOUS INVOICES" at bounding box center [82, 33] width 44 height 6
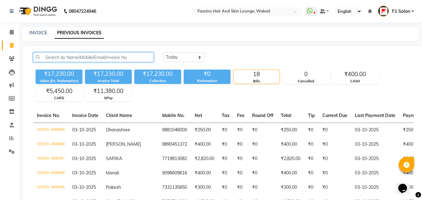
click at [80, 58] on input "text" at bounding box center [93, 57] width 121 height 10
paste input "V/2025-26/7084"
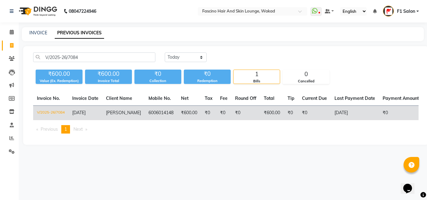
click at [53, 111] on td "V/2025-26/7084" at bounding box center [50, 113] width 35 height 15
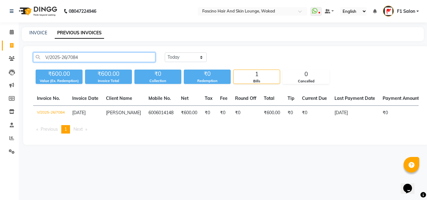
click at [81, 54] on input "V/2025-26/7084" at bounding box center [94, 57] width 122 height 10
type input "V"
paste input "V/2025-26/7807"
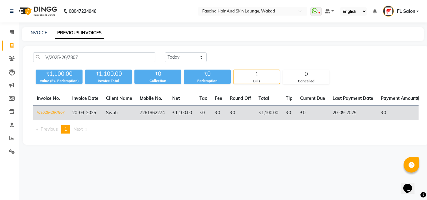
click at [52, 114] on td "V/2025-26/7807" at bounding box center [50, 113] width 35 height 15
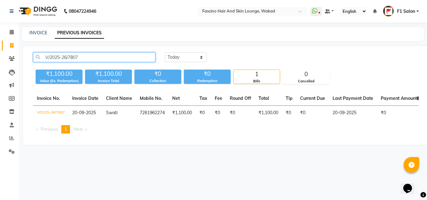
click at [129, 59] on input "V/2025-26/7807" at bounding box center [94, 57] width 122 height 10
type input "V"
paste input "V/2025-26/7013"
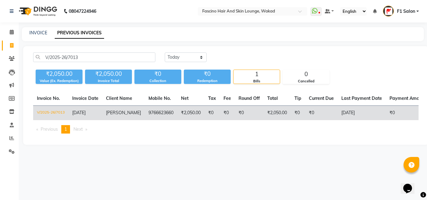
click at [55, 110] on td "V/2025-26/7013" at bounding box center [50, 113] width 35 height 15
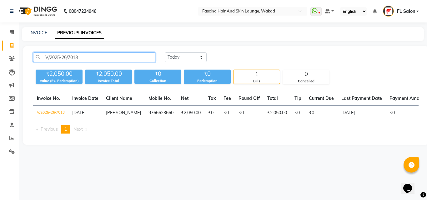
click at [134, 60] on input "V/2025-26/7013" at bounding box center [94, 57] width 122 height 10
type input "V"
paste input "V/2025-26/7144"
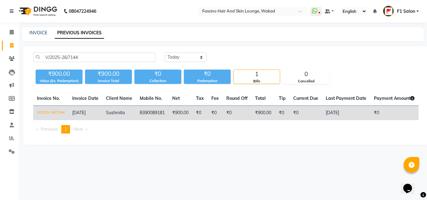
click at [62, 112] on td "V/2025-26/7144" at bounding box center [50, 113] width 35 height 15
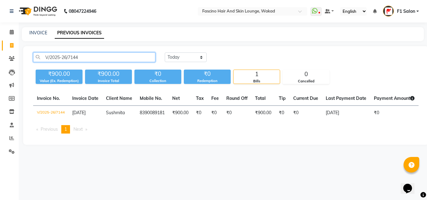
click at [85, 59] on input "V/2025-26/7144" at bounding box center [94, 57] width 122 height 10
type input "V"
paste input "V/2025-26/7590"
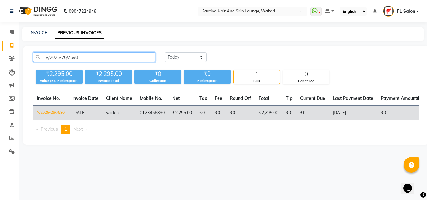
type input "V/2025-26/7590"
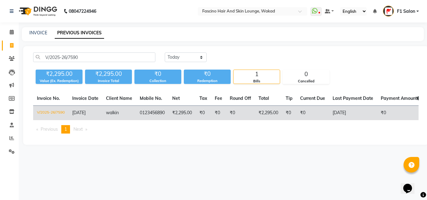
click at [47, 109] on td "V/2025-26/7590" at bounding box center [50, 113] width 35 height 15
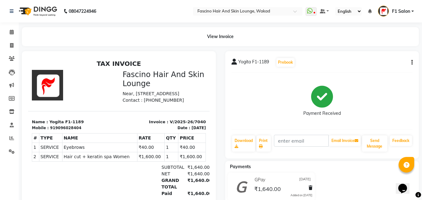
click at [410, 62] on button "button" at bounding box center [411, 62] width 4 height 7
click at [376, 66] on div "Edit Invoice" at bounding box center [380, 66] width 43 height 8
select select "service"
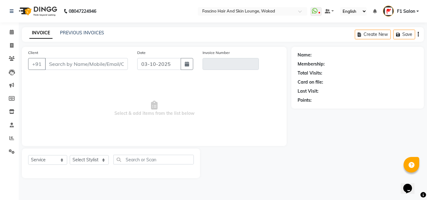
type input "9096028404"
type input "V/2025-26/7040"
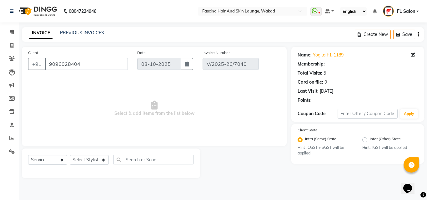
type input "[DATE]"
select select "select"
select select "1: Object"
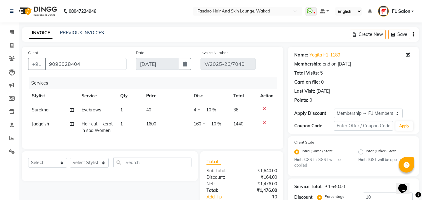
click at [40, 126] on span "Jadgdish" at bounding box center [40, 124] width 17 height 6
select select "83546"
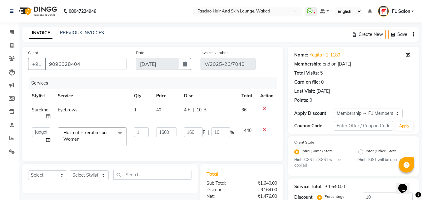
click at [40, 126] on td "8805000650 Aarohi Chimu Ingale Deepak jh F1 Salon Ganesh F1 Gopal {JH} Jadgdish…" at bounding box center [41, 137] width 26 height 27
click at [42, 126] on td "8805000650 Aarohi Chimu Ingale Deepak jh F1 Salon Ganesh F1 Gopal {JH} Jadgdish…" at bounding box center [41, 137] width 26 height 27
click at [42, 131] on select "8805000650 Aarohi Chimu Ingale Deepak jh F1 Salon Ganesh F1 Gopal {JH} Jadgdish…" at bounding box center [41, 132] width 18 height 10
select select "15980"
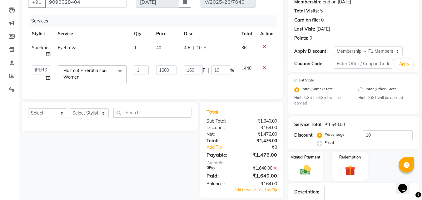
scroll to position [62, 0]
click at [368, 131] on input "10" at bounding box center [388, 135] width 50 height 10
type input "0"
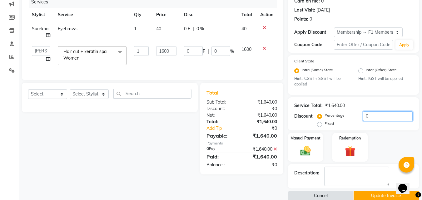
scroll to position [91, 0]
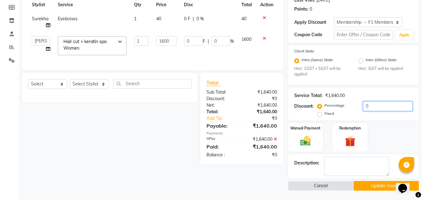
type input "0"
click at [358, 186] on button "Update Invoice" at bounding box center [385, 186] width 65 height 10
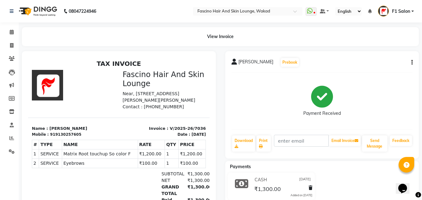
click at [412, 62] on icon "button" at bounding box center [411, 62] width 1 height 0
click at [378, 68] on div "Edit Invoice" at bounding box center [380, 66] width 43 height 8
select select "service"
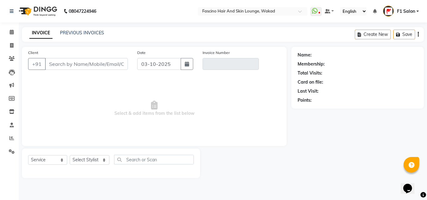
type input "9130257605"
type input "V/2025-26/7036"
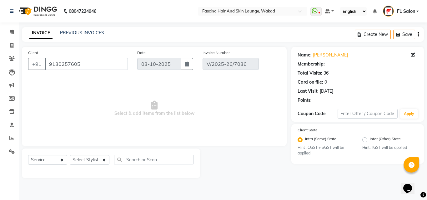
select select "1: Object"
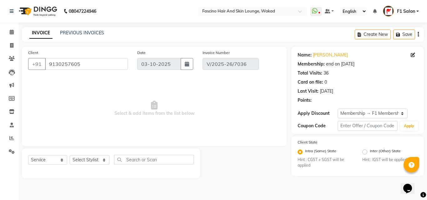
type input "[DATE]"
select select "select"
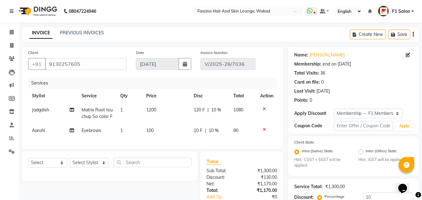
click at [38, 107] on span "Jadgdish" at bounding box center [40, 110] width 17 height 6
select select "83546"
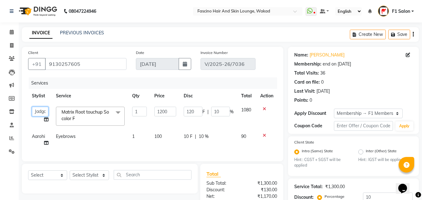
click at [38, 107] on select "8805000650 Aarohi Chimu [PERSON_NAME] jh F1 Salon Ganesh F1 Gopal {JH} Jadgdish…" at bounding box center [40, 112] width 17 height 10
select select "48957"
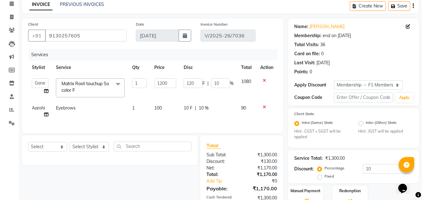
scroll to position [62, 0]
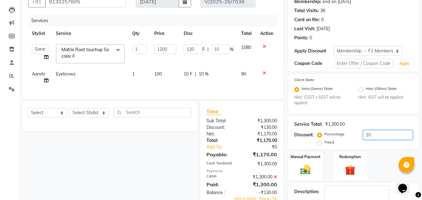
click at [383, 131] on input "10" at bounding box center [388, 135] width 50 height 10
type input "1"
type input "12"
type input "1"
type input "0"
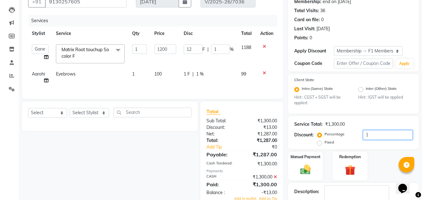
type input "0"
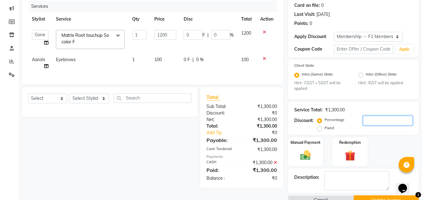
scroll to position [91, 0]
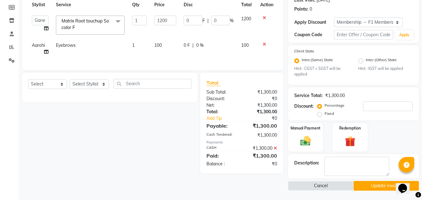
click at [371, 187] on button "Update Invoice" at bounding box center [385, 186] width 65 height 10
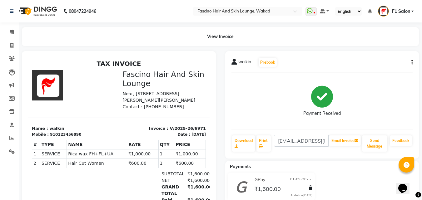
click at [411, 62] on icon "button" at bounding box center [411, 62] width 1 height 0
click at [379, 66] on div "Edit Invoice" at bounding box center [380, 66] width 43 height 8
select select "service"
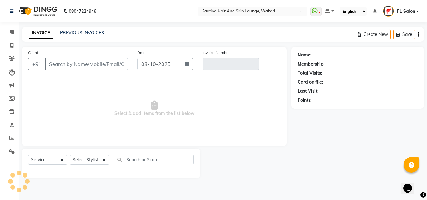
type input "0123456890"
type input "V/2025-26/6971"
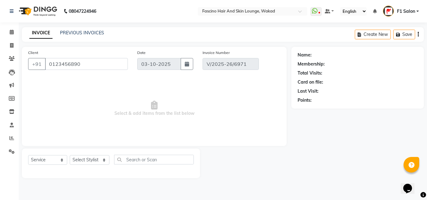
select select "1: Object"
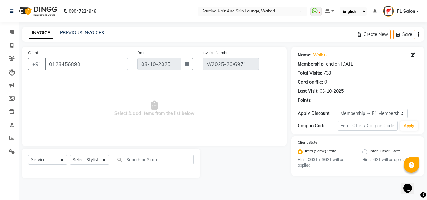
type input "01-09-2025"
select select "select"
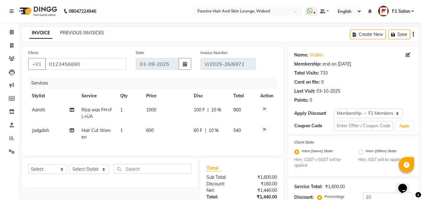
click at [40, 131] on span "Jadgdish" at bounding box center [40, 131] width 17 height 6
select select "83546"
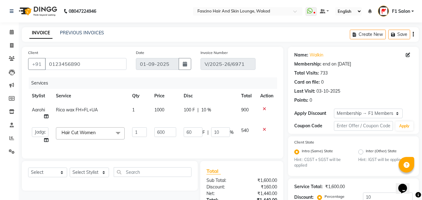
click at [40, 131] on select "8805000650 Aarohi Chimu [PERSON_NAME] jh F1 Salon Ganesh F1 Gopal {JH} Jadgdish…" at bounding box center [40, 132] width 17 height 10
select select "4042"
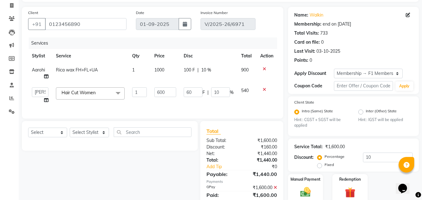
scroll to position [62, 0]
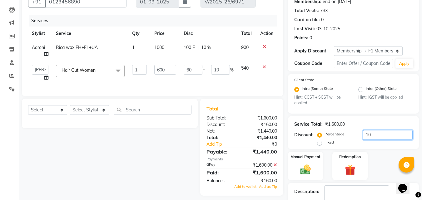
click at [375, 139] on input "10" at bounding box center [388, 135] width 50 height 10
type input "1"
type input "6"
type input "1"
type input "0"
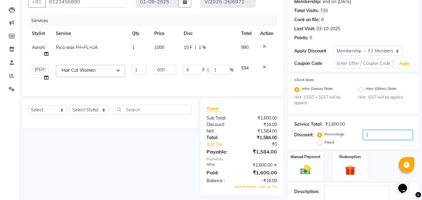
type input "0"
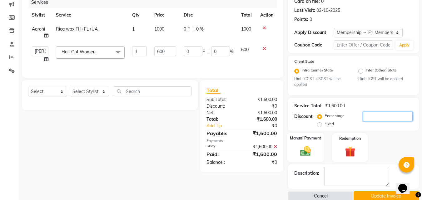
scroll to position [91, 0]
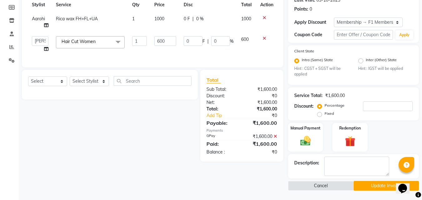
click at [358, 185] on button "Update Invoice" at bounding box center [385, 186] width 65 height 10
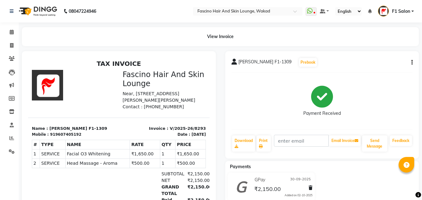
click at [412, 63] on icon "button" at bounding box center [411, 62] width 1 height 0
click at [372, 64] on div "Edit Invoice" at bounding box center [380, 66] width 43 height 8
select select "service"
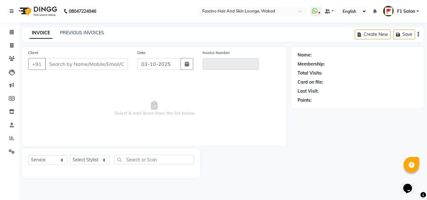
type input "9607405192"
type input "V/2025-26/8293"
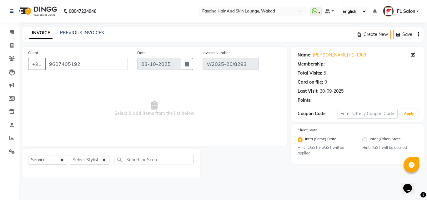
type input "30-09-2025"
select select "select"
select select "1: Object"
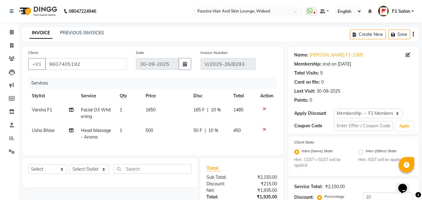
click at [40, 108] on span "Varsha F1" at bounding box center [42, 110] width 20 height 6
select select "23131"
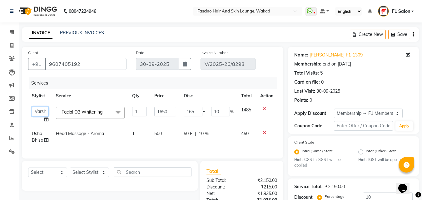
click at [40, 108] on select "8805000650 Aarohi Chimu [PERSON_NAME] jh F1 Salon Ganesh F1 Gopal {JH} Jadgdish…" at bounding box center [40, 112] width 17 height 10
select select "48957"
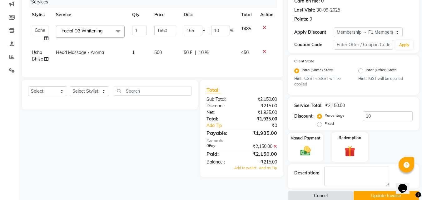
scroll to position [91, 0]
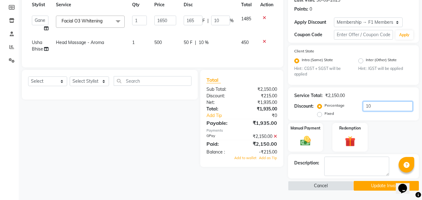
click at [376, 102] on input "10" at bounding box center [388, 106] width 50 height 10
type input "1"
type input "16.5"
type input "1"
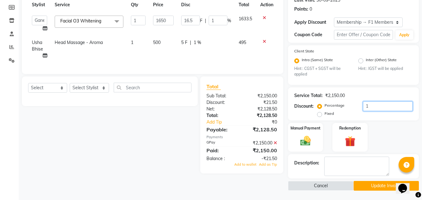
type input "0"
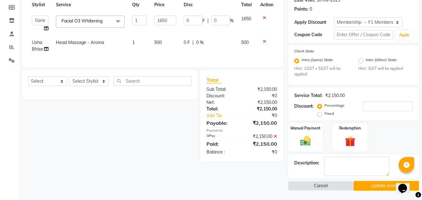
click at [361, 189] on button "Update Invoice" at bounding box center [385, 186] width 65 height 10
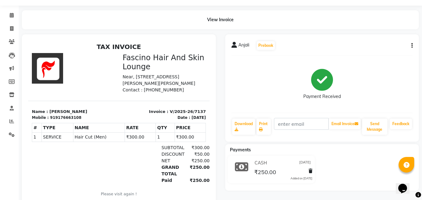
click at [411, 46] on button "button" at bounding box center [411, 45] width 4 height 7
click at [375, 51] on div "Edit Invoice" at bounding box center [380, 50] width 43 height 8
select select "service"
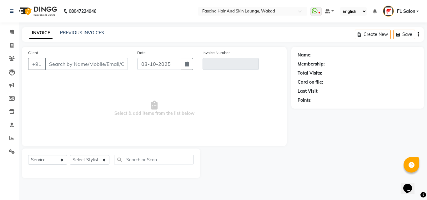
type input "9176663108"
type input "V/2025-26/7137"
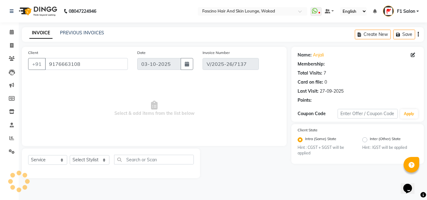
type input "[DATE]"
select select "select"
select select "1: Object"
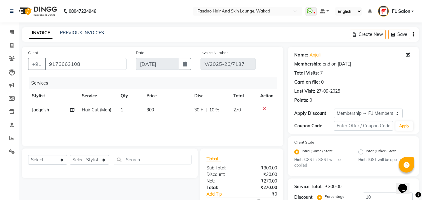
click at [45, 112] on span "Jadgdish" at bounding box center [40, 110] width 17 height 6
select select "83546"
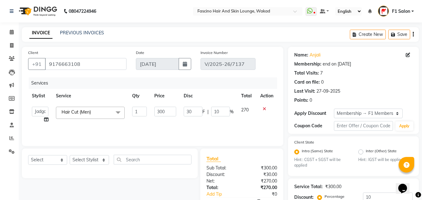
click at [45, 112] on select "8805000650 Aarohi Chimu [PERSON_NAME] jh F1 Salon Ganesh F1 Gopal {JH} Jadgdish…" at bounding box center [40, 112] width 17 height 10
select select "48957"
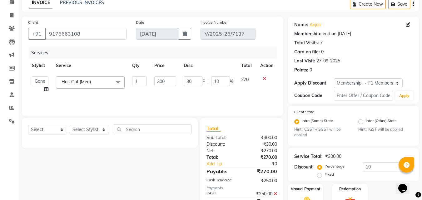
scroll to position [62, 0]
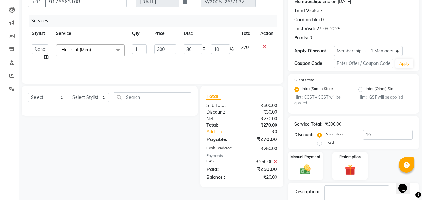
click at [381, 128] on div "Service Total: ₹300.00 Discount: Percentage Fixed 10" at bounding box center [353, 133] width 118 height 28
click at [377, 133] on input "10" at bounding box center [388, 135] width 50 height 10
type input "1"
type input "3"
type input "1"
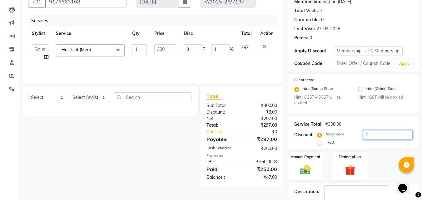
type input "0"
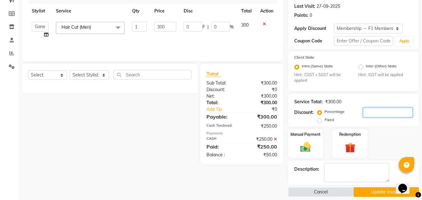
scroll to position [91, 0]
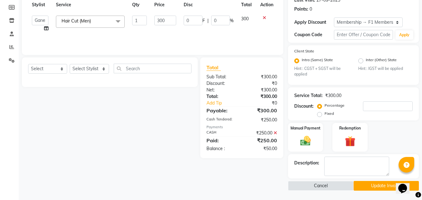
click at [374, 184] on button "Update Invoice" at bounding box center [385, 186] width 65 height 10
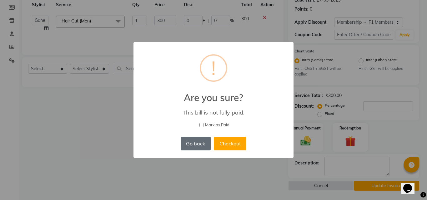
click at [197, 144] on button "Go back" at bounding box center [195, 144] width 30 height 14
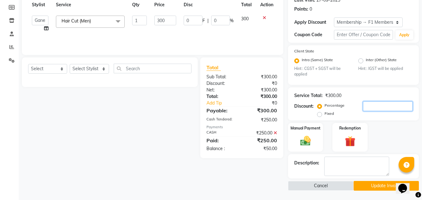
click at [367, 105] on input "number" at bounding box center [388, 106] width 50 height 10
type input "1"
type input "3"
type input "1"
type input "16"
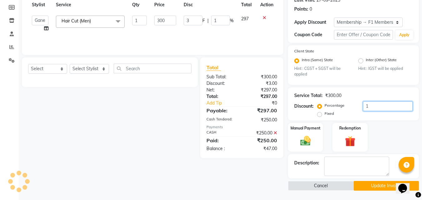
type input "48"
type input "16"
type input "16.6"
type input "49.8"
type input "16.6"
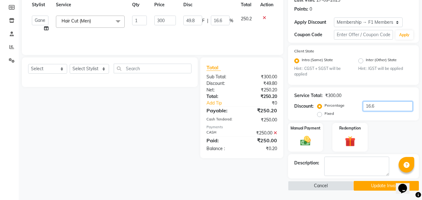
type input "16.66"
type input "49.98"
type input "16.66"
type input "16.666"
type input "50"
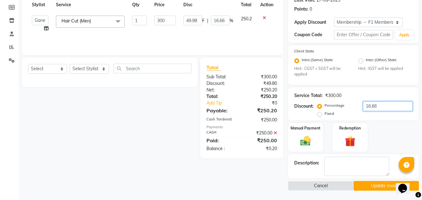
type input "16.67"
type input "16.666"
click at [386, 181] on button "Update Invoice" at bounding box center [385, 186] width 65 height 10
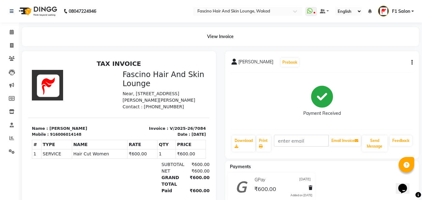
click at [410, 60] on button "button" at bounding box center [411, 62] width 4 height 7
click at [367, 67] on div "Edit Invoice" at bounding box center [380, 66] width 43 height 8
select select "service"
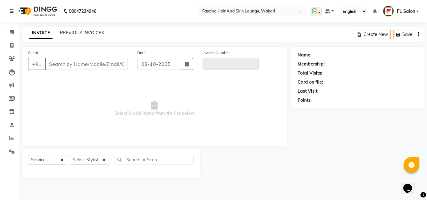
type input "6006014148"
type input "V/2025-26/7084"
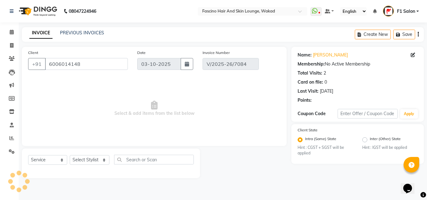
type input "[DATE]"
select select "select"
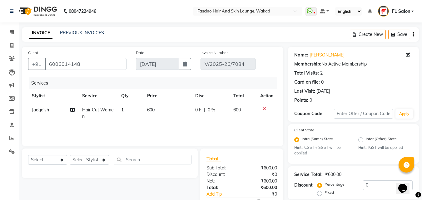
click at [47, 108] on span "Jadgdish" at bounding box center [40, 110] width 17 height 6
select select "83546"
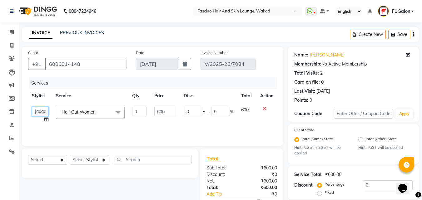
drag, startPoint x: 47, startPoint y: 108, endPoint x: 43, endPoint y: 112, distance: 6.2
click at [43, 112] on select "8805000650 Aarohi Chimu [PERSON_NAME] jh F1 Salon Ganesh F1 Gopal {JH} Jadgdish…" at bounding box center [40, 112] width 17 height 10
select select "3906"
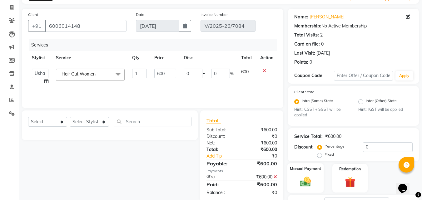
scroll to position [79, 0]
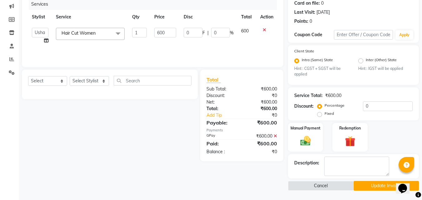
click at [358, 185] on button "Update Invoice" at bounding box center [385, 186] width 65 height 10
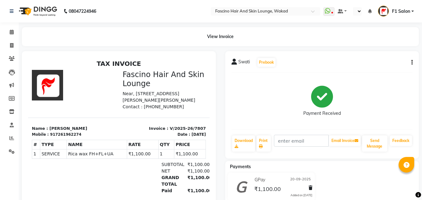
select select "en"
click at [411, 62] on button "button" at bounding box center [411, 62] width 4 height 7
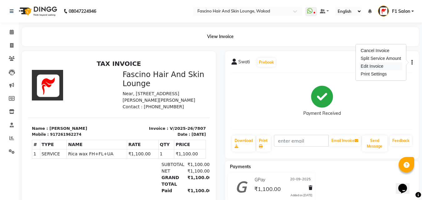
click at [373, 67] on div "Edit Invoice" at bounding box center [380, 66] width 43 height 8
select select "service"
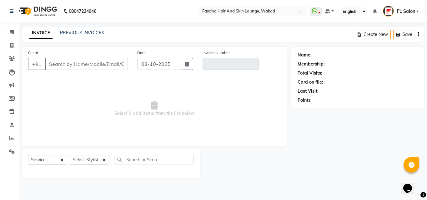
type input "7261962274"
type input "V/2025-26/7807"
select select "1: Object"
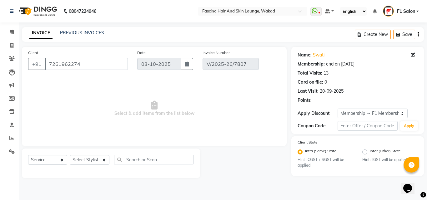
type input "20-09-2025"
select select "select"
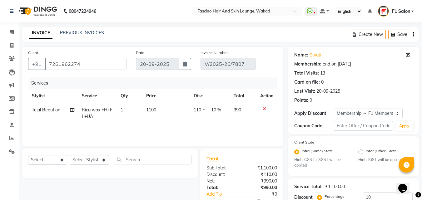
click at [49, 108] on span "Tejal Beaution" at bounding box center [46, 110] width 28 height 6
select select "30598"
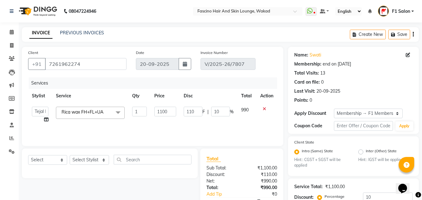
click at [49, 108] on td "8805000650 Aarohi Chimu [PERSON_NAME] jh F1 Salon Ganesh F1 Gopal {JH} Jadgdish…" at bounding box center [40, 115] width 24 height 24
click at [80, 110] on span "Rica wax FH+FL+UA" at bounding box center [83, 112] width 42 height 6
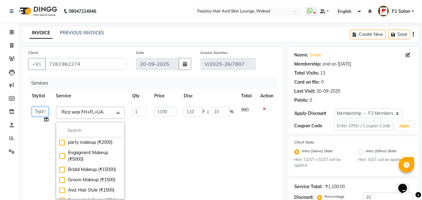
click at [44, 108] on select "8805000650 Aarohi Chimu [PERSON_NAME] jh F1 Salon Ganesh F1 Gopal {JH} Jadgdish…" at bounding box center [40, 112] width 17 height 10
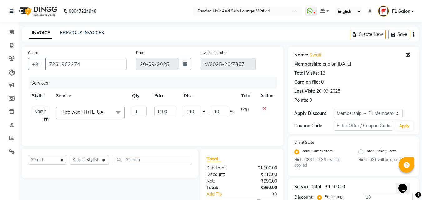
select select "23131"
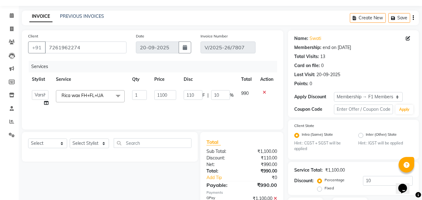
scroll to position [31, 0]
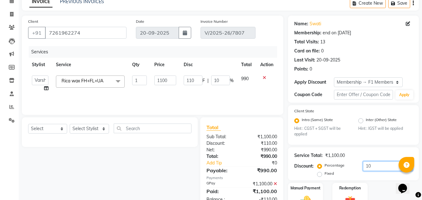
click at [375, 166] on input "10" at bounding box center [388, 166] width 50 height 10
type input "1"
type input "11"
type input "1"
type input "0"
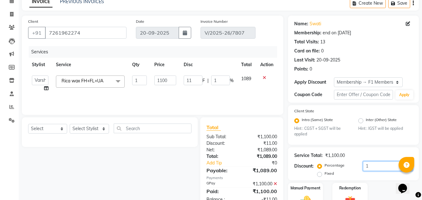
type input "0"
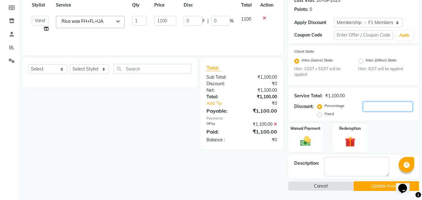
scroll to position [91, 0]
click at [371, 187] on button "Update Invoice" at bounding box center [385, 186] width 65 height 10
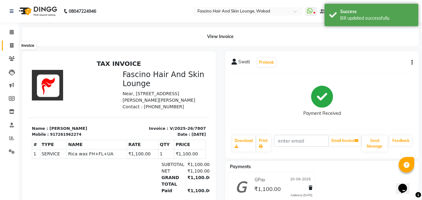
click at [7, 44] on span at bounding box center [11, 45] width 11 height 7
select select "service"
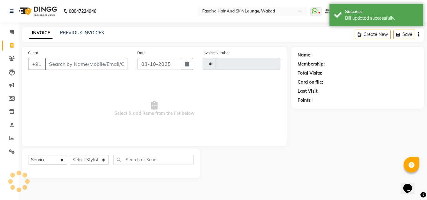
type input "8370"
select select "126"
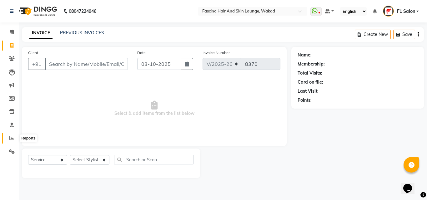
click at [10, 136] on icon at bounding box center [11, 138] width 5 height 5
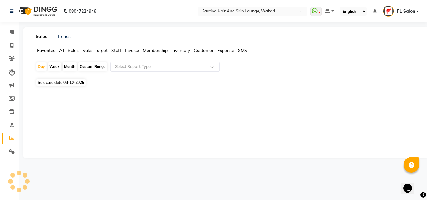
click at [64, 67] on div "Month" at bounding box center [69, 66] width 14 height 9
select select "10"
select select "2025"
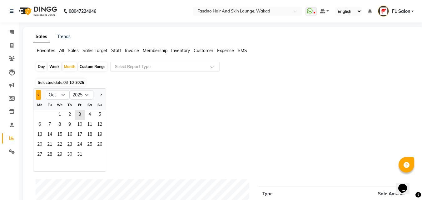
click at [37, 94] on button "Previous month" at bounding box center [38, 95] width 5 height 10
select select "9"
click at [41, 113] on span "1" at bounding box center [40, 115] width 10 height 10
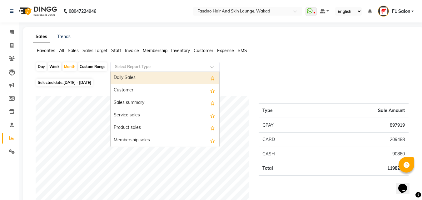
click at [150, 67] on input "text" at bounding box center [159, 67] width 90 height 6
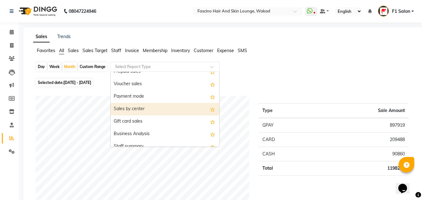
scroll to position [156, 0]
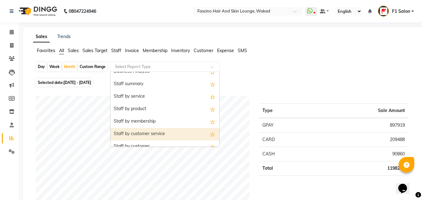
click at [169, 134] on div "Staff by customer service" at bounding box center [165, 134] width 109 height 12
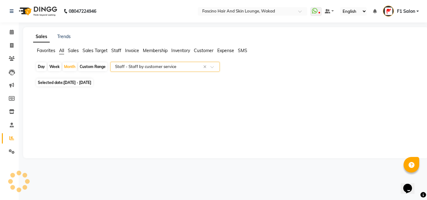
select select "csv"
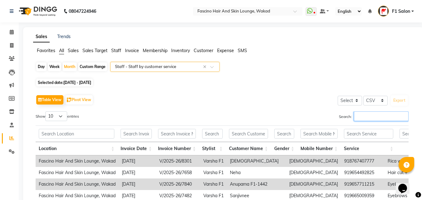
click at [367, 115] on input "Search:" at bounding box center [381, 116] width 55 height 10
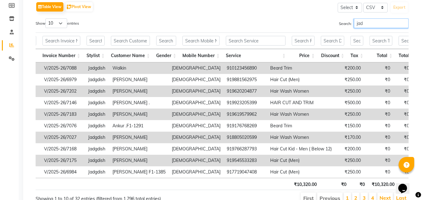
scroll to position [65, 0]
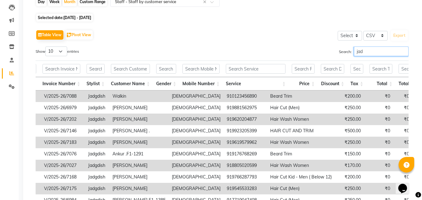
type input "jad"
click at [65, 49] on select "10 25 50 100" at bounding box center [56, 52] width 22 height 10
select select "100"
click at [46, 47] on select "10 25 50 100" at bounding box center [56, 52] width 22 height 10
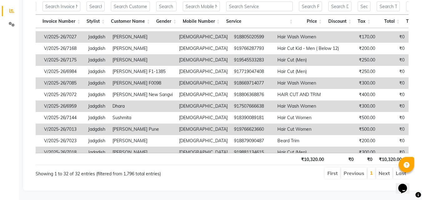
scroll to position [93, 115]
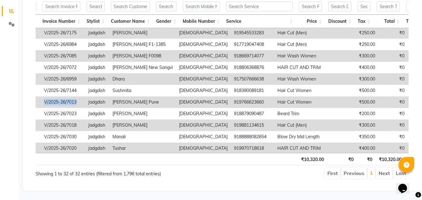
drag, startPoint x: 43, startPoint y: 97, endPoint x: 83, endPoint y: 96, distance: 40.3
click at [83, 96] on td "V/2025-26/7013" at bounding box center [63, 102] width 44 height 12
copy td "V/2025-26/7013"
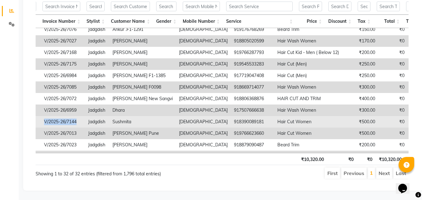
drag, startPoint x: 43, startPoint y: 115, endPoint x: 86, endPoint y: 118, distance: 42.9
click at [86, 118] on tr "Fascino Hair And Skin Lounge, Wakad 2025-09-06 V/2025-26/7144 Jadgdish Sushmita…" at bounding box center [285, 122] width 731 height 12
copy td "V/2025-26/7144"
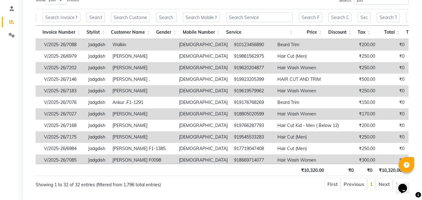
scroll to position [70, 0]
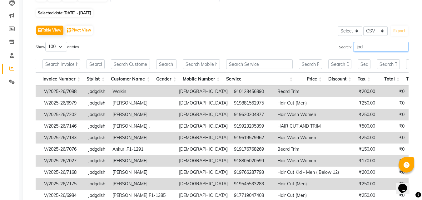
click at [383, 48] on input "jad" at bounding box center [381, 47] width 55 height 10
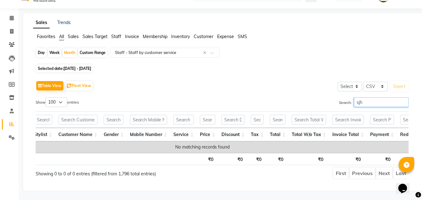
scroll to position [23, 0]
type input "s"
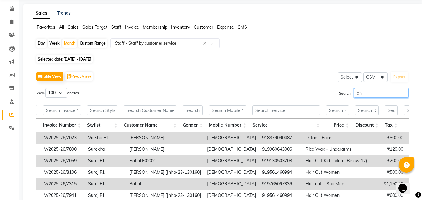
scroll to position [70, 0]
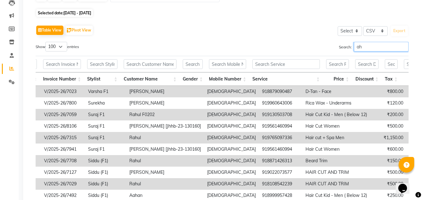
type input "a"
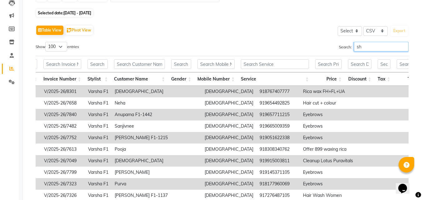
type input "s"
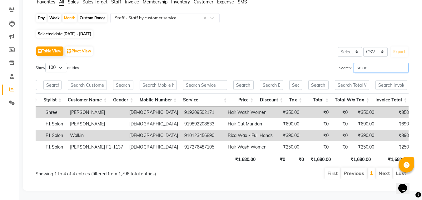
scroll to position [0, 141]
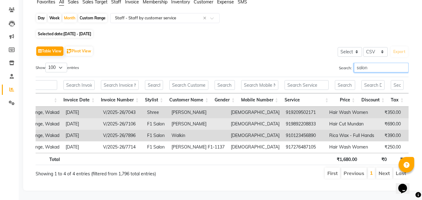
type input "salon"
drag, startPoint x: 104, startPoint y: 115, endPoint x: 137, endPoint y: 118, distance: 33.5
click at [137, 118] on td "V/2025-26/7106" at bounding box center [122, 124] width 44 height 12
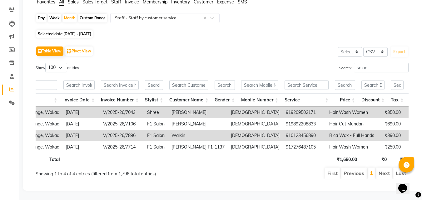
click at [157, 156] on th at bounding box center [156, 159] width 24 height 12
click at [372, 63] on input "salon" at bounding box center [381, 68] width 55 height 10
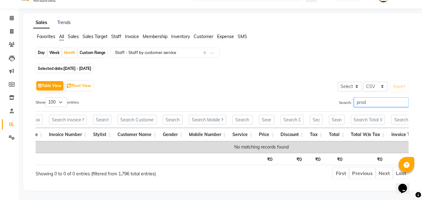
scroll to position [23, 0]
type input "produ"
click at [361, 97] on input "produ" at bounding box center [381, 102] width 55 height 10
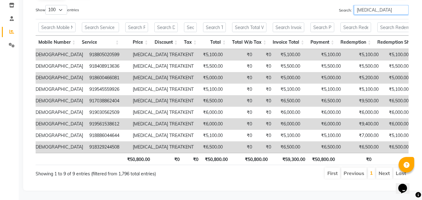
scroll to position [0, 285]
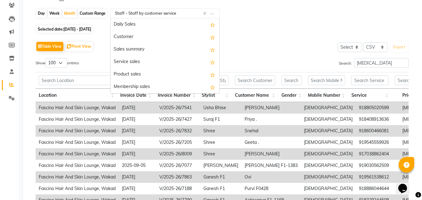
click at [168, 12] on input "text" at bounding box center [159, 13] width 90 height 6
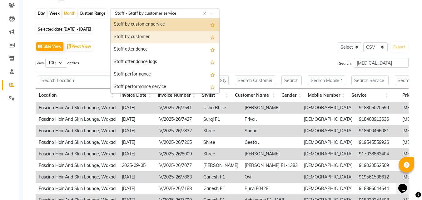
click at [177, 35] on div "Staff by customer" at bounding box center [165, 37] width 109 height 12
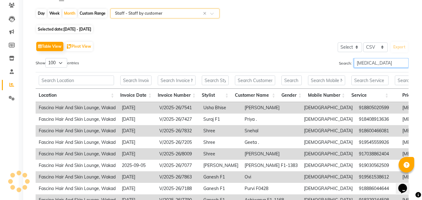
click at [370, 67] on input "[MEDICAL_DATA]" at bounding box center [381, 63] width 55 height 10
type input "[MEDICAL_DATA]"
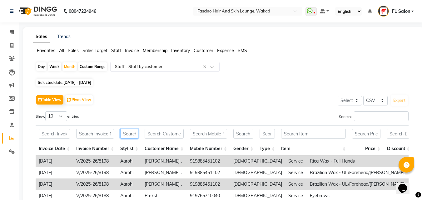
click at [132, 135] on input "text" at bounding box center [129, 134] width 18 height 10
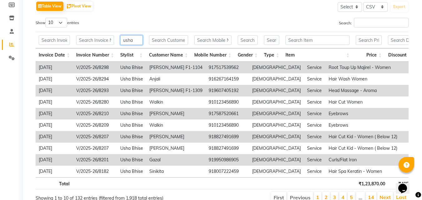
type input "usha"
click at [63, 24] on select "10 25 50 100" at bounding box center [56, 23] width 22 height 10
select select "100"
click at [46, 18] on select "10 25 50 100" at bounding box center [56, 23] width 22 height 10
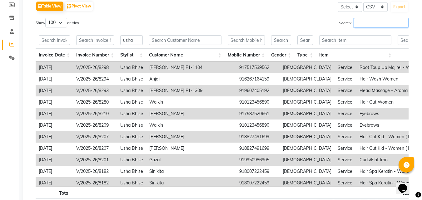
click at [363, 22] on input "Search:" at bounding box center [381, 23] width 55 height 10
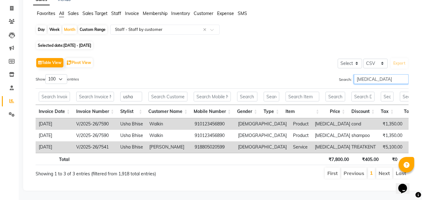
type input "[MEDICAL_DATA]"
drag, startPoint x: 77, startPoint y: 113, endPoint x: 109, endPoint y: 117, distance: 32.1
click at [109, 118] on td "V/2025-26/7590" at bounding box center [95, 124] width 44 height 12
copy td "V/2025-26/7590"
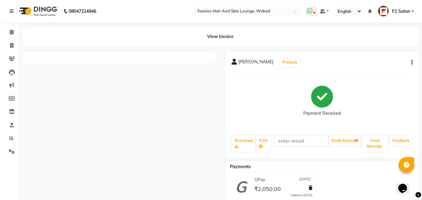
click at [412, 63] on icon "button" at bounding box center [411, 62] width 1 height 0
click at [363, 65] on div "Edit Invoice" at bounding box center [380, 66] width 43 height 8
select select "service"
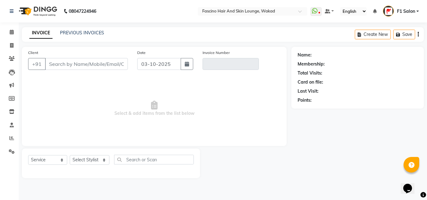
type input "9766623660"
type input "V/2025-26/7013"
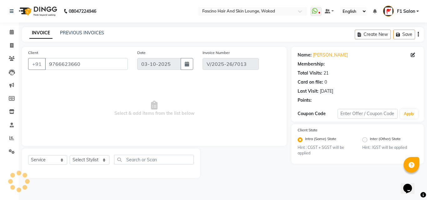
type input "03-09-2025"
select select "select"
select select "1: Object"
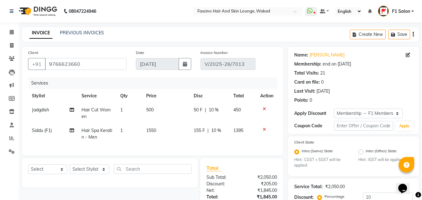
click at [47, 111] on span "Jadgdish" at bounding box center [40, 110] width 17 height 6
select select "83546"
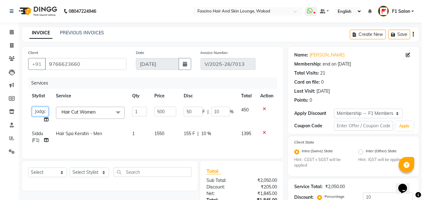
click at [43, 111] on select "8805000650 Aarohi Chimu [PERSON_NAME] jh F1 Salon Ganesh F1 Gopal {JH} Jadgdish…" at bounding box center [40, 112] width 17 height 10
select select "32272"
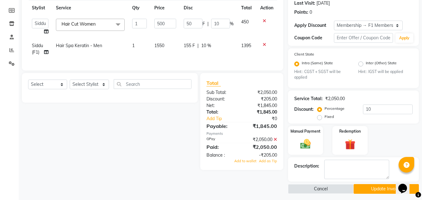
scroll to position [91, 0]
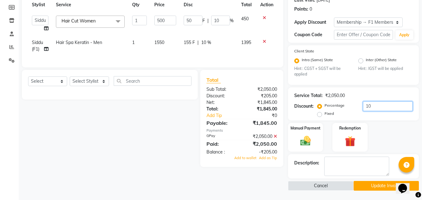
click at [379, 109] on input "10" at bounding box center [388, 106] width 50 height 10
type input "1"
type input "5"
type input "1"
type input "0"
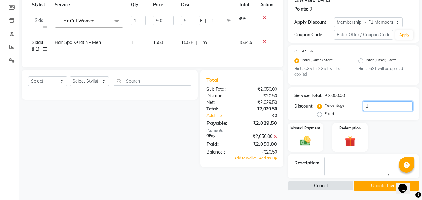
type input "0"
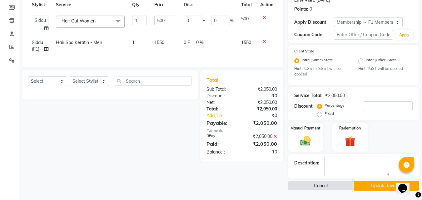
click at [384, 185] on button "Update Invoice" at bounding box center [385, 186] width 65 height 10
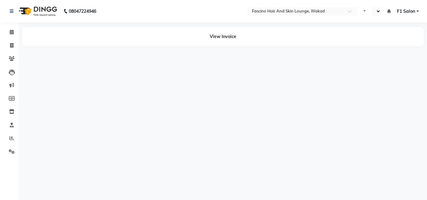
select select "en"
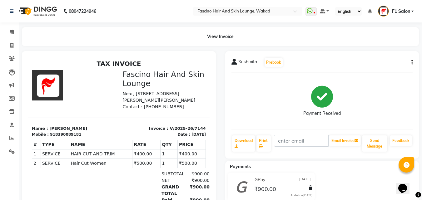
click at [412, 62] on icon "button" at bounding box center [411, 62] width 1 height 0
click at [389, 65] on div "Edit Invoice" at bounding box center [380, 66] width 43 height 8
select select "service"
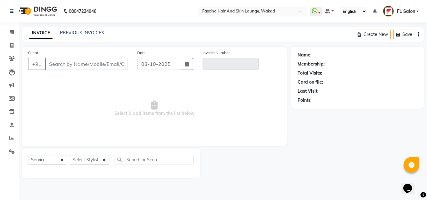
type input "8390089181"
type input "V/2025-26/7144"
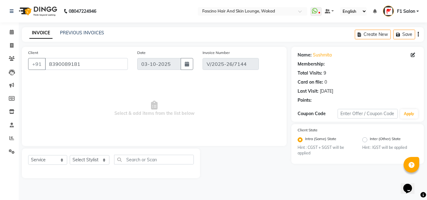
select select "1: Object"
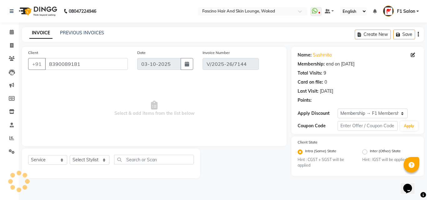
type input "[DATE]"
select select "select"
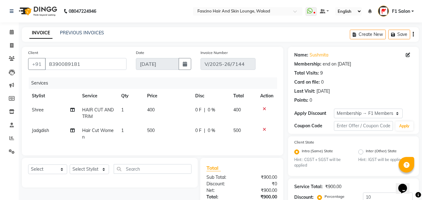
click at [37, 127] on td "Jadgdish" at bounding box center [53, 134] width 50 height 21
select select "83546"
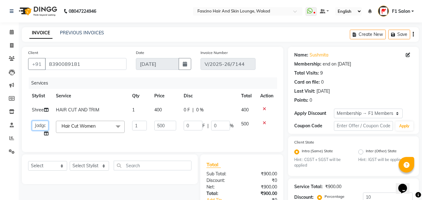
click at [37, 127] on select "8805000650 Aarohi Chimu [PERSON_NAME] jh F1 Salon Ganesh F1 Gopal {JH} Jadgdish…" at bounding box center [40, 126] width 17 height 10
select select "57606"
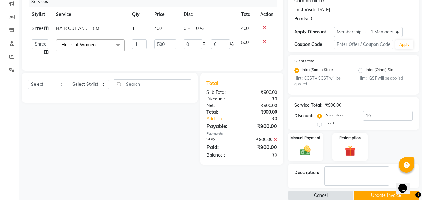
scroll to position [91, 0]
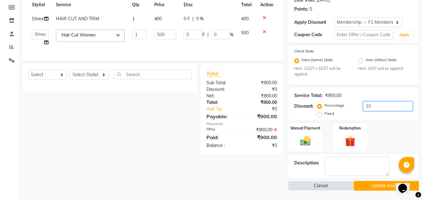
click at [369, 109] on input "10" at bounding box center [388, 106] width 50 height 10
type input "1"
type input "5"
type input "1"
type input "0"
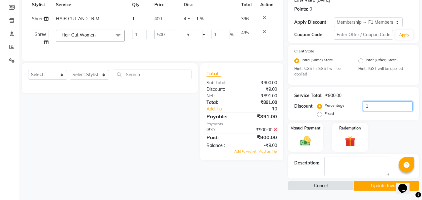
type input "0"
click at [380, 189] on button "Update Invoice" at bounding box center [385, 186] width 65 height 10
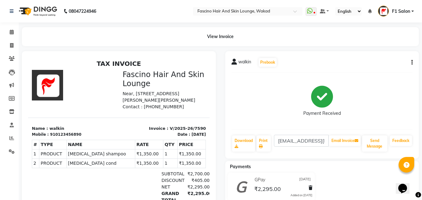
click at [411, 61] on button "button" at bounding box center [411, 62] width 4 height 7
click at [374, 61] on div "Edit Invoice" at bounding box center [386, 63] width 31 height 8
select select "service"
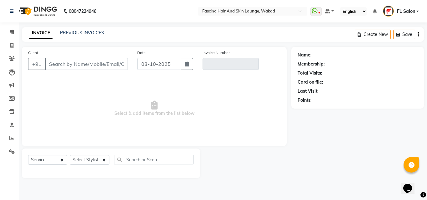
type input "0123456890"
type input "V/2025-26/7590"
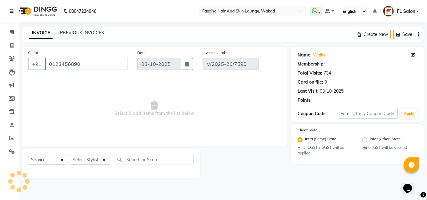
select select "1: Object"
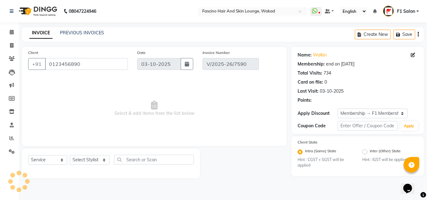
type input "15-09-2025"
select select "select"
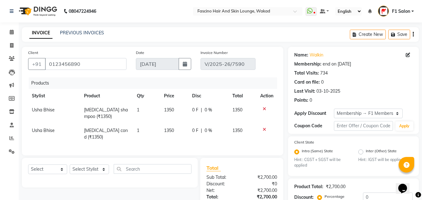
click at [48, 110] on span "Usha Bhise" at bounding box center [43, 110] width 23 height 6
select select "3906"
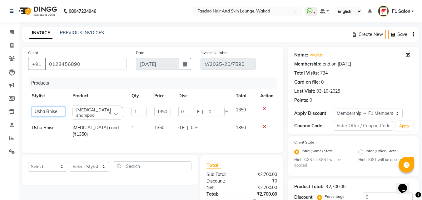
click at [48, 110] on select "8805000650 Aarohi Chimu Ingale Deepak jh F1 Salon Ganesh F1 Gopal {JH} Jadgdish…" at bounding box center [48, 112] width 33 height 10
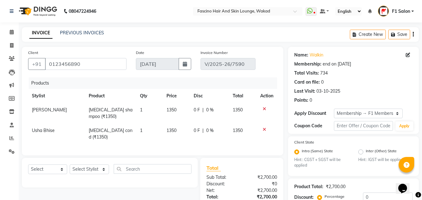
click at [42, 135] on td "Usha Bhise" at bounding box center [56, 134] width 57 height 21
select select "3906"
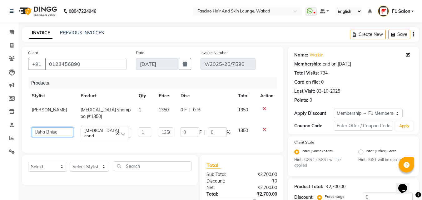
click at [40, 132] on select "8805000650 Aarohi Chimu Ingale Deepak jh F1 Salon Ganesh F1 Gopal {JH} Jadgdish…" at bounding box center [52, 132] width 41 height 10
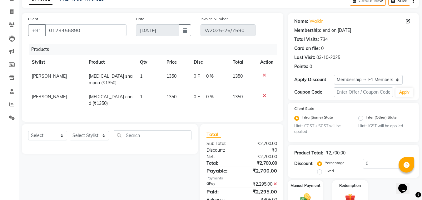
scroll to position [91, 0]
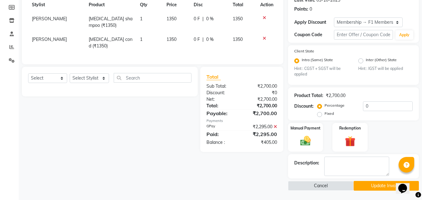
click at [368, 185] on button "Update Invoice" at bounding box center [385, 186] width 65 height 10
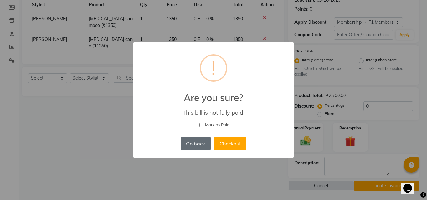
click at [190, 142] on button "Go back" at bounding box center [195, 144] width 30 height 14
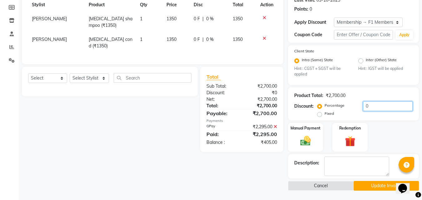
click at [380, 103] on input "0" at bounding box center [388, 106] width 50 height 10
type input "15"
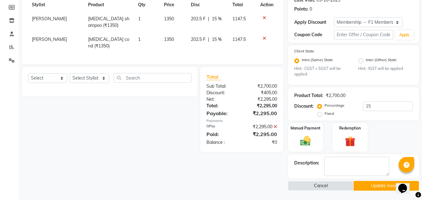
click at [381, 185] on button "Update Invoice" at bounding box center [385, 186] width 65 height 10
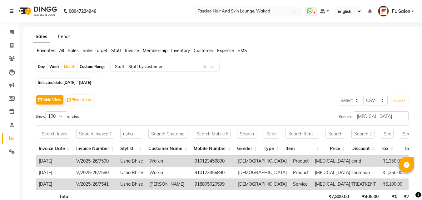
select select "csv"
select select "100"
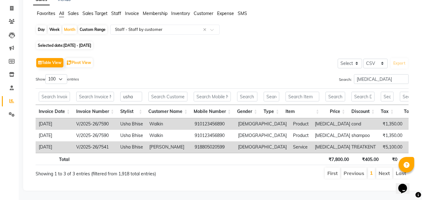
click at [421, 21] on div "Sales Trends Favorites All Sales Sales Target Staff Invoice Membership Inventor…" at bounding box center [223, 90] width 400 height 201
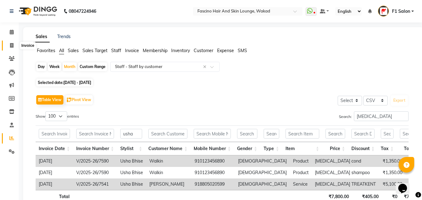
click at [11, 47] on icon at bounding box center [11, 45] width 3 height 5
select select "service"
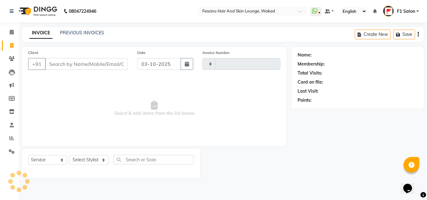
type input "8376"
select select "126"
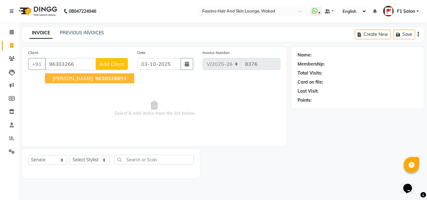
click at [68, 81] on span "[PERSON_NAME]" at bounding box center [72, 78] width 40 height 6
type input "9630326694"
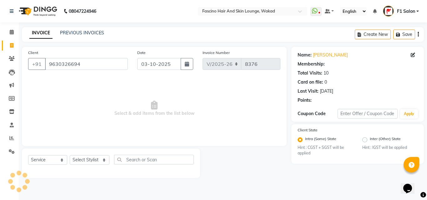
select select "1: Object"
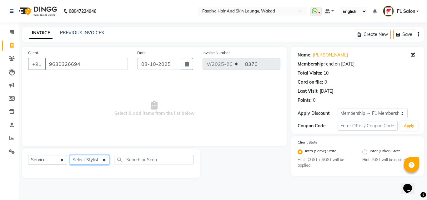
click at [84, 156] on select "Select Stylist 8805000650 Aarohi Chimu [PERSON_NAME] jh F1 Salon Ganesh F1 Gopa…" at bounding box center [90, 160] width 40 height 10
select select "90910"
click at [70, 155] on select "Select Stylist 8805000650 Aarohi Chimu [PERSON_NAME] jh F1 Salon Ganesh F1 Gopa…" at bounding box center [90, 160] width 40 height 10
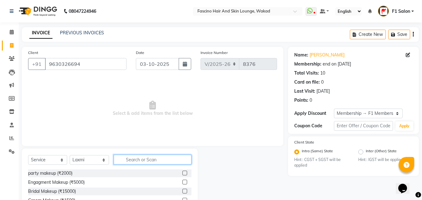
click at [123, 157] on input "text" at bounding box center [153, 160] width 78 height 10
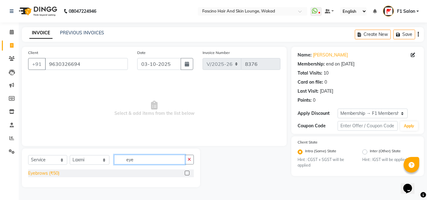
type input "eye"
click at [53, 172] on div "Eyebrows (₹50)" at bounding box center [43, 173] width 31 height 7
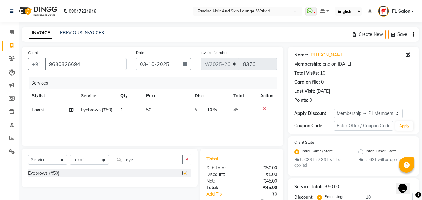
checkbox input "false"
click at [151, 109] on span "50" at bounding box center [148, 110] width 5 height 6
select select "90910"
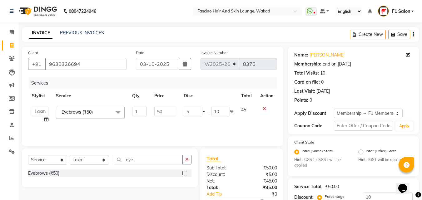
click at [151, 109] on td "50" at bounding box center [165, 115] width 29 height 24
click at [162, 109] on input "50" at bounding box center [165, 112] width 22 height 10
type input "5"
type input "70"
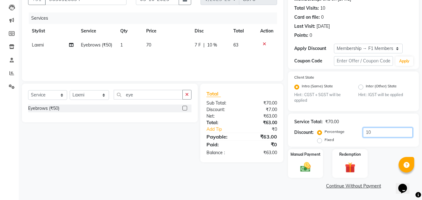
click at [368, 133] on input "10" at bounding box center [388, 133] width 50 height 10
type input "0"
click at [307, 157] on div "Manual Payment" at bounding box center [305, 164] width 37 height 30
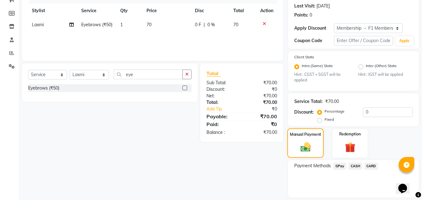
scroll to position [96, 0]
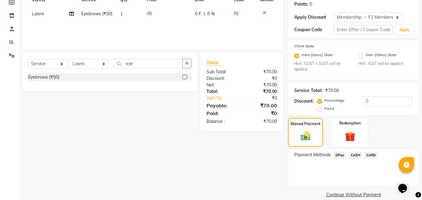
click at [338, 156] on span "GPay" at bounding box center [339, 155] width 13 height 7
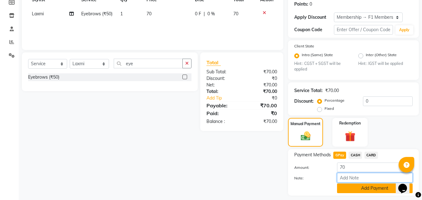
click at [361, 184] on div "Amount: 70 Note: Add Payment" at bounding box center [353, 178] width 118 height 31
click at [361, 190] on button "Add Payment" at bounding box center [375, 189] width 76 height 10
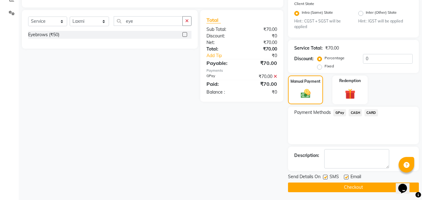
scroll to position [140, 0]
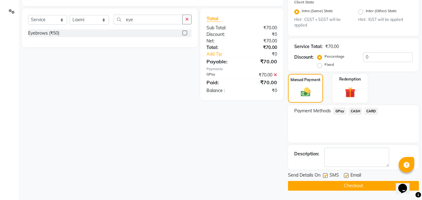
click at [328, 174] on label at bounding box center [325, 175] width 5 height 5
click at [327, 174] on input "checkbox" at bounding box center [325, 176] width 4 height 4
checkbox input "false"
click at [331, 185] on button "Checkout" at bounding box center [353, 186] width 131 height 10
